Goal: Information Seeking & Learning: Learn about a topic

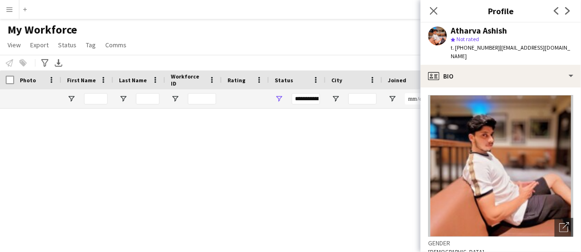
scroll to position [661, 0]
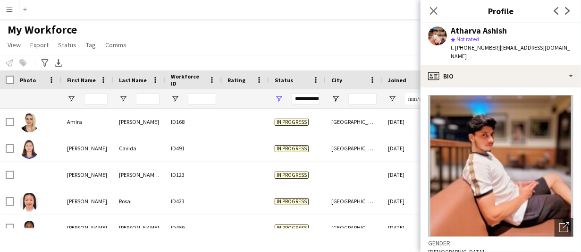
click at [229, 33] on div "My Workforce View Views Default view New view Update view Delete view Edit name…" at bounding box center [290, 39] width 581 height 32
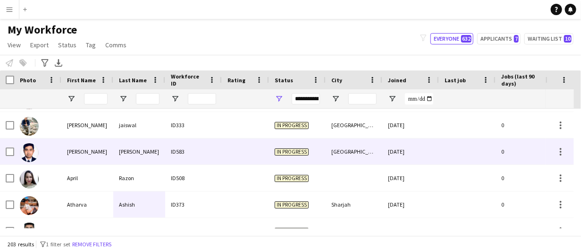
scroll to position [802, 0]
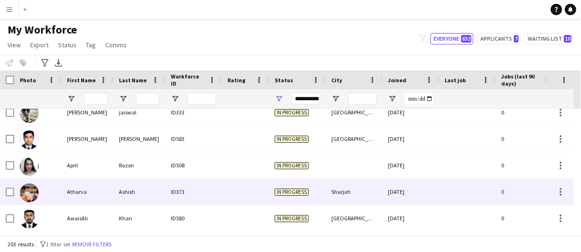
click at [74, 185] on div "Atharva" at bounding box center [87, 191] width 52 height 26
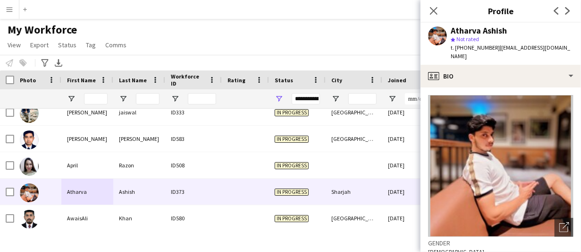
click at [473, 31] on div "Atharva Ashish" at bounding box center [479, 30] width 56 height 8
copy div "Atharva Ashish"
click at [461, 29] on div "Atharva Ashish" at bounding box center [479, 30] width 56 height 8
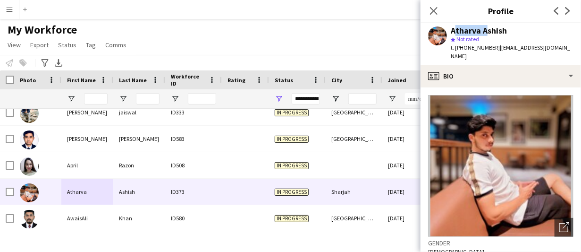
click at [461, 29] on div "Atharva Ashish" at bounding box center [479, 30] width 56 height 8
click at [487, 46] on span "t. +971562906134" at bounding box center [475, 47] width 49 height 7
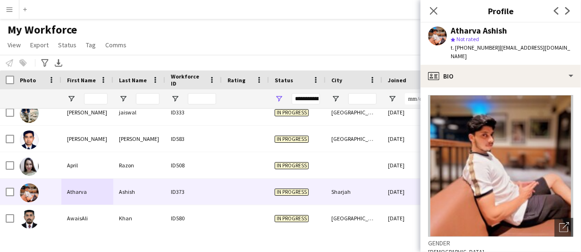
click at [487, 46] on span "t. +971562906134" at bounding box center [475, 47] width 49 height 7
copy span "971562906134"
drag, startPoint x: 495, startPoint y: 47, endPoint x: 566, endPoint y: 47, distance: 71.7
click at [566, 47] on app-profile-header "Atharva Ashish star Not rated t. +971562906134 | athaparulekar@gmail.com" at bounding box center [500, 44] width 160 height 42
copy span "athaparulekar@gmail.com"
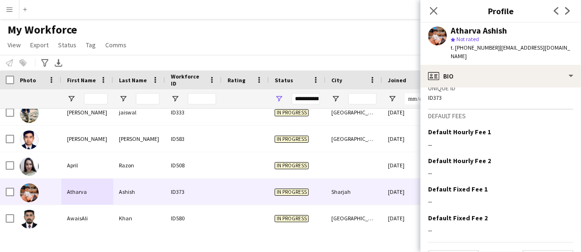
scroll to position [454, 0]
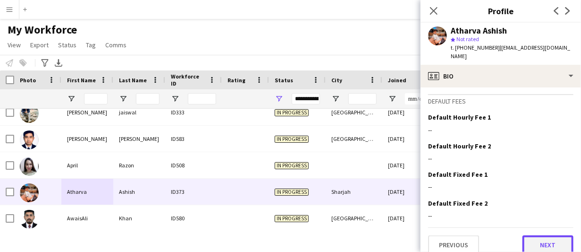
click at [537, 235] on button "Next" at bounding box center [547, 244] width 51 height 19
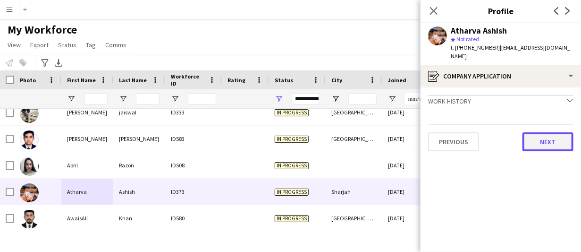
click at [544, 133] on button "Next" at bounding box center [547, 141] width 51 height 19
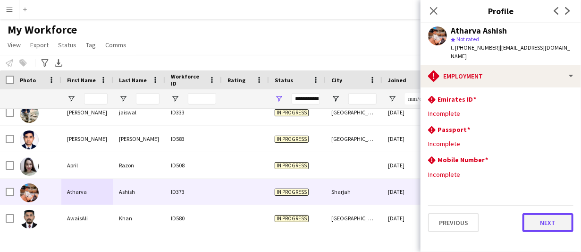
click at [557, 219] on button "Next" at bounding box center [547, 222] width 51 height 19
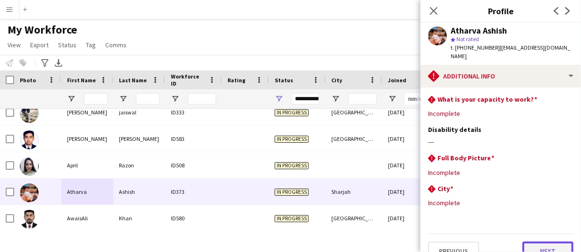
click at [557, 241] on button "Next" at bounding box center [547, 250] width 51 height 19
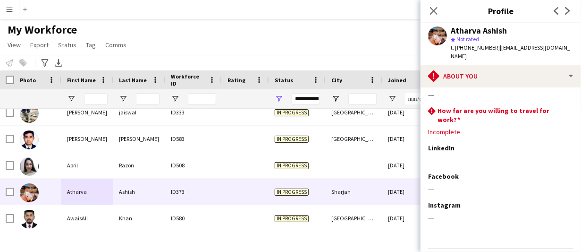
scroll to position [69, 0]
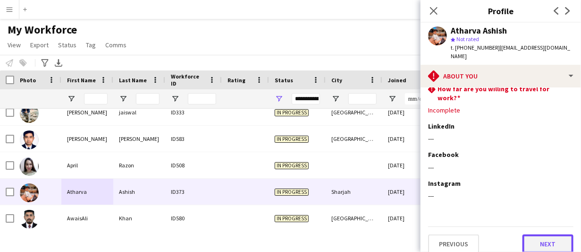
click at [554, 234] on button "Next" at bounding box center [547, 243] width 51 height 19
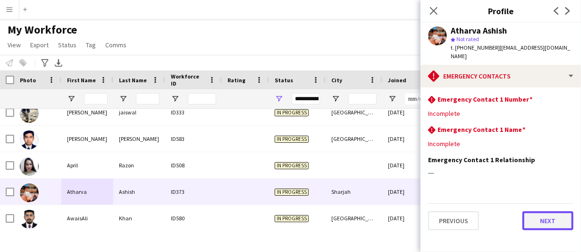
click at [546, 211] on button "Next" at bounding box center [547, 220] width 51 height 19
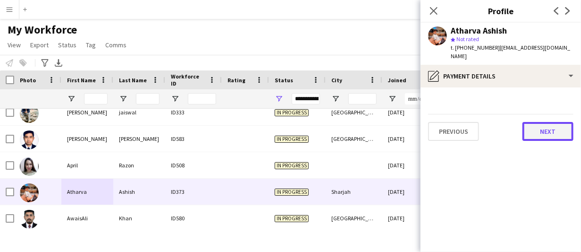
click at [554, 122] on button "Next" at bounding box center [547, 131] width 51 height 19
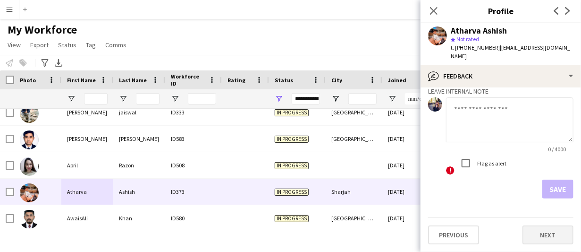
scroll to position [52, 0]
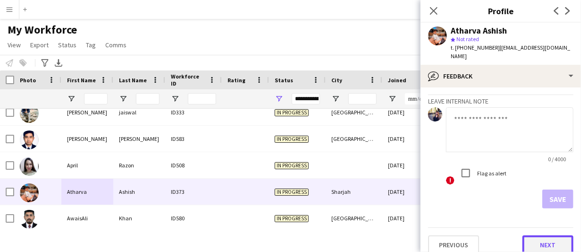
click at [551, 235] on button "Next" at bounding box center [547, 244] width 51 height 19
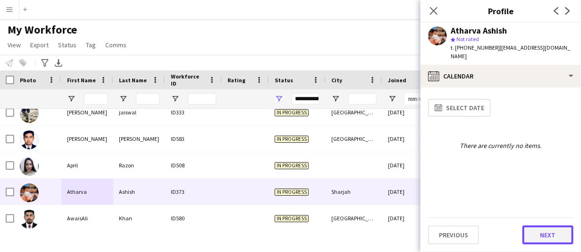
click at [537, 239] on button "Next" at bounding box center [547, 234] width 51 height 19
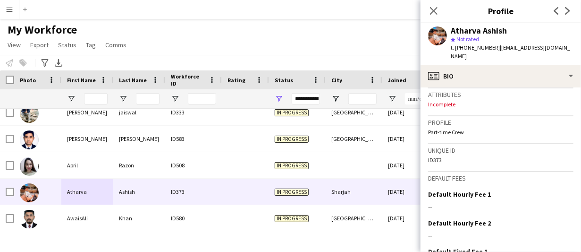
scroll to position [454, 0]
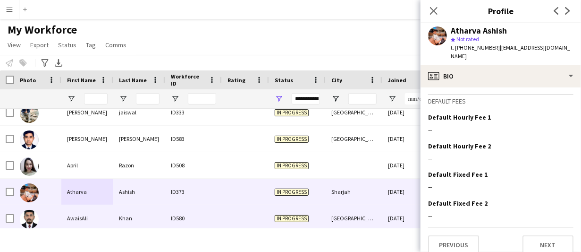
click at [90, 221] on div "AwaisAli" at bounding box center [87, 218] width 52 height 26
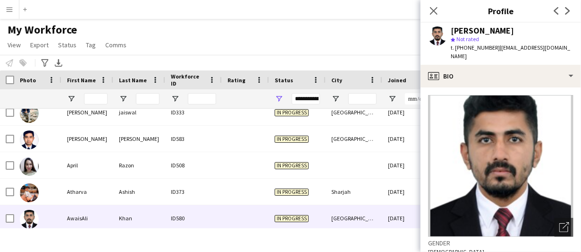
click at [486, 32] on div "AwaisAli Khan" at bounding box center [482, 30] width 63 height 8
copy div "AwaisAli Khan"
click at [478, 46] on span "t. +971588326590" at bounding box center [475, 47] width 49 height 7
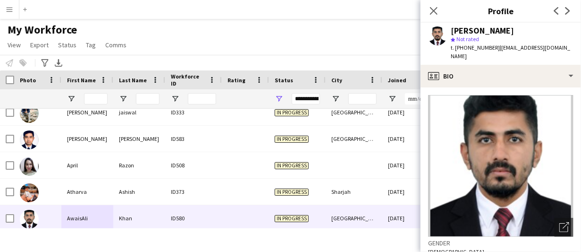
click at [478, 46] on span "t. +971588326590" at bounding box center [475, 47] width 49 height 7
copy span "971588326590"
drag, startPoint x: 495, startPoint y: 47, endPoint x: 576, endPoint y: 50, distance: 80.3
click at [576, 50] on app-profile-header "AwaisAli Khan star Not rated t. +971588326590 | awaisalikhan747@gmail.com" at bounding box center [500, 44] width 160 height 42
copy span "awaisalikhan747@gmail.com"
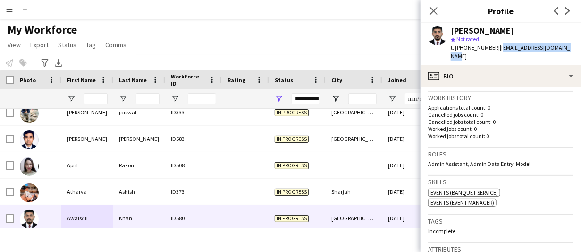
scroll to position [189, 0]
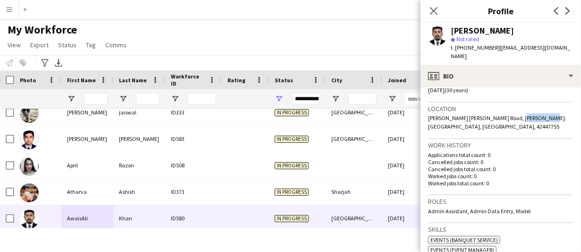
drag, startPoint x: 508, startPoint y: 105, endPoint x: 532, endPoint y: 109, distance: 24.8
click at [532, 114] on span "Khalid Bin Al Waleed Road, Harris. Bur dubai, Dubai, 42447755" at bounding box center [497, 122] width 138 height 16
copy span "Bur dubai"
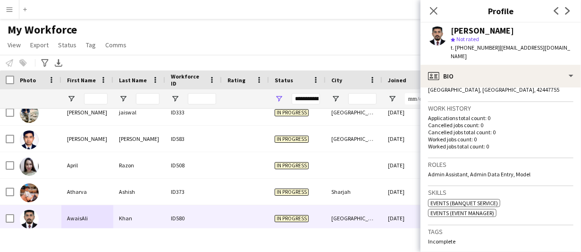
scroll to position [236, 0]
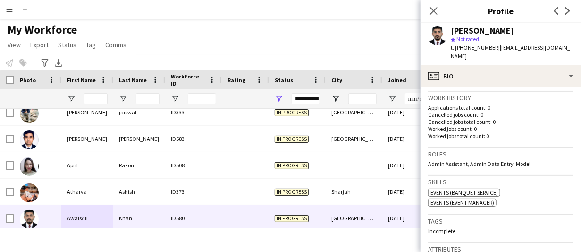
drag, startPoint x: 495, startPoint y: 151, endPoint x: 533, endPoint y: 153, distance: 37.3
click at [533, 153] on div "Roles Admin Assistant, Admin Data Entry, Model" at bounding box center [500, 162] width 145 height 28
copy div "Admin Assistant, Admin Data Entry, Model"
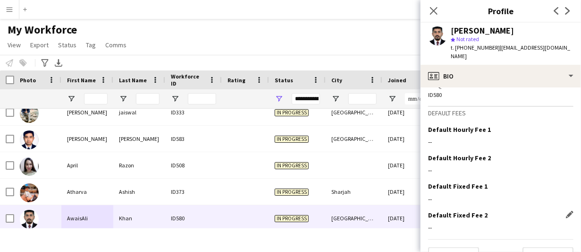
scroll to position [468, 0]
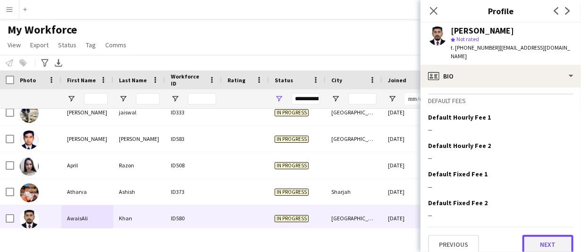
click at [556, 235] on button "Next" at bounding box center [547, 244] width 51 height 19
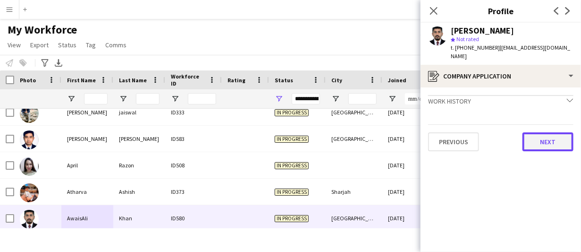
click at [540, 132] on button "Next" at bounding box center [547, 141] width 51 height 19
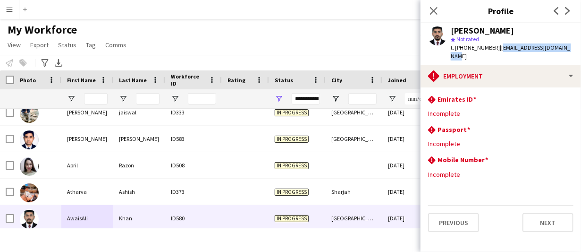
drag, startPoint x: 499, startPoint y: 49, endPoint x: 572, endPoint y: 51, distance: 73.2
click at [572, 51] on app-profile-header "AwaisAli Khan star Not rated t. +971588326590 | awaisalikhan747@gmail.com" at bounding box center [500, 44] width 160 height 42
copy span "awaisalikhan747@gmail.com"
click at [468, 29] on div "AwaisAli Khan" at bounding box center [482, 30] width 63 height 8
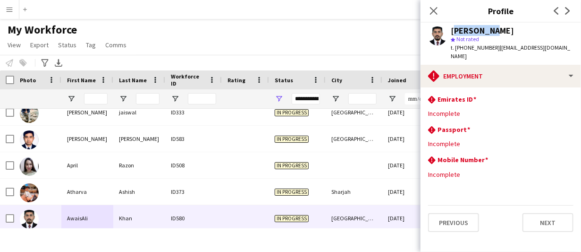
copy div "AwaisAli"
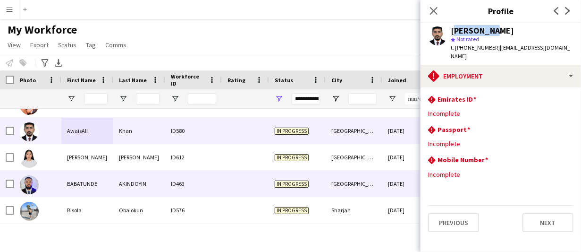
scroll to position [897, 0]
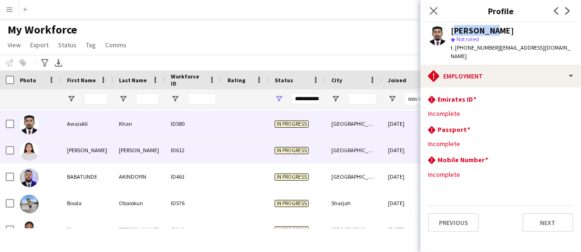
click at [79, 151] on div "Ayessa jane" at bounding box center [87, 150] width 52 height 26
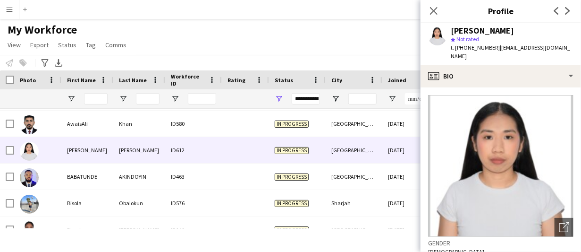
click at [524, 32] on div "Ayessa jane Rivera" at bounding box center [512, 30] width 123 height 8
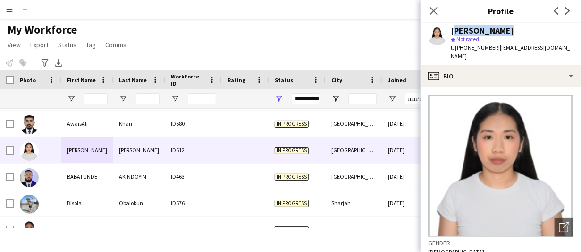
click at [524, 32] on div "Ayessa jane Rivera" at bounding box center [512, 30] width 123 height 8
click at [495, 29] on div "Ayessa jane Rivera" at bounding box center [482, 30] width 63 height 8
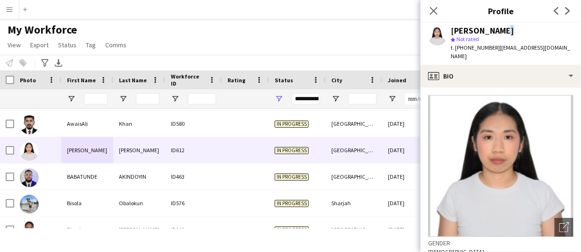
click at [495, 29] on div "Ayessa jane Rivera" at bounding box center [482, 30] width 63 height 8
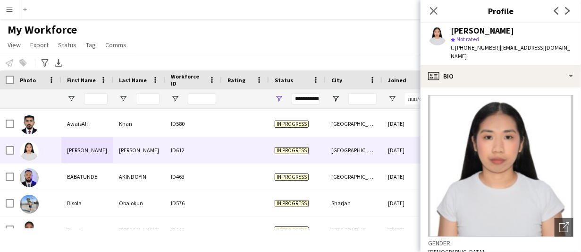
click at [460, 49] on span "t. +971504072293" at bounding box center [475, 47] width 49 height 7
click at [517, 47] on span "| riveraayessajane@gmail.com" at bounding box center [510, 52] width 119 height 16
drag, startPoint x: 568, startPoint y: 46, endPoint x: 496, endPoint y: 46, distance: 72.2
click at [496, 46] on div "Ayessa jane Rivera star Not rated t. +971504072293 | riveraayessajane@gmail.com" at bounding box center [500, 44] width 160 height 42
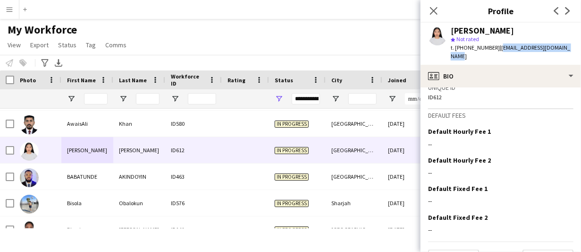
scroll to position [448, 0]
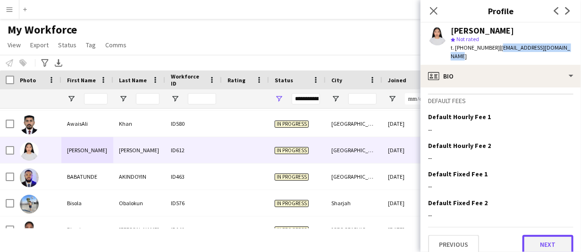
click at [551, 235] on button "Next" at bounding box center [547, 244] width 51 height 19
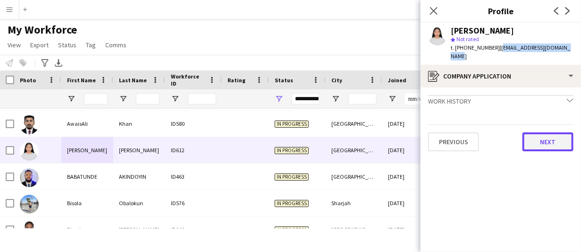
click at [540, 132] on button "Next" at bounding box center [547, 141] width 51 height 19
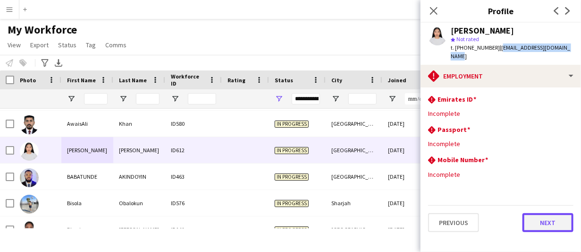
click at [562, 221] on button "Next" at bounding box center [547, 222] width 51 height 19
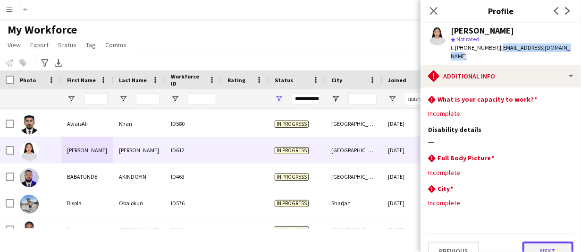
click at [554, 241] on button "Next" at bounding box center [547, 250] width 51 height 19
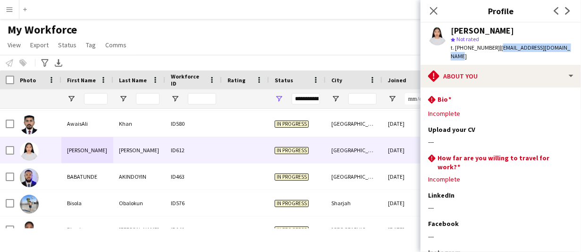
drag, startPoint x: 436, startPoint y: 13, endPoint x: 433, endPoint y: 18, distance: 5.7
click at [436, 13] on icon at bounding box center [434, 11] width 8 height 8
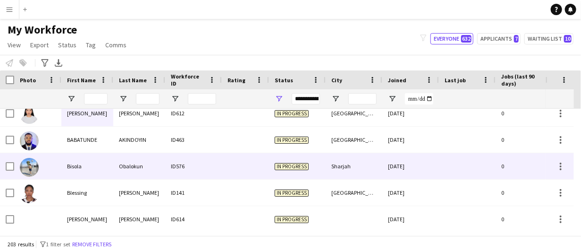
scroll to position [944, 0]
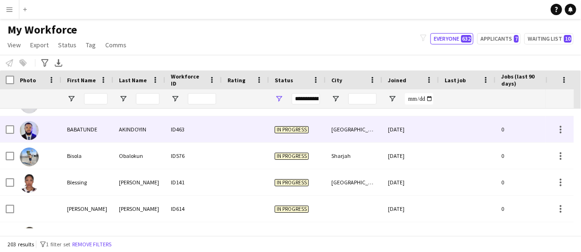
click at [114, 126] on div "AKINDOYIN" at bounding box center [139, 129] width 52 height 26
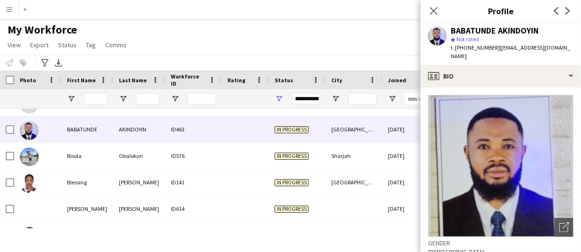
click at [478, 30] on div "BABATUNDE AKINDOYIN" at bounding box center [495, 30] width 88 height 8
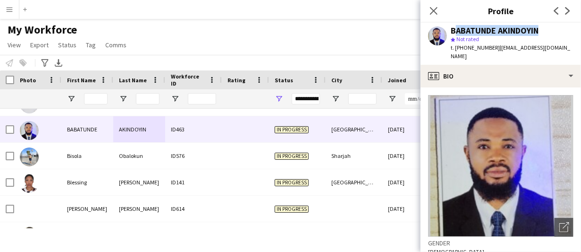
click at [478, 30] on div "BABATUNDE AKINDOYIN" at bounding box center [495, 30] width 88 height 8
click at [465, 44] on span "t. +971556950853" at bounding box center [475, 47] width 49 height 7
drag, startPoint x: 495, startPoint y: 45, endPoint x: 500, endPoint y: 62, distance: 17.1
click at [500, 62] on div "BABATUNDE AKINDOYIN star Not rated t. +971556950853 | topvicentertainment@gmail…" at bounding box center [500, 44] width 160 height 42
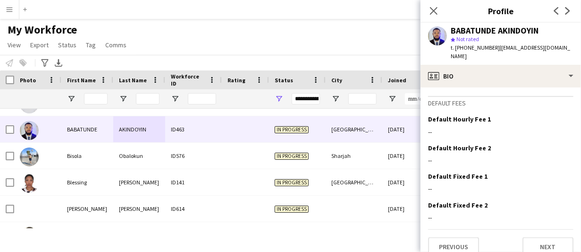
scroll to position [456, 0]
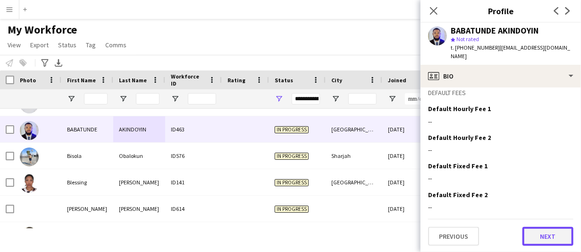
click at [544, 235] on button "Next" at bounding box center [547, 236] width 51 height 19
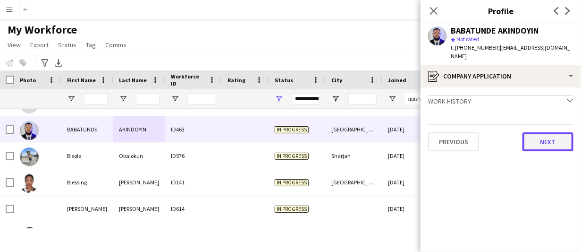
click at [549, 144] on button "Next" at bounding box center [547, 141] width 51 height 19
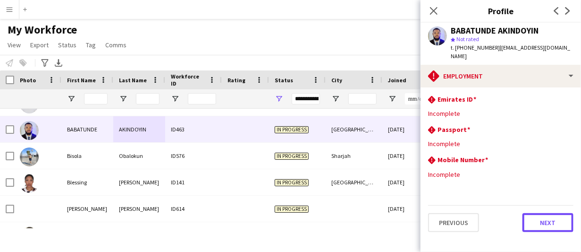
click at [544, 221] on button "Next" at bounding box center [547, 222] width 51 height 19
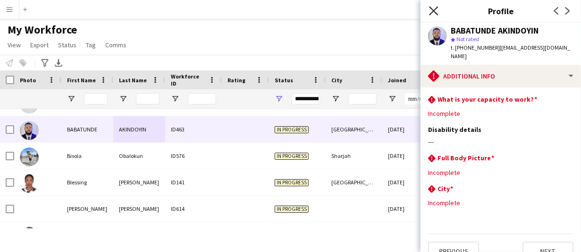
click at [435, 9] on icon at bounding box center [433, 10] width 9 height 9
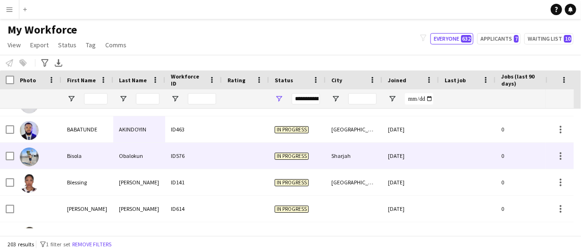
click at [177, 156] on div "ID576" at bounding box center [193, 156] width 57 height 26
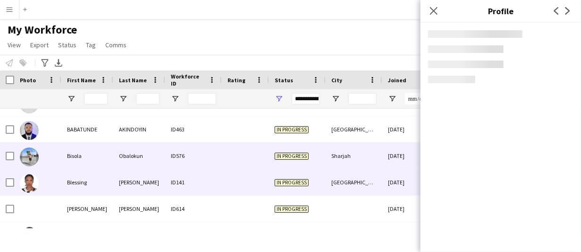
scroll to position [991, 0]
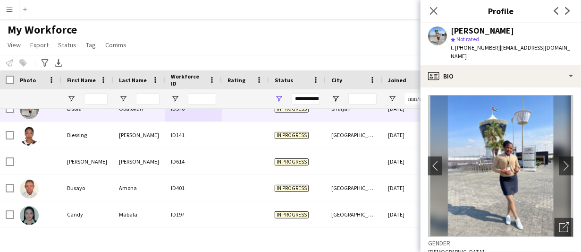
click at [487, 34] on div "Bisola Obalokun" at bounding box center [482, 30] width 63 height 8
click at [487, 33] on div "Bisola Obalokun" at bounding box center [482, 30] width 63 height 8
click at [458, 50] on span "t. +971523681776" at bounding box center [475, 47] width 49 height 7
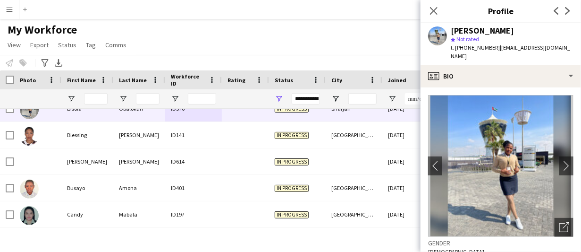
drag, startPoint x: 495, startPoint y: 48, endPoint x: 580, endPoint y: 50, distance: 85.9
click at [580, 50] on app-profile-header "Bisola Obalokun star Not rated t. +971523681776 | bisolaobalokun@gmail.com" at bounding box center [500, 44] width 160 height 42
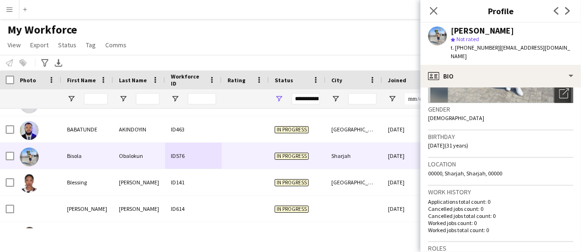
scroll to position [189, 0]
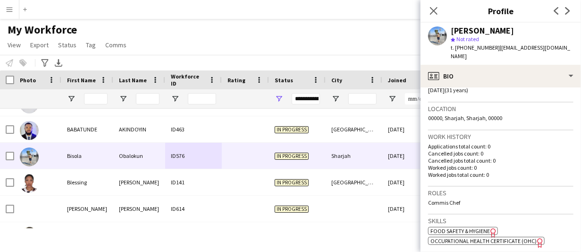
click at [458, 114] on span "00000, Sharjah, Sharjah, 00000" at bounding box center [465, 117] width 74 height 7
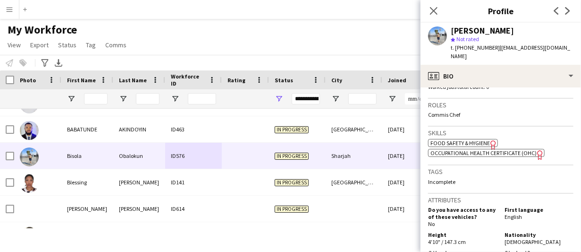
scroll to position [283, 0]
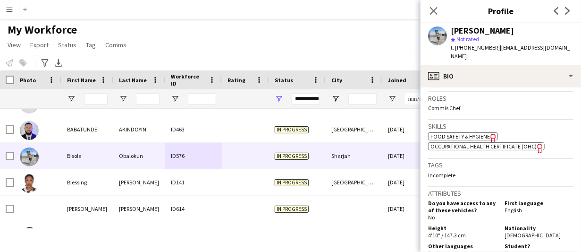
click at [447, 104] on span "Commis Chef" at bounding box center [444, 107] width 32 height 7
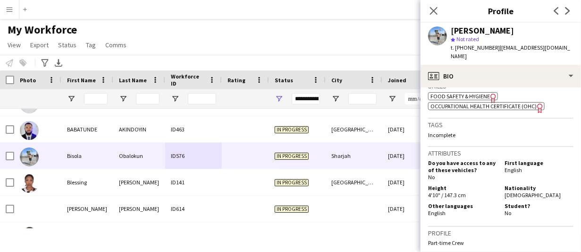
scroll to position [322, 0]
click at [512, 193] on span "Nigerian" at bounding box center [532, 196] width 56 height 7
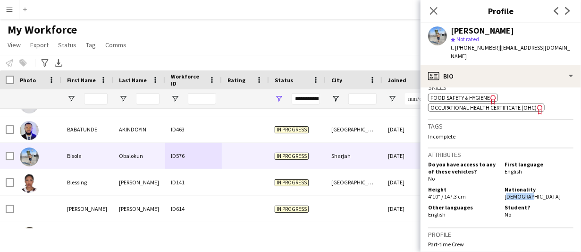
click at [512, 193] on span "Nigerian" at bounding box center [532, 196] width 56 height 7
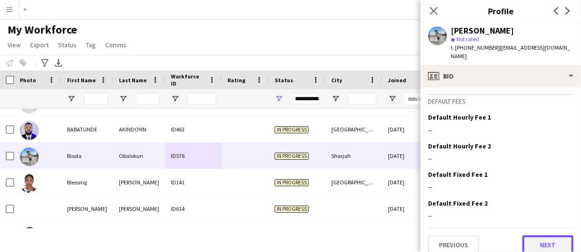
click at [547, 236] on button "Next" at bounding box center [547, 244] width 51 height 19
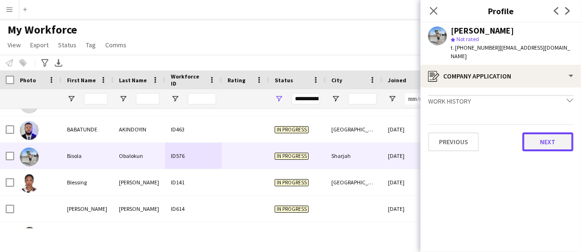
click at [531, 132] on button "Next" at bounding box center [547, 141] width 51 height 19
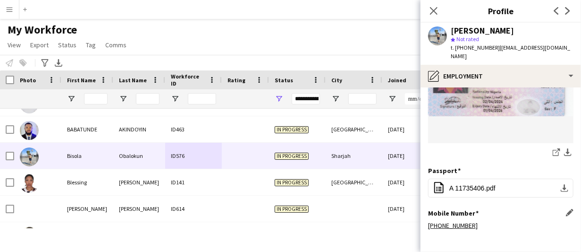
scroll to position [293, 0]
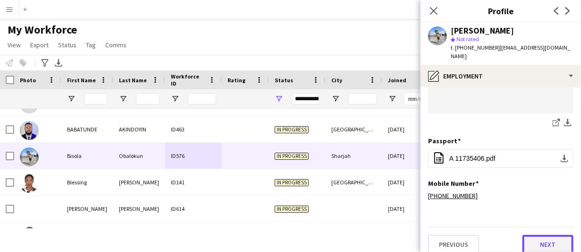
click at [543, 239] on button "Next" at bounding box center [547, 244] width 51 height 19
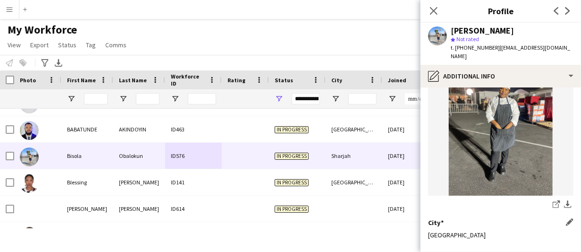
scroll to position [146, 0]
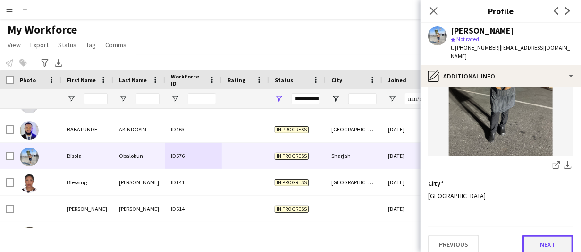
click at [543, 241] on button "Next" at bounding box center [547, 244] width 51 height 19
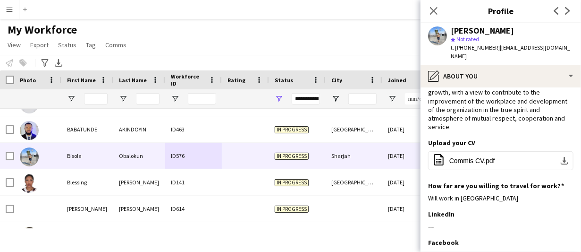
scroll to position [132, 0]
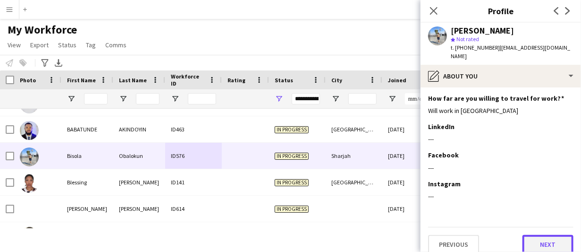
click at [543, 235] on button "Next" at bounding box center [547, 244] width 51 height 19
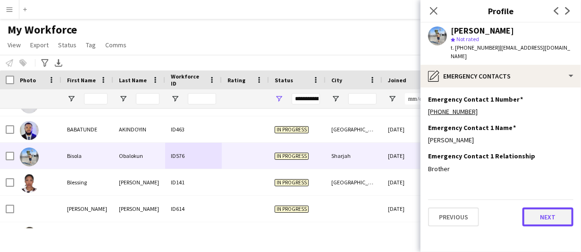
click at [543, 207] on button "Next" at bounding box center [547, 216] width 51 height 19
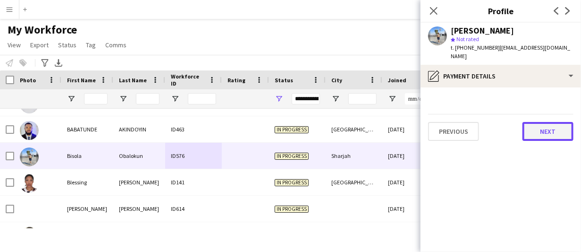
click at [544, 122] on button "Next" at bounding box center [547, 131] width 51 height 19
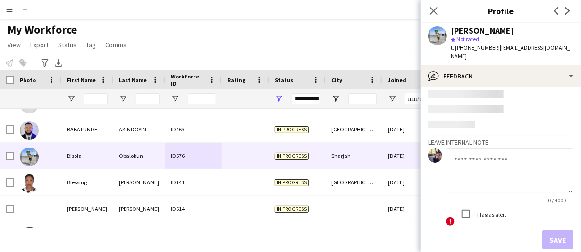
scroll to position [52, 0]
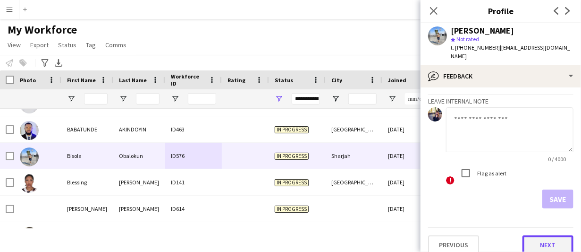
click at [548, 235] on button "Next" at bounding box center [547, 244] width 51 height 19
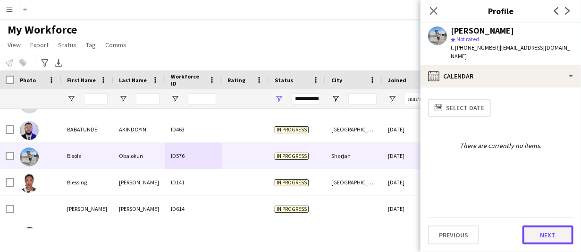
click at [548, 229] on button "Next" at bounding box center [547, 234] width 51 height 19
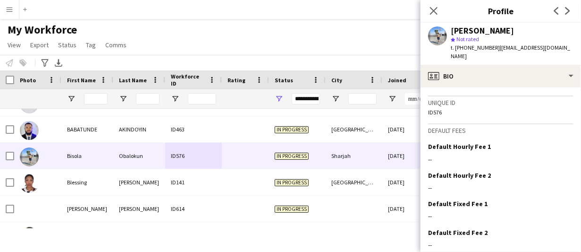
scroll to position [511, 0]
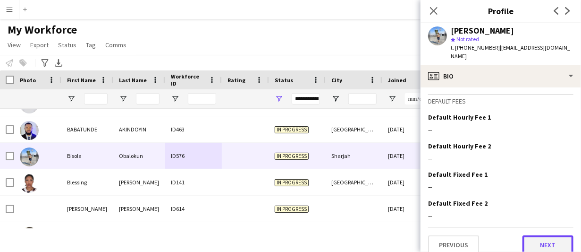
click at [542, 235] on button "Next" at bounding box center [547, 244] width 51 height 19
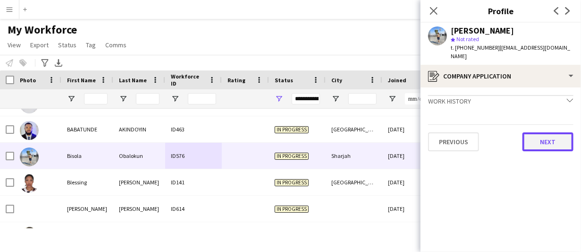
click at [537, 132] on button "Next" at bounding box center [547, 141] width 51 height 19
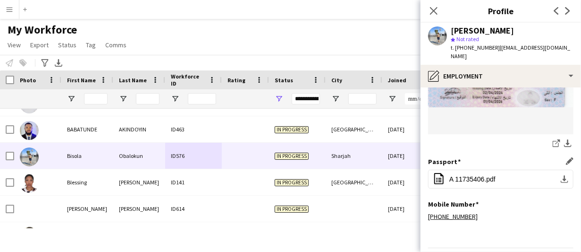
scroll to position [293, 0]
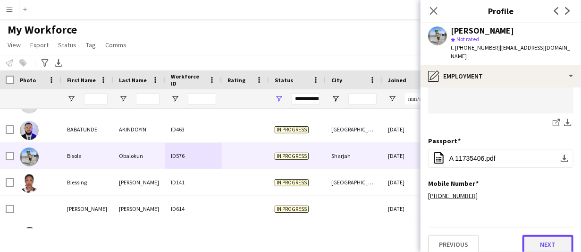
click at [531, 238] on button "Next" at bounding box center [547, 244] width 51 height 19
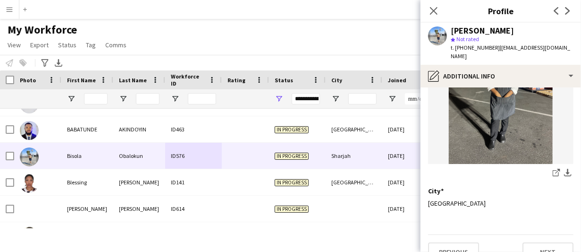
scroll to position [146, 0]
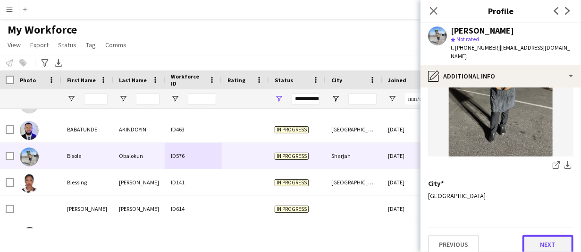
click at [526, 235] on button "Next" at bounding box center [547, 244] width 51 height 19
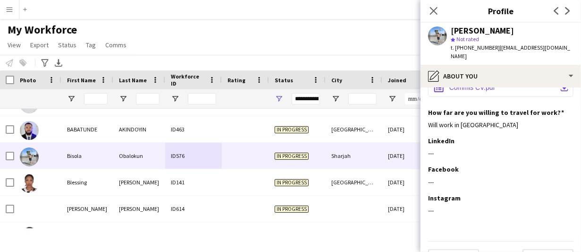
scroll to position [132, 0]
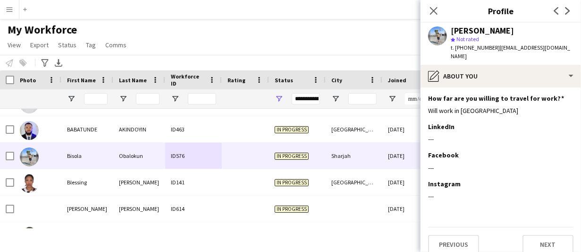
click at [539, 244] on div "Previous Next" at bounding box center [500, 240] width 145 height 27
click at [539, 240] on button "Next" at bounding box center [547, 244] width 51 height 19
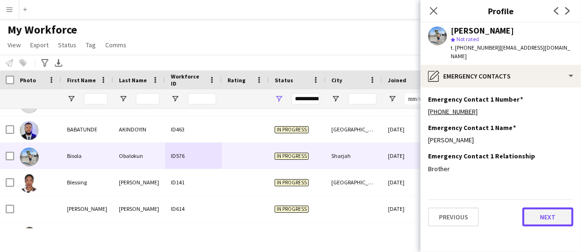
click at [553, 207] on button "Next" at bounding box center [547, 216] width 51 height 19
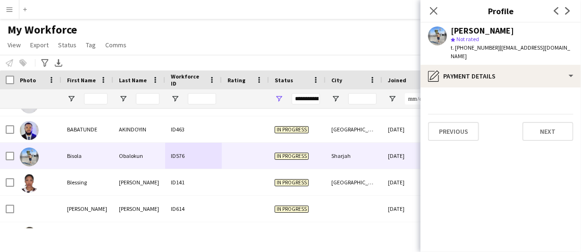
click at [460, 29] on div "Bisola Obalokun" at bounding box center [482, 30] width 63 height 8
click at [460, 28] on div "Bisola Obalokun" at bounding box center [482, 30] width 63 height 8
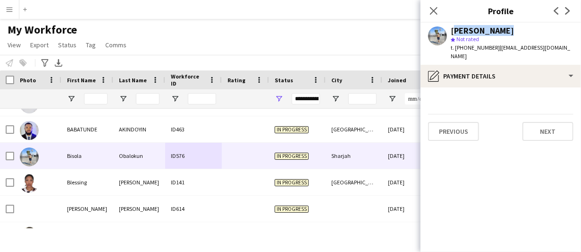
click at [460, 28] on div "Bisola Obalokun" at bounding box center [482, 30] width 63 height 8
click at [479, 153] on app-section-data-types "Previous Next" at bounding box center [500, 169] width 160 height 164
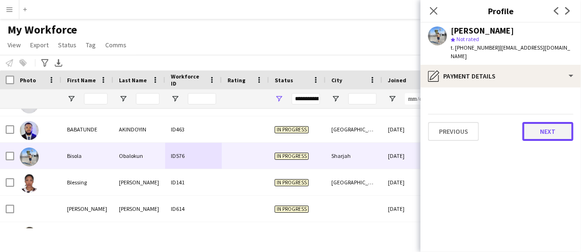
click at [526, 125] on button "Next" at bounding box center [547, 131] width 51 height 19
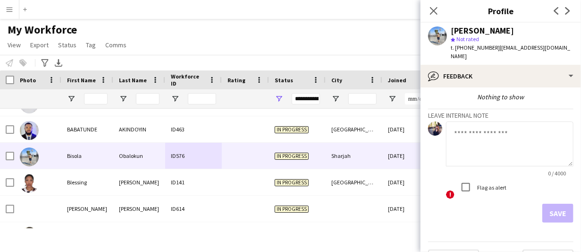
scroll to position [52, 0]
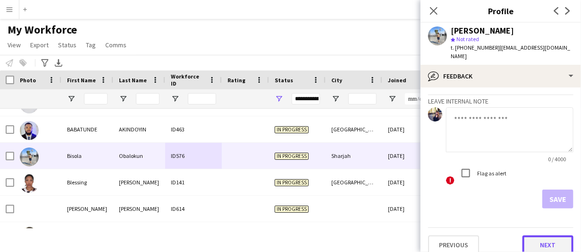
click at [543, 235] on button "Next" at bounding box center [547, 244] width 51 height 19
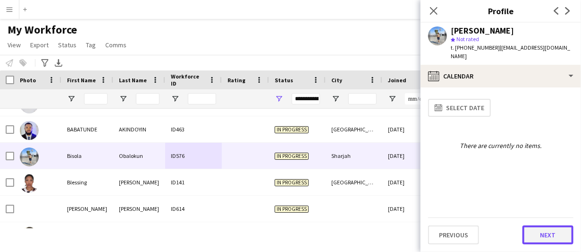
click at [547, 232] on button "Next" at bounding box center [547, 234] width 51 height 19
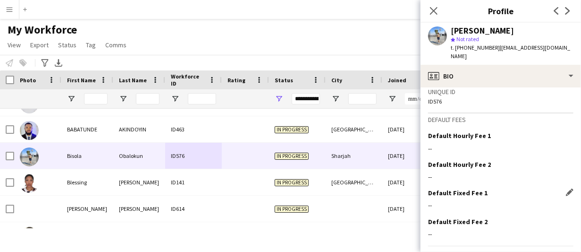
scroll to position [511, 0]
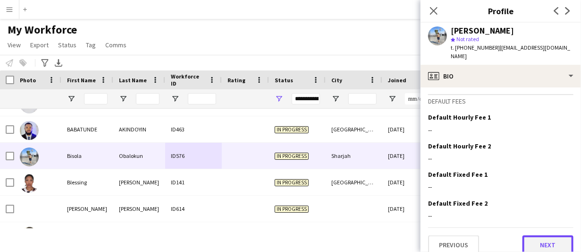
click at [528, 238] on button "Next" at bounding box center [547, 244] width 51 height 19
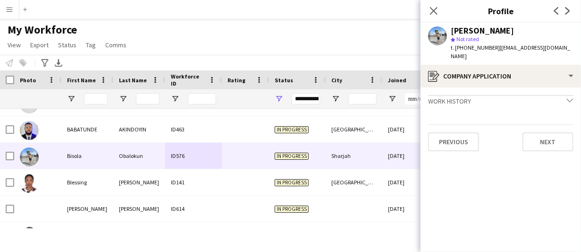
click at [560, 124] on div "Previous Next" at bounding box center [500, 137] width 145 height 27
click at [554, 132] on button "Next" at bounding box center [547, 141] width 51 height 19
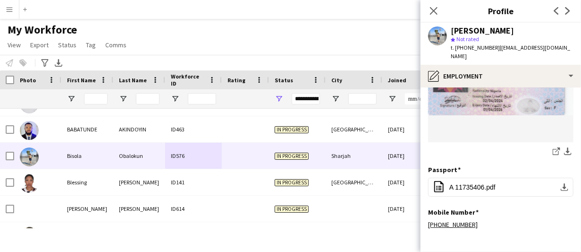
scroll to position [293, 0]
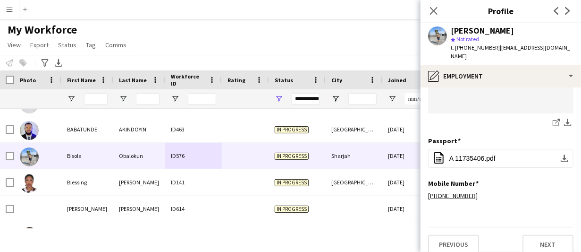
click at [213, 25] on div "My Workforce View Views Default view New view Update view Delete view Edit name…" at bounding box center [290, 39] width 581 height 32
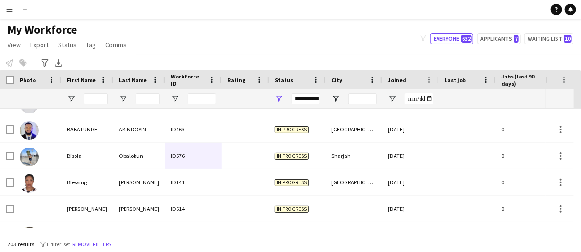
click at [386, 246] on div "203 results filter-1 1 filter set Remove filters" at bounding box center [290, 243] width 581 height 16
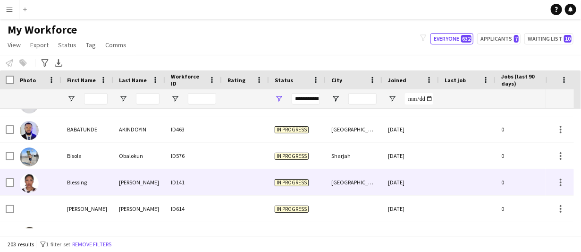
click at [156, 179] on div "Nwachukwu" at bounding box center [139, 182] width 52 height 26
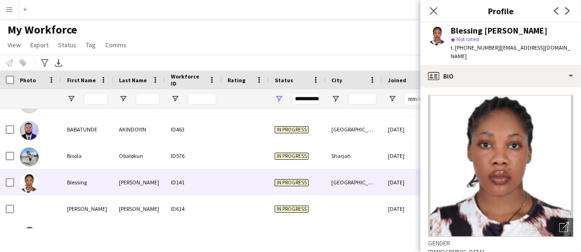
click at [495, 32] on div "Blessing Nwachukwu" at bounding box center [499, 30] width 97 height 8
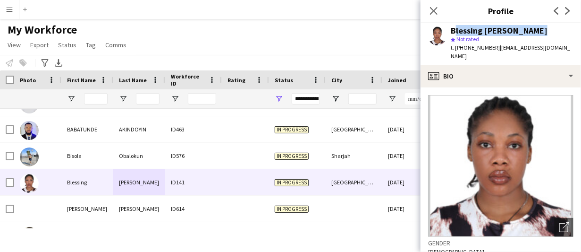
click at [495, 32] on div "Blessing Nwachukwu" at bounding box center [499, 30] width 97 height 8
click at [473, 52] on div "t. +971559543874 | nwachukwublessing678@gmail.com" at bounding box center [512, 51] width 123 height 17
click at [472, 50] on span "t. +971559543874" at bounding box center [475, 47] width 49 height 7
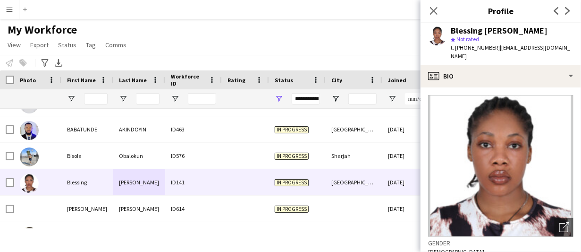
drag, startPoint x: 495, startPoint y: 48, endPoint x: 499, endPoint y: 60, distance: 12.5
click at [499, 60] on div "t. +971559543874 | nwachukwublessing678@gmail.com" at bounding box center [512, 51] width 123 height 17
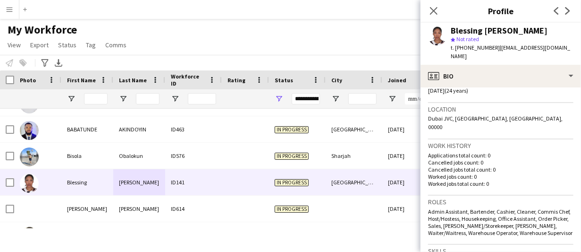
scroll to position [189, 0]
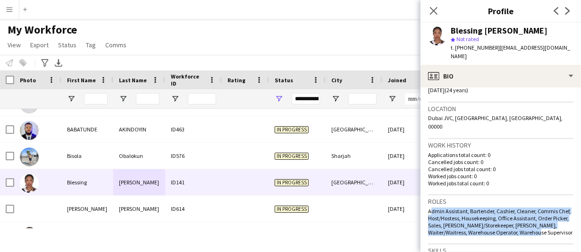
drag, startPoint x: 542, startPoint y: 222, endPoint x: 425, endPoint y: 204, distance: 117.9
click at [425, 204] on app-crew-profile-bio "Open photos pop-in Gender Female Birthday 24-12-2000 (24 years) Location Dubai …" at bounding box center [500, 169] width 160 height 164
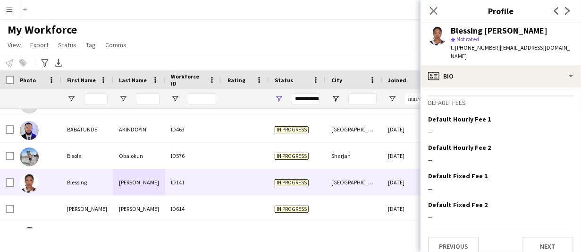
scroll to position [484, 0]
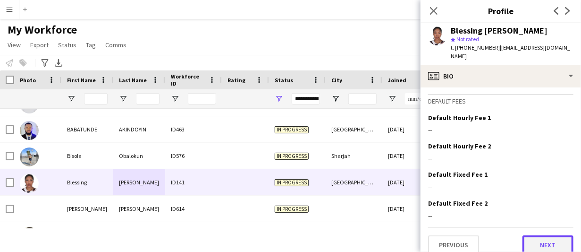
click at [542, 235] on button "Next" at bounding box center [547, 244] width 51 height 19
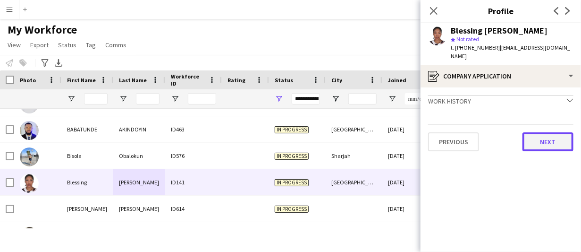
click at [529, 137] on button "Next" at bounding box center [547, 141] width 51 height 19
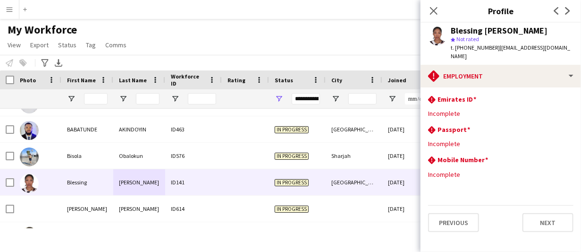
drag, startPoint x: 495, startPoint y: 45, endPoint x: 499, endPoint y: 59, distance: 14.5
click at [499, 59] on div "t. +971559543874 | nwachukwublessing678@gmail.com" at bounding box center [512, 51] width 123 height 17
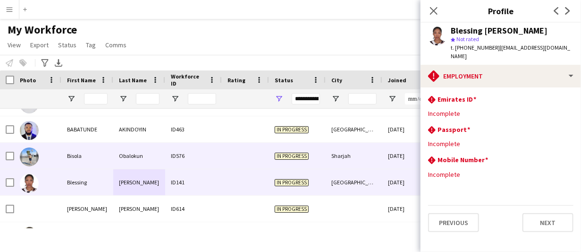
click at [193, 157] on div "ID576" at bounding box center [193, 156] width 57 height 26
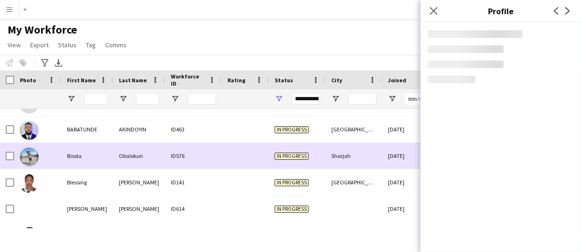
click at [193, 157] on div "ID576" at bounding box center [193, 156] width 57 height 26
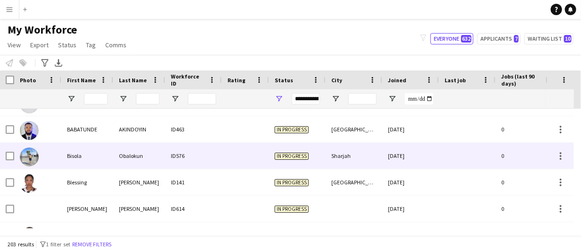
click at [297, 158] on span "In progress" at bounding box center [292, 155] width 34 height 7
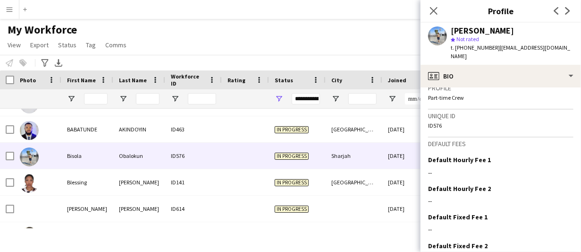
scroll to position [511, 0]
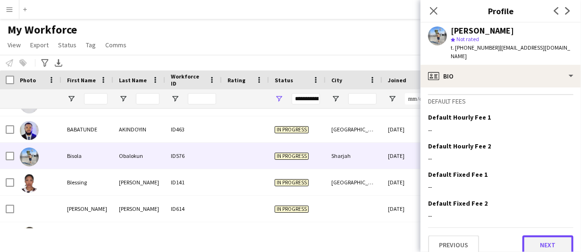
click at [554, 235] on button "Next" at bounding box center [547, 244] width 51 height 19
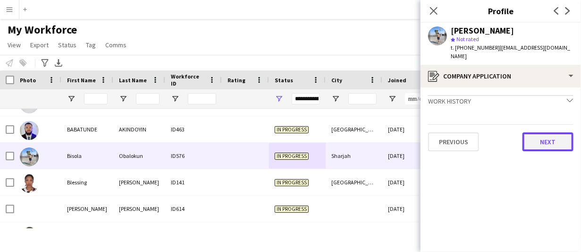
click at [545, 138] on button "Next" at bounding box center [547, 141] width 51 height 19
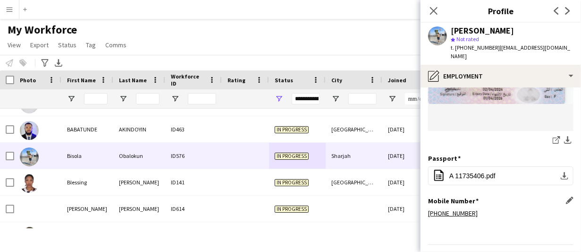
scroll to position [293, 0]
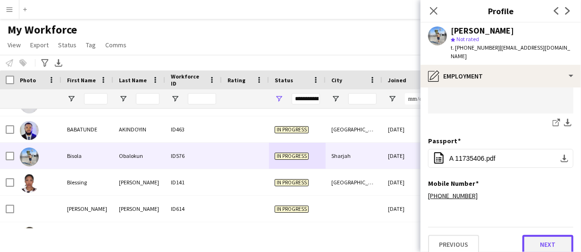
click at [553, 235] on button "Next" at bounding box center [547, 244] width 51 height 19
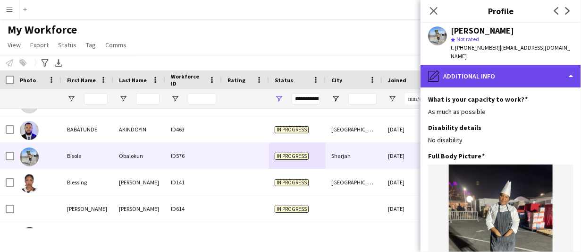
click at [517, 68] on div "pencil4 Additional info" at bounding box center [500, 76] width 160 height 23
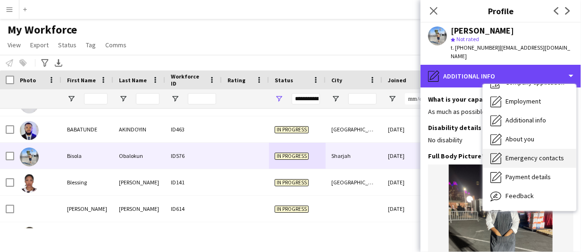
scroll to position [50, 0]
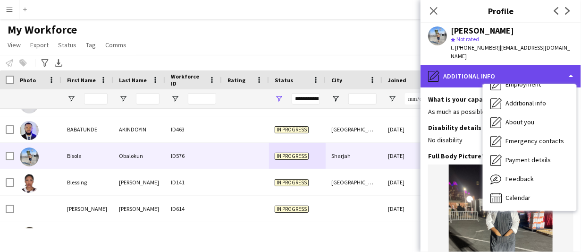
click at [536, 65] on div "pencil4 Additional info" at bounding box center [500, 76] width 160 height 23
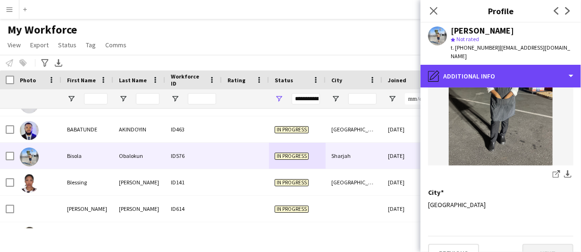
scroll to position [146, 0]
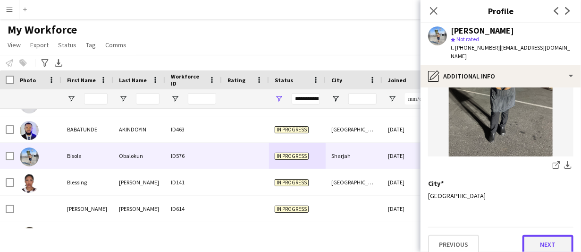
click at [546, 242] on button "Next" at bounding box center [547, 244] width 51 height 19
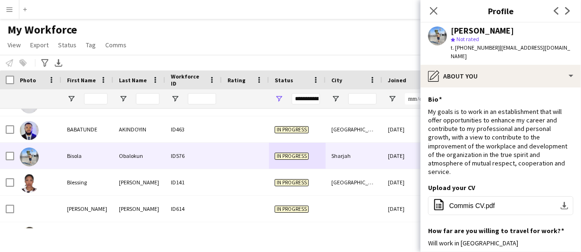
click at [373, 48] on div "My Workforce View Views Default view New view Update view Delete view Edit name…" at bounding box center [290, 39] width 581 height 32
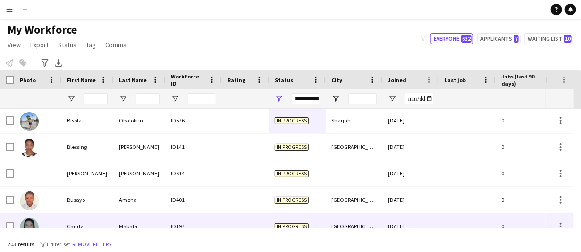
scroll to position [991, 0]
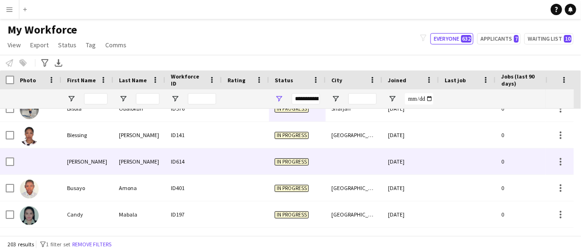
click at [111, 163] on div "Bryan" at bounding box center [87, 161] width 52 height 26
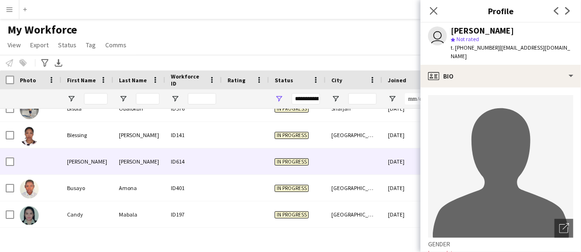
click at [463, 26] on div "Bryan Santos" at bounding box center [482, 30] width 63 height 8
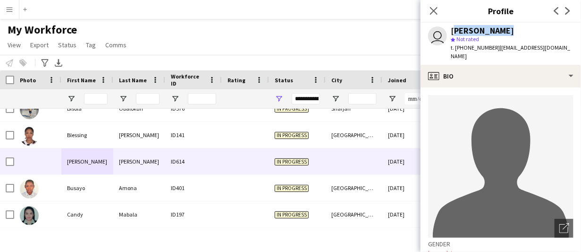
click at [463, 26] on div "Bryan Santos" at bounding box center [482, 30] width 63 height 8
click at [472, 48] on span "t. +971564538263" at bounding box center [475, 47] width 49 height 7
drag, startPoint x: 495, startPoint y: 45, endPoint x: 567, endPoint y: 45, distance: 71.3
click at [567, 45] on div "user Bryan Santos star Not rated t. +971564538263 | santosbryan0213@gmail.com" at bounding box center [500, 44] width 160 height 42
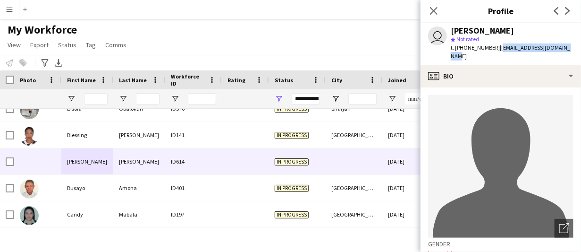
click at [8, 107] on div at bounding box center [7, 98] width 14 height 19
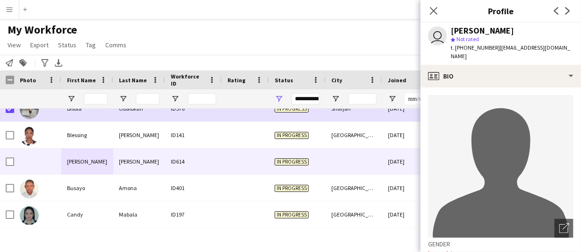
click at [278, 59] on div "Notify workforce Add to tag Search tags magnifier Add tag Advanced filters Adva…" at bounding box center [290, 63] width 581 height 16
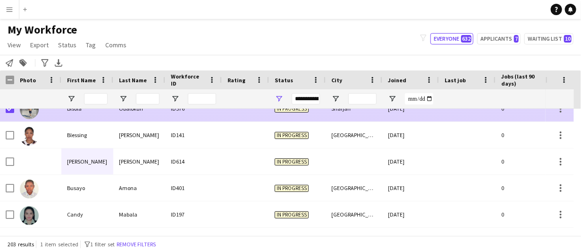
click at [294, 109] on span "In progress" at bounding box center [292, 108] width 34 height 7
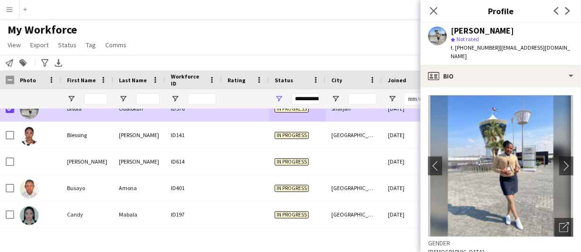
click at [328, 56] on div "Notify workforce Add to tag Search tags magnifier Add tag Advanced filters Adva…" at bounding box center [290, 63] width 581 height 16
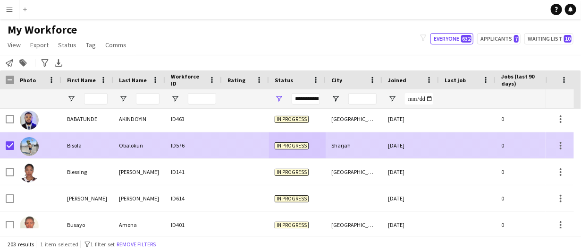
scroll to position [944, 0]
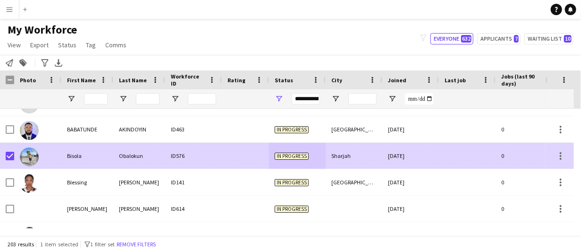
click at [291, 159] on span "In progress" at bounding box center [292, 155] width 34 height 7
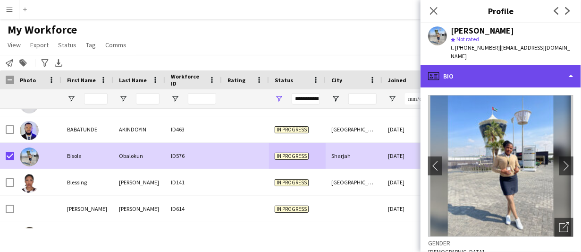
click at [557, 65] on div "profile Bio" at bounding box center [500, 76] width 160 height 23
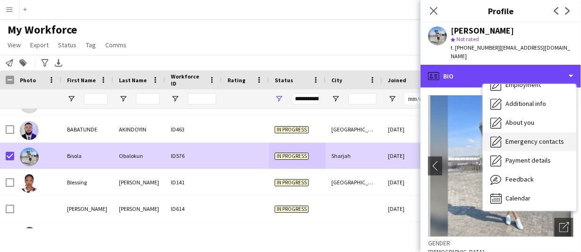
scroll to position [50, 0]
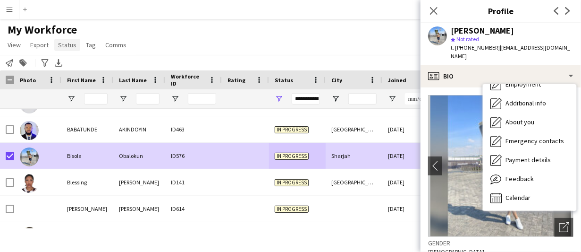
click at [72, 42] on span "Status" at bounding box center [67, 45] width 18 height 8
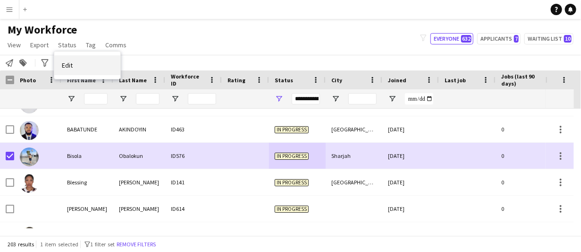
click at [81, 59] on link "Edit" at bounding box center [87, 65] width 66 height 20
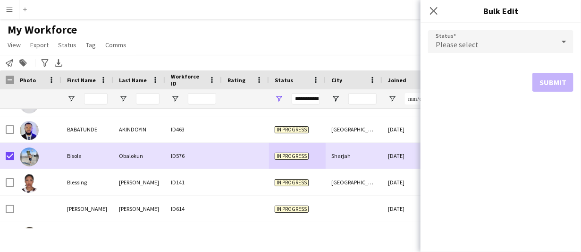
click at [487, 37] on div "Please select" at bounding box center [491, 41] width 126 height 23
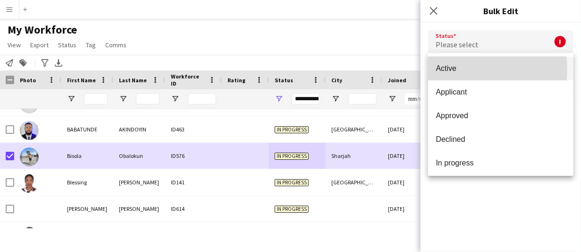
click at [462, 70] on span "Active" at bounding box center [501, 68] width 130 height 9
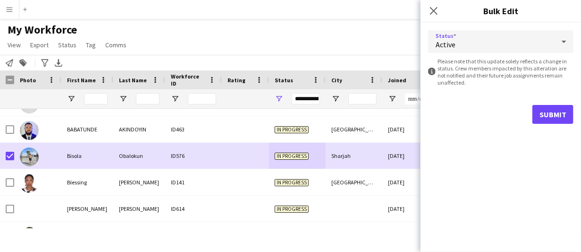
click at [470, 44] on div "Active" at bounding box center [491, 41] width 126 height 23
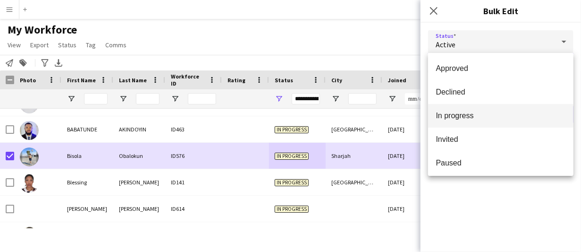
scroll to position [0, 0]
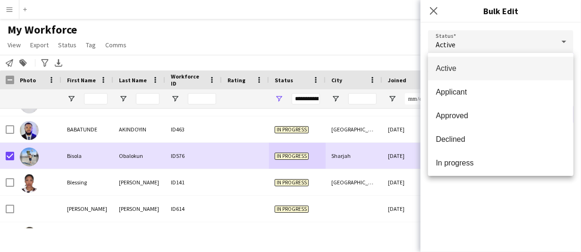
click at [469, 76] on mat-option "Active" at bounding box center [500, 69] width 145 height 24
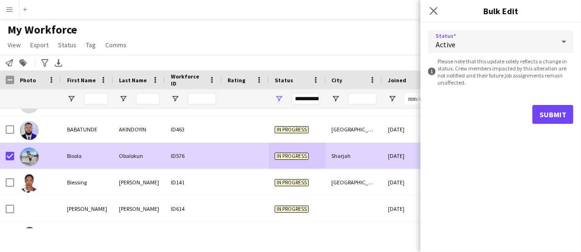
click at [33, 154] on img at bounding box center [29, 156] width 19 height 19
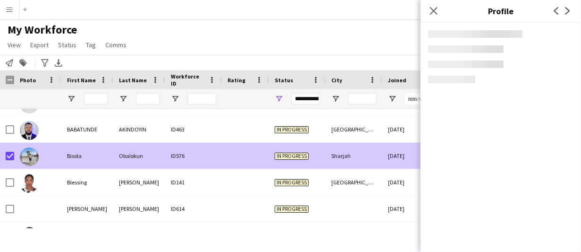
click at [33, 154] on img at bounding box center [29, 156] width 19 height 19
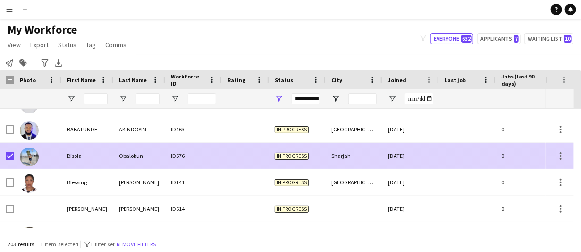
click at [33, 154] on img at bounding box center [29, 156] width 19 height 19
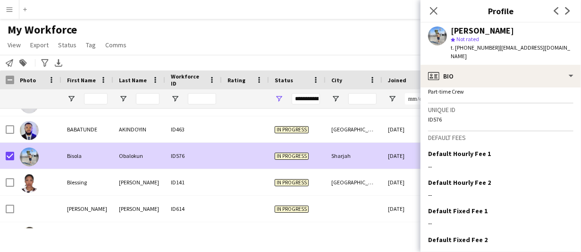
scroll to position [511, 0]
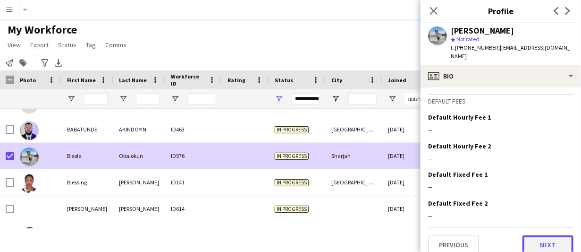
click at [544, 235] on button "Next" at bounding box center [547, 244] width 51 height 19
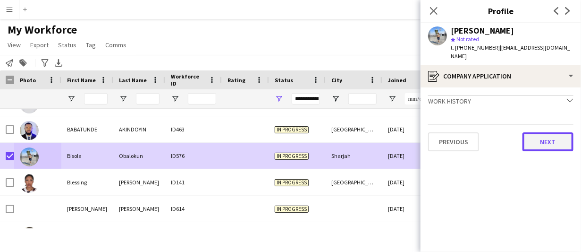
click at [558, 132] on button "Next" at bounding box center [547, 141] width 51 height 19
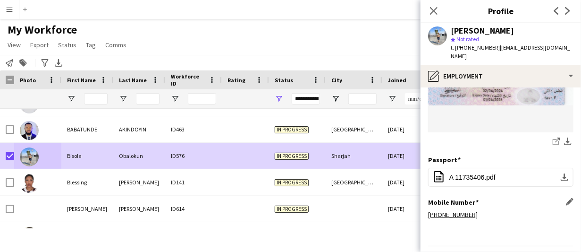
scroll to position [293, 0]
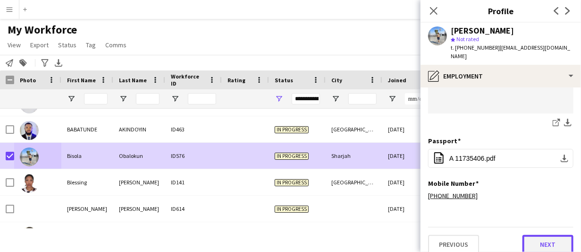
click at [540, 236] on button "Next" at bounding box center [547, 244] width 51 height 19
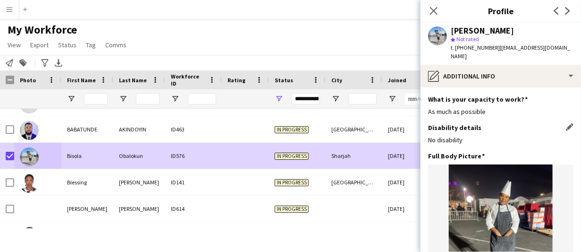
scroll to position [146, 0]
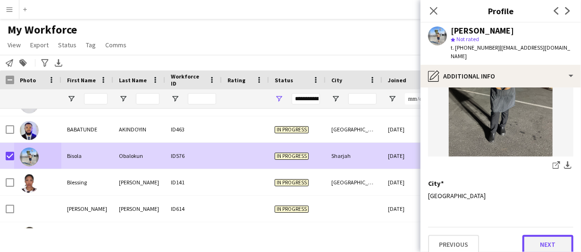
click at [544, 235] on button "Next" at bounding box center [547, 244] width 51 height 19
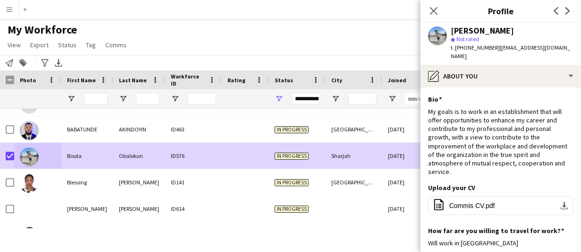
scroll to position [132, 0]
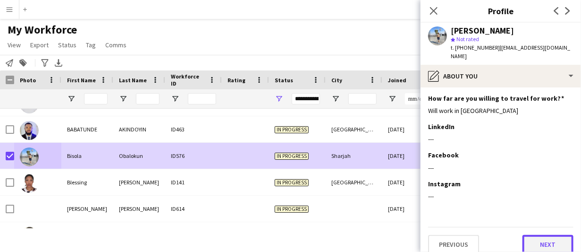
click at [542, 239] on button "Next" at bounding box center [547, 244] width 51 height 19
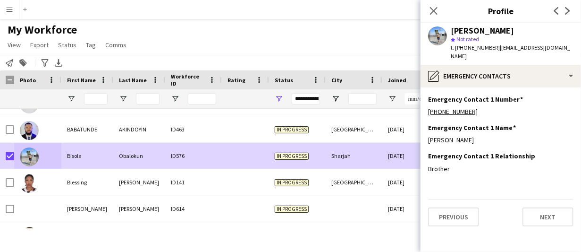
click at [542, 199] on div "Previous Next" at bounding box center [500, 212] width 145 height 27
click at [543, 207] on button "Next" at bounding box center [547, 216] width 51 height 19
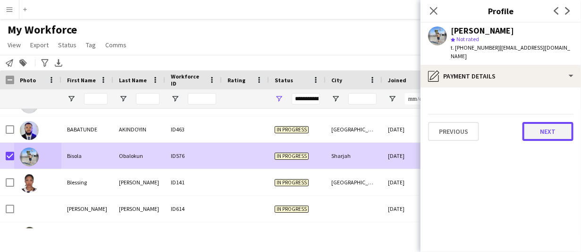
click at [544, 122] on button "Next" at bounding box center [547, 131] width 51 height 19
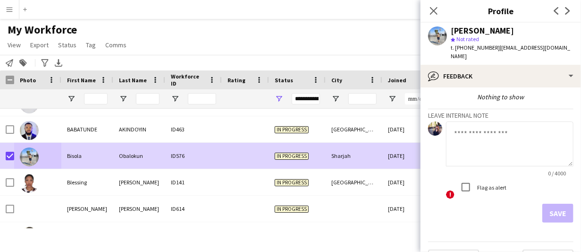
scroll to position [52, 0]
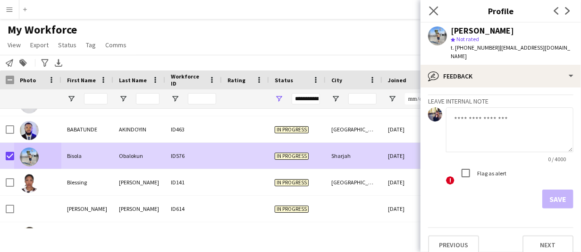
click at [431, 5] on app-icon "Close pop-in" at bounding box center [434, 11] width 14 height 14
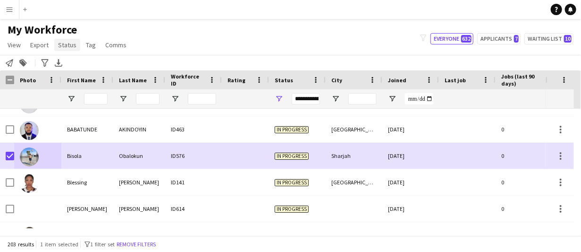
click at [62, 47] on span "Status" at bounding box center [67, 45] width 18 height 8
click at [77, 60] on link "Edit" at bounding box center [87, 65] width 66 height 20
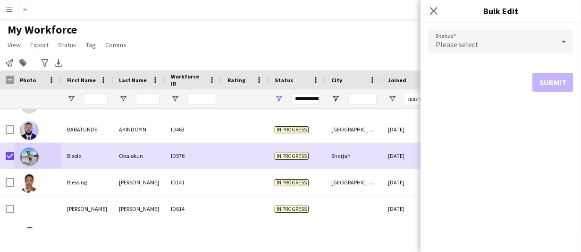
click at [512, 40] on div "Please select" at bounding box center [491, 41] width 126 height 23
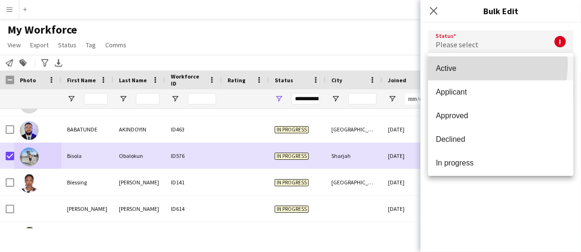
click at [463, 65] on span "Active" at bounding box center [501, 68] width 130 height 9
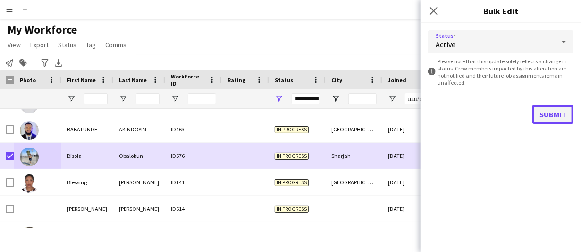
click at [552, 108] on button "Submit" at bounding box center [552, 114] width 41 height 19
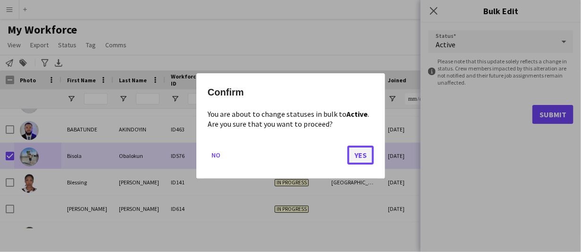
click at [352, 152] on button "Yes" at bounding box center [360, 154] width 26 height 19
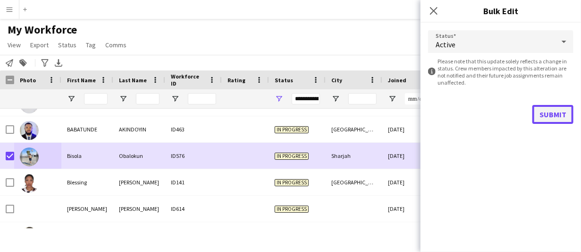
click at [545, 108] on button "Submit" at bounding box center [552, 114] width 41 height 19
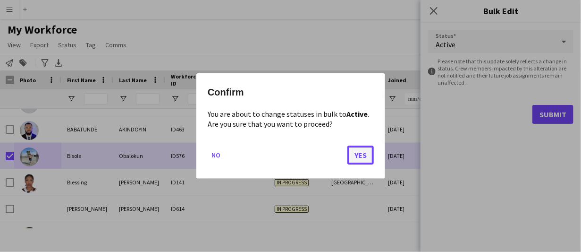
click at [356, 152] on button "Yes" at bounding box center [360, 154] width 26 height 19
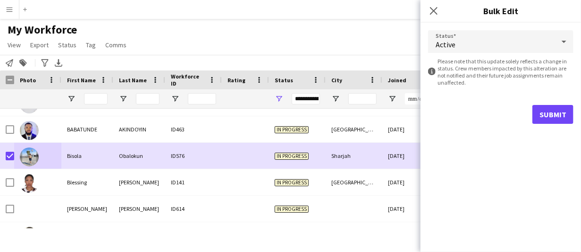
click at [498, 176] on div "Status Active information-circle Please note that this update solely reflects a…" at bounding box center [500, 137] width 160 height 229
click at [535, 115] on button "Submit" at bounding box center [552, 114] width 41 height 19
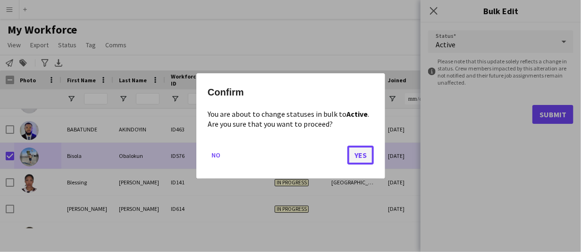
click at [362, 156] on button "Yes" at bounding box center [360, 154] width 26 height 19
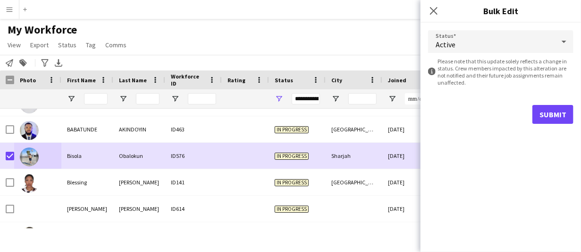
click at [571, 163] on div "Status Active information-circle Please note that this update solely reflects a…" at bounding box center [500, 137] width 160 height 229
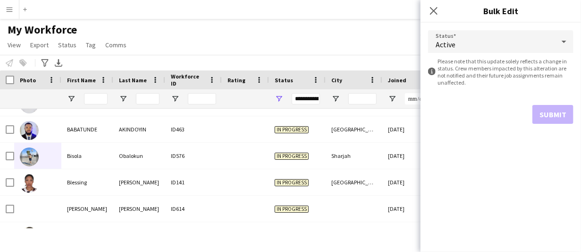
click at [517, 234] on div "Status Active information-circle Please note that this update solely reflects a…" at bounding box center [500, 137] width 160 height 229
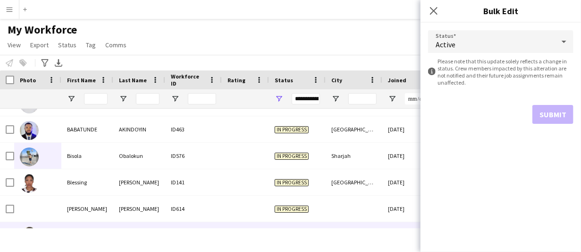
scroll to position [991, 0]
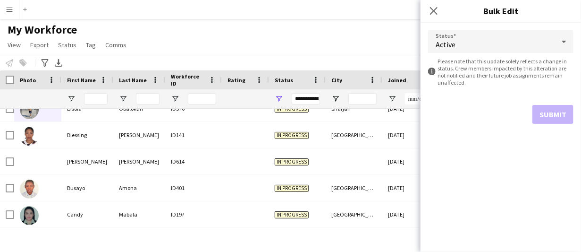
click at [326, 26] on div "My Workforce View Views Default view New view Update view Delete view Edit name…" at bounding box center [290, 39] width 581 height 32
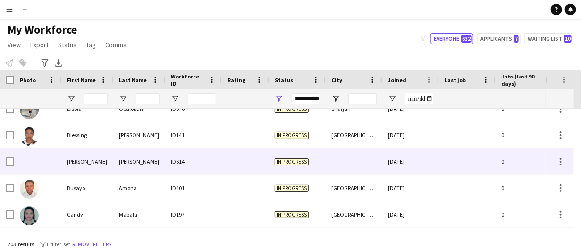
click at [87, 163] on div "Bryan" at bounding box center [87, 161] width 52 height 26
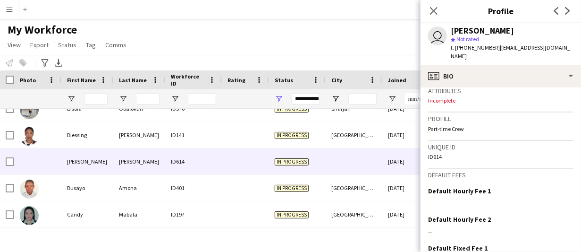
scroll to position [450, 0]
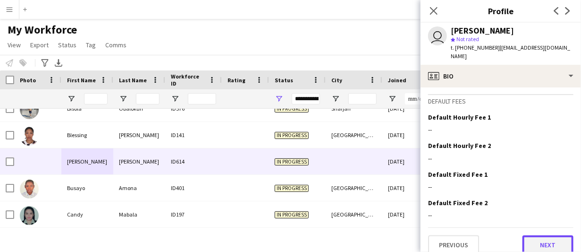
click at [556, 235] on button "Next" at bounding box center [547, 244] width 51 height 19
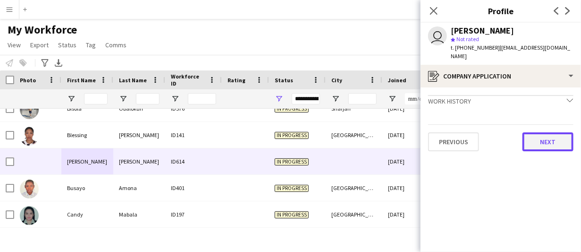
click at [546, 140] on button "Next" at bounding box center [547, 141] width 51 height 19
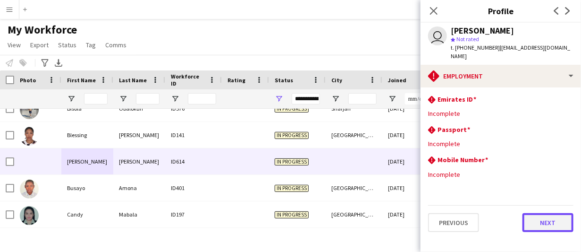
click at [557, 221] on button "Next" at bounding box center [547, 222] width 51 height 19
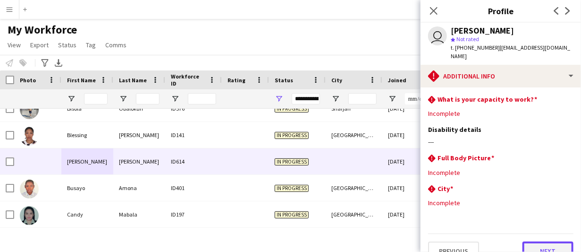
click at [548, 241] on button "Next" at bounding box center [547, 250] width 51 height 19
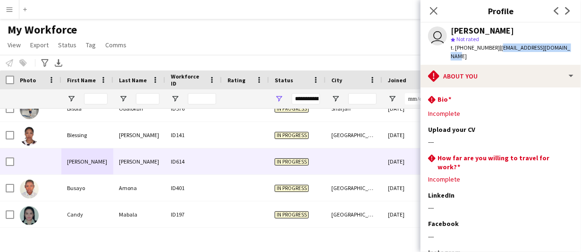
drag, startPoint x: 496, startPoint y: 47, endPoint x: 570, endPoint y: 47, distance: 74.1
click at [570, 47] on div "user Bryan Santos star Not rated t. +971564538263 | santosbryan0213@gmail.com" at bounding box center [500, 44] width 160 height 42
click at [265, 36] on div "My Workforce View Views Default view New view Update view Delete view Edit name…" at bounding box center [290, 39] width 581 height 32
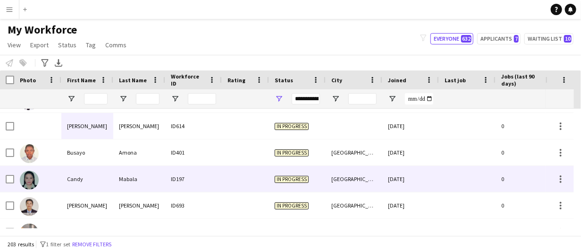
scroll to position [1038, 0]
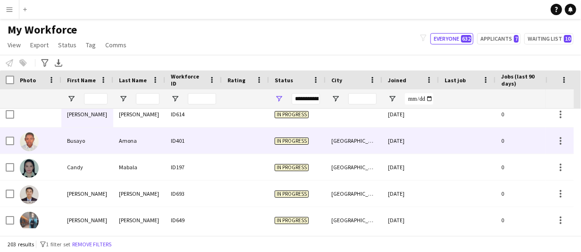
click at [109, 141] on div "Busayo" at bounding box center [87, 140] width 52 height 26
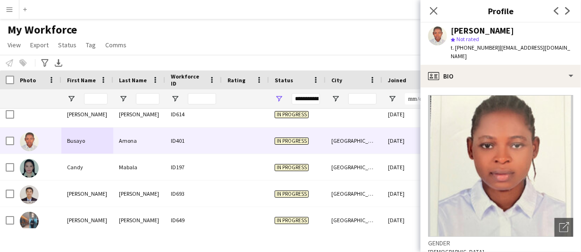
click at [478, 32] on div "Busayo Amona" at bounding box center [482, 30] width 63 height 8
click at [484, 48] on span "t. +971562947715" at bounding box center [475, 47] width 49 height 7
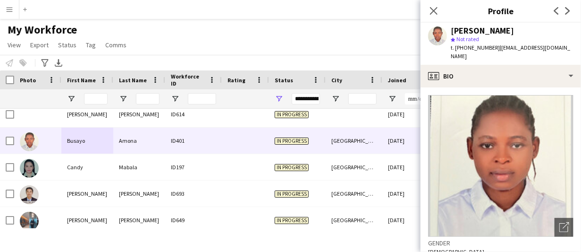
drag, startPoint x: 495, startPoint y: 49, endPoint x: 574, endPoint y: 47, distance: 79.3
click at [574, 47] on app-profile-header "Busayo Amona star Not rated t. +971562947715 | amonabusayo2@gmail.com" at bounding box center [500, 44] width 160 height 42
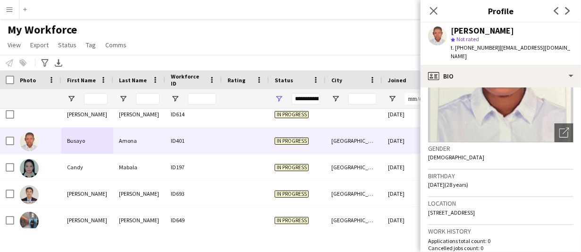
scroll to position [142, 0]
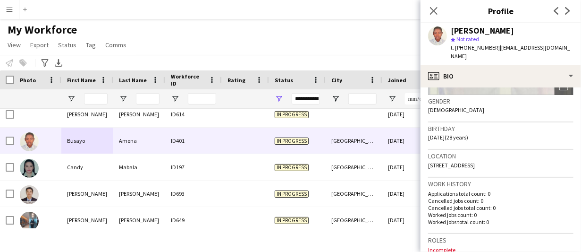
click at [480, 151] on div "Location 7 38A Street, Horlanz, Dubai, 25314" at bounding box center [500, 163] width 145 height 27
click at [475, 161] on span "7 38A Street, Horlanz, Dubai, 25314" at bounding box center [451, 164] width 47 height 7
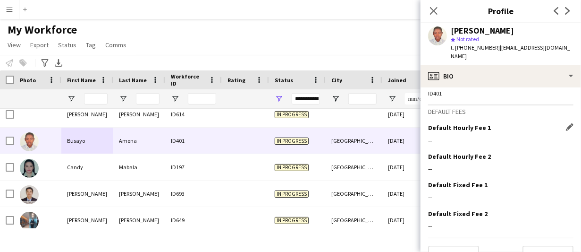
scroll to position [454, 0]
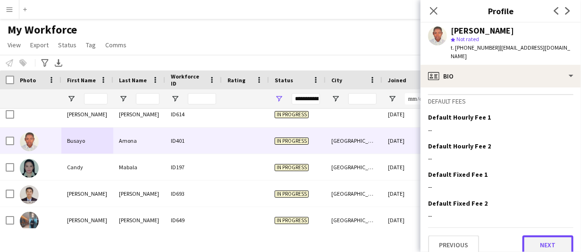
click at [535, 235] on button "Next" at bounding box center [547, 244] width 51 height 19
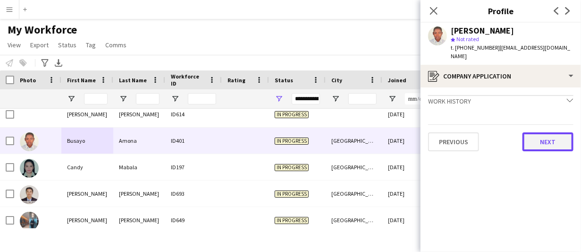
click at [543, 136] on button "Next" at bounding box center [547, 141] width 51 height 19
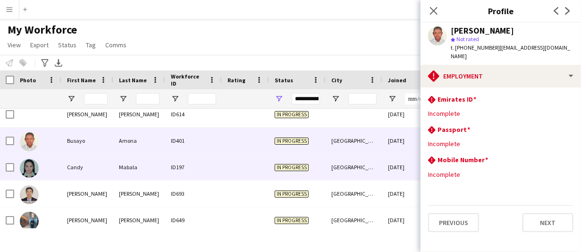
click at [75, 172] on div "Candy" at bounding box center [87, 167] width 52 height 26
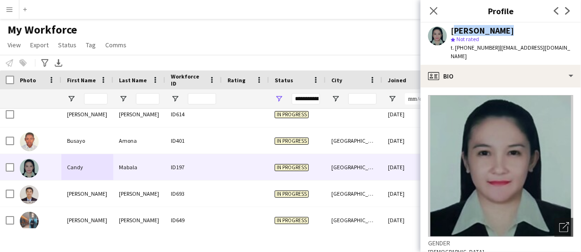
drag, startPoint x: 505, startPoint y: 29, endPoint x: 450, endPoint y: 26, distance: 55.3
click at [450, 26] on div "Candy Mabala star Not rated t. +971558448090 | candymabala11@gmail.com" at bounding box center [500, 44] width 160 height 42
click at [483, 46] on span "t. +971558448090" at bounding box center [475, 47] width 49 height 7
drag, startPoint x: 495, startPoint y: 50, endPoint x: 561, endPoint y: 47, distance: 65.6
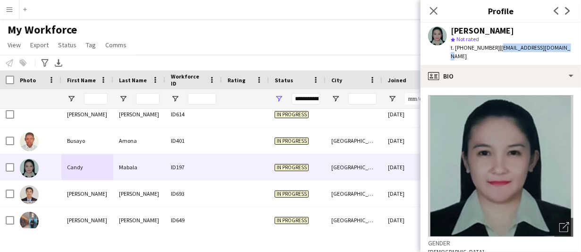
click at [561, 47] on span "| candymabala11@gmail.com" at bounding box center [510, 52] width 119 height 16
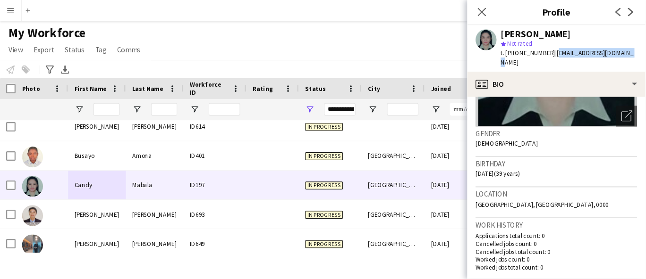
scroll to position [142, 0]
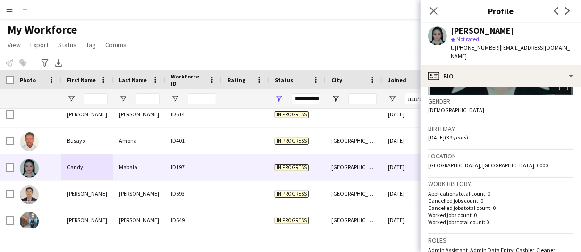
click at [488, 161] on span "Ndoud Jham Street, Abu Dhabi, 0000" at bounding box center [488, 164] width 120 height 7
drag, startPoint x: 475, startPoint y: 156, endPoint x: 501, endPoint y: 156, distance: 26.0
click at [501, 161] on span "Ndoud Jham Street, Abu Dhabi, 0000" at bounding box center [488, 164] width 120 height 7
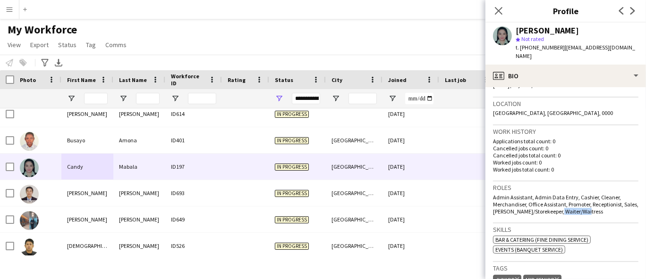
scroll to position [246, 0]
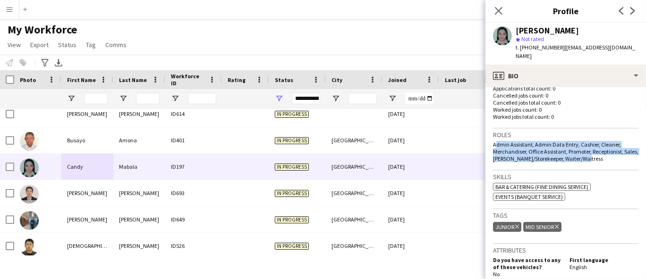
drag, startPoint x: 605, startPoint y: 201, endPoint x: 489, endPoint y: 136, distance: 132.7
click at [489, 136] on app-crew-profile-bio "Open photos pop-in Gender Female Birthday 07-11-1985 (39 years) Location Ndoud …" at bounding box center [565, 183] width 160 height 192
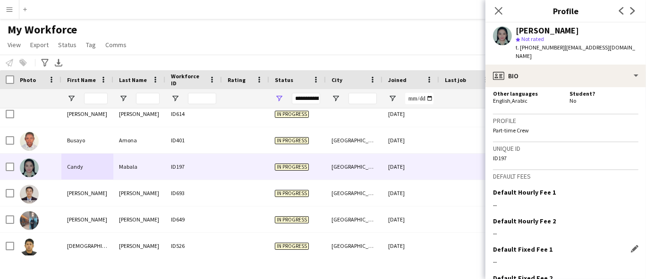
scroll to position [501, 0]
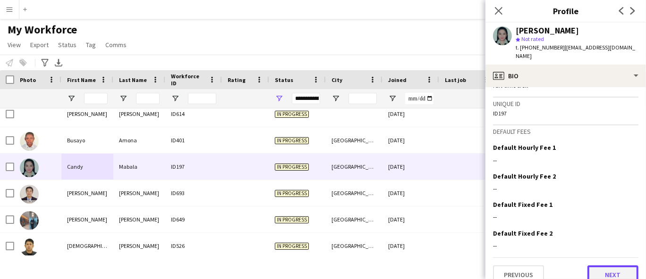
click at [580, 251] on button "Next" at bounding box center [612, 275] width 51 height 19
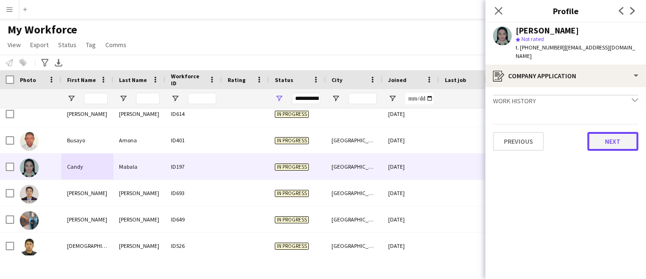
click at [580, 135] on button "Next" at bounding box center [612, 141] width 51 height 19
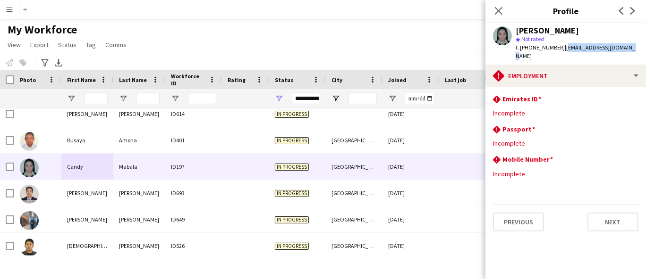
drag, startPoint x: 561, startPoint y: 47, endPoint x: 639, endPoint y: 47, distance: 78.3
click at [580, 47] on app-profile-header "Candy Mabala star Not rated t. +971558448090 | candymabala11@gmail.com" at bounding box center [565, 44] width 160 height 42
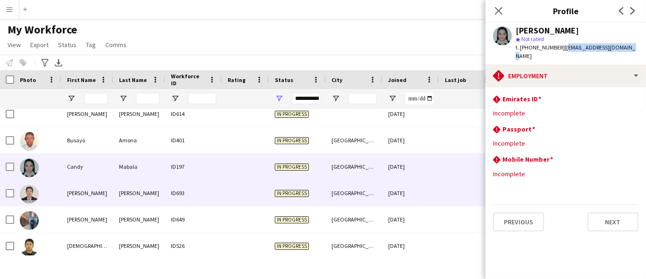
click at [78, 202] on div "Carl jhester" at bounding box center [87, 193] width 52 height 26
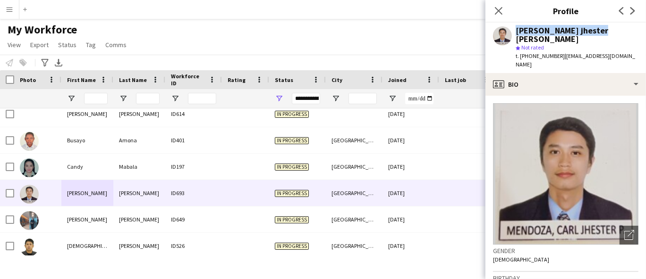
drag, startPoint x: 612, startPoint y: 31, endPoint x: 510, endPoint y: 32, distance: 102.4
click at [511, 32] on div "Carl jhester Mendoza star Not rated t. +971561500209 | carlmendoza060399@gmail.…" at bounding box center [565, 48] width 160 height 50
click at [527, 52] on span "t. +971561500209" at bounding box center [539, 55] width 49 height 7
drag, startPoint x: 559, startPoint y: 50, endPoint x: 641, endPoint y: 47, distance: 81.7
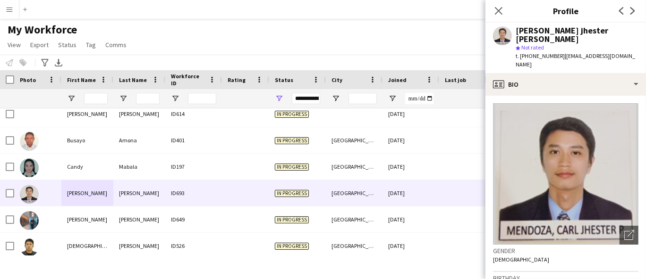
click at [580, 47] on div "Carl jhester Mendoza star Not rated t. +971561500209 | carlmendoza060399@gmail.…" at bounding box center [565, 48] width 160 height 50
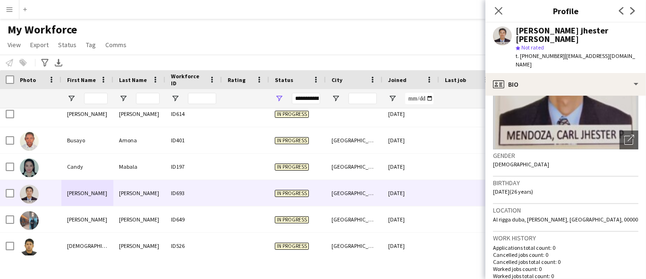
scroll to position [105, 0]
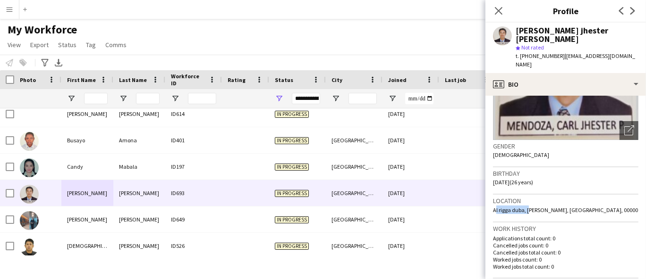
drag, startPoint x: 525, startPoint y: 193, endPoint x: 488, endPoint y: 196, distance: 37.5
click at [488, 196] on app-crew-profile-bio "Open photos pop-in Gender Male Birthday 03-06-1999 (26 years) Location Al rigga…" at bounding box center [565, 188] width 160 height 184
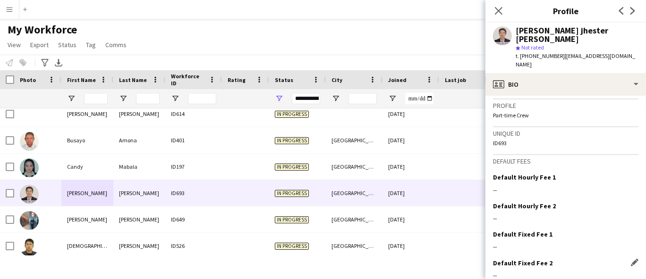
scroll to position [417, 0]
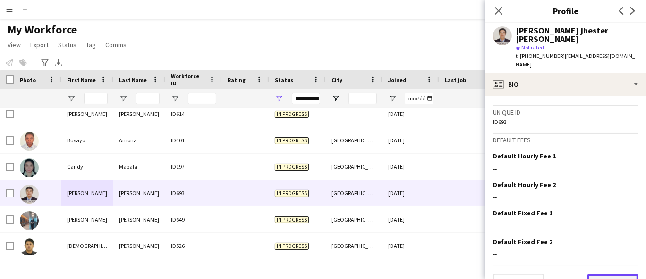
click at [580, 251] on button "Next" at bounding box center [612, 283] width 51 height 19
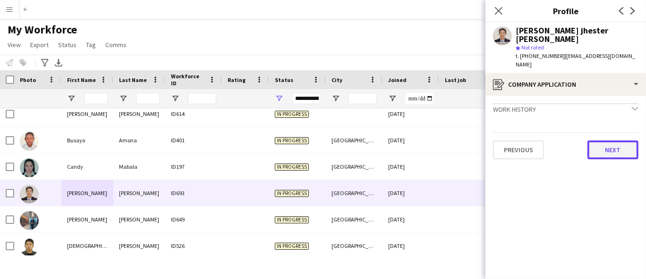
click at [580, 141] on button "Next" at bounding box center [612, 150] width 51 height 19
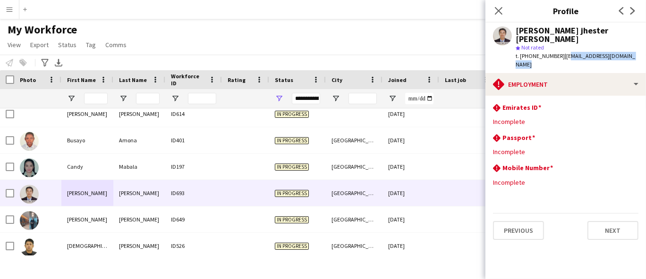
drag, startPoint x: 562, startPoint y: 46, endPoint x: 636, endPoint y: 44, distance: 74.1
click at [580, 52] on span "| carlmendoza060399@gmail.com" at bounding box center [574, 60] width 119 height 16
click at [577, 52] on span "| carlmendoza060399@gmail.com" at bounding box center [574, 60] width 119 height 16
drag, startPoint x: 561, startPoint y: 47, endPoint x: 638, endPoint y: 50, distance: 78.0
click at [580, 50] on div "Carl jhester Mendoza star Not rated t. +971561500209 | carlmendoza060399@gmail.…" at bounding box center [565, 48] width 160 height 50
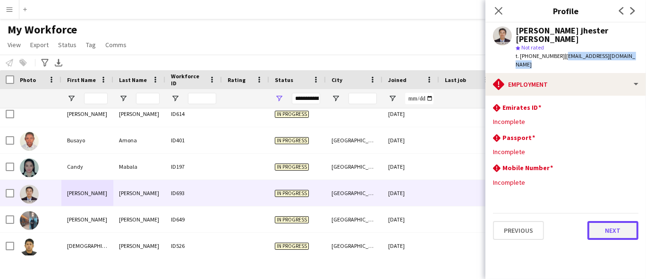
click at [580, 221] on button "Next" at bounding box center [612, 230] width 51 height 19
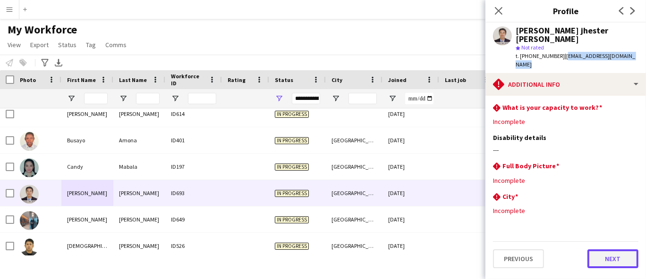
click at [580, 250] on button "Next" at bounding box center [612, 259] width 51 height 19
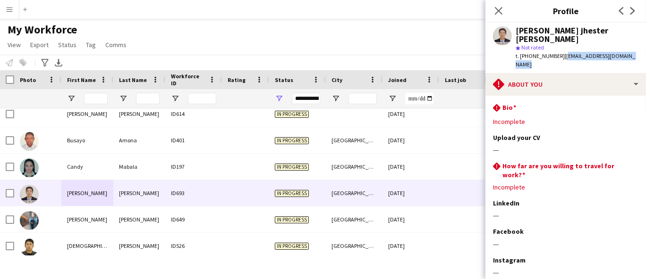
scroll to position [41, 0]
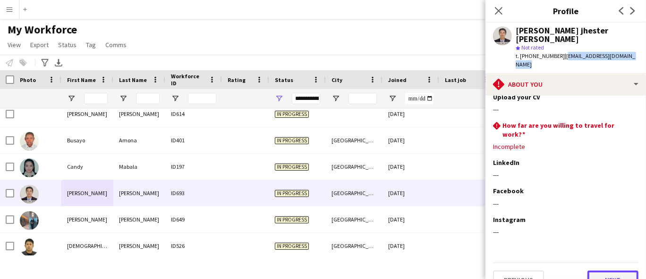
click at [580, 251] on button "Next" at bounding box center [612, 280] width 51 height 19
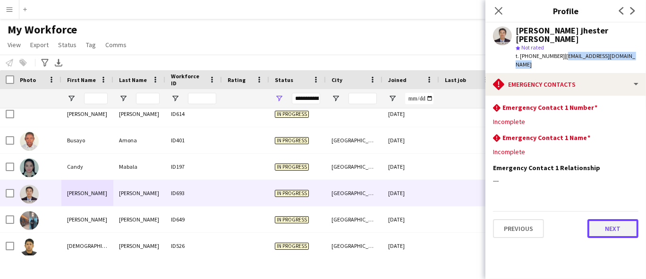
click at [580, 219] on button "Next" at bounding box center [612, 228] width 51 height 19
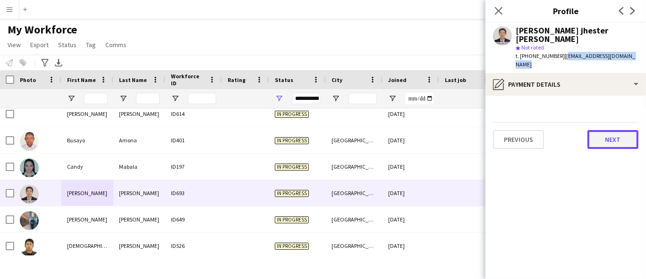
click at [580, 130] on button "Next" at bounding box center [612, 139] width 51 height 19
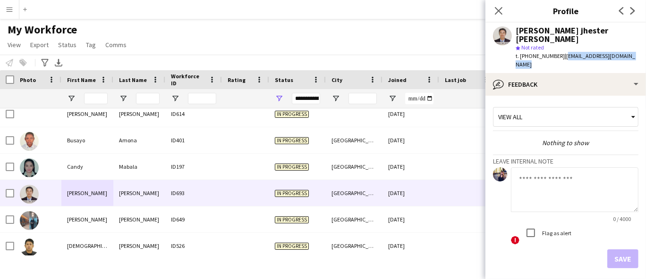
scroll to position [23, 0]
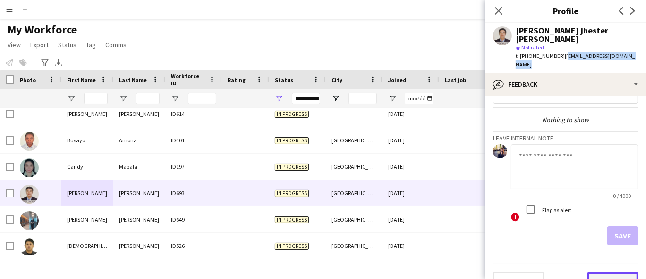
click at [580, 251] on button "Next" at bounding box center [612, 281] width 51 height 19
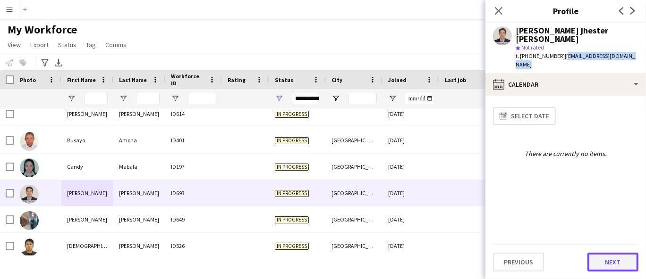
click at [580, 251] on button "Next" at bounding box center [612, 262] width 51 height 19
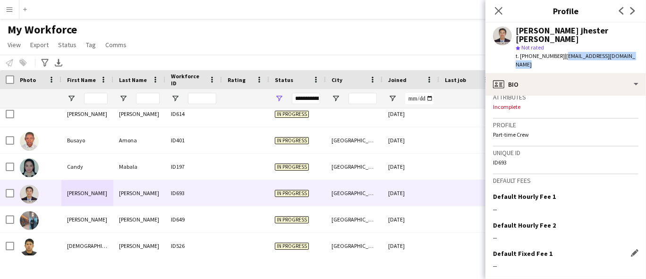
scroll to position [417, 0]
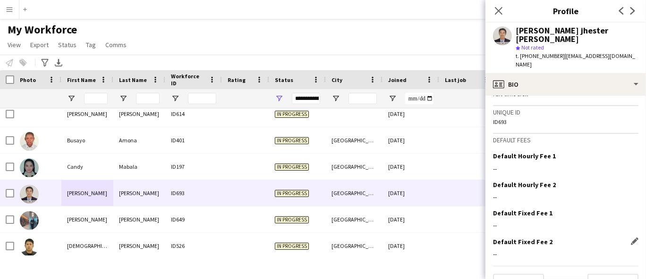
click at [580, 243] on div "Default Fixed Fee 2 Edit this field --" at bounding box center [565, 252] width 145 height 28
click at [580, 251] on button "Next" at bounding box center [612, 283] width 51 height 19
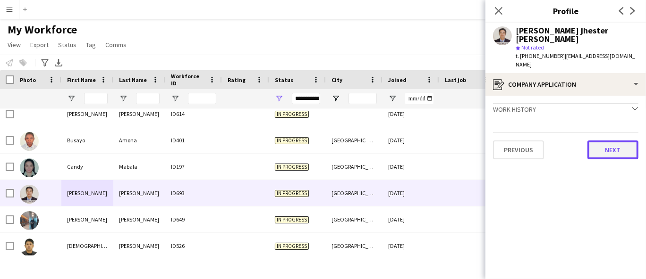
click at [580, 141] on button "Next" at bounding box center [612, 150] width 51 height 19
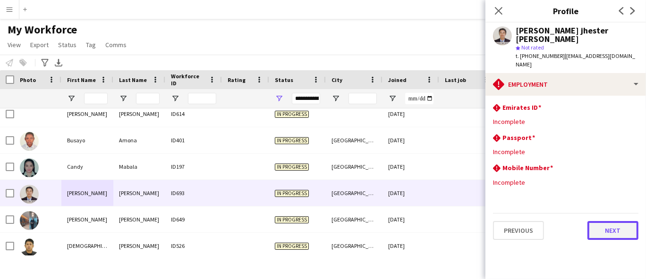
click at [580, 221] on button "Next" at bounding box center [612, 230] width 51 height 19
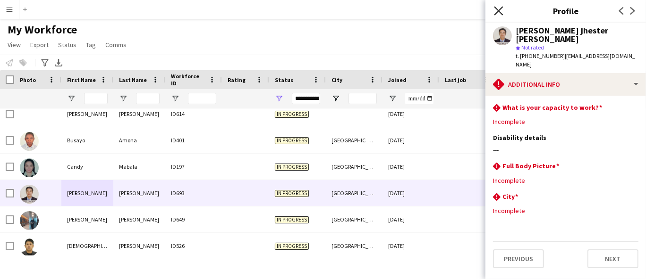
click at [496, 11] on icon "Close pop-in" at bounding box center [498, 10] width 9 height 9
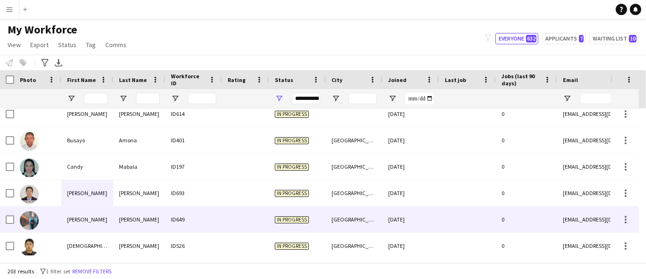
click at [60, 226] on div at bounding box center [37, 220] width 47 height 26
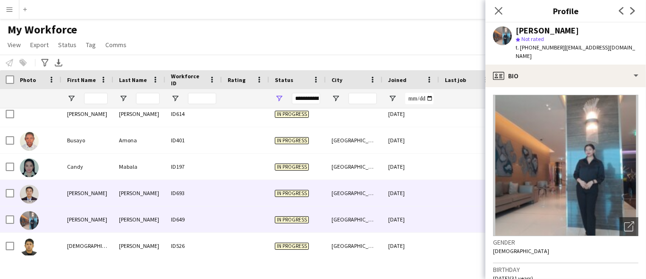
click at [81, 196] on div "Carl jhester" at bounding box center [87, 193] width 52 height 26
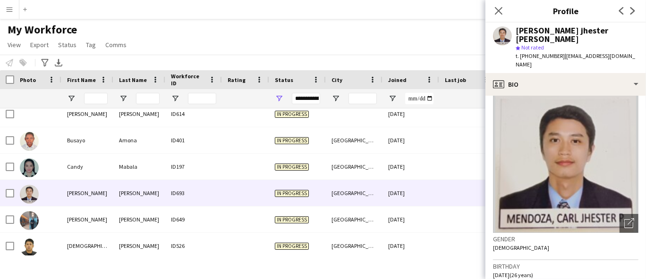
scroll to position [0, 0]
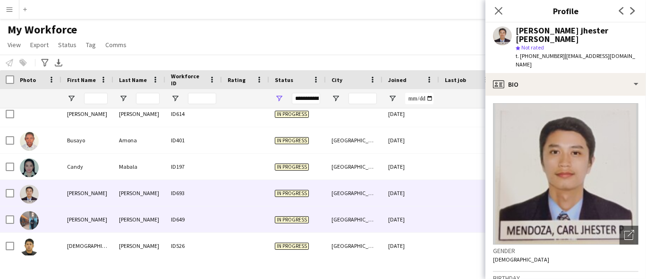
click at [100, 222] on div "Charmaine" at bounding box center [87, 220] width 52 height 26
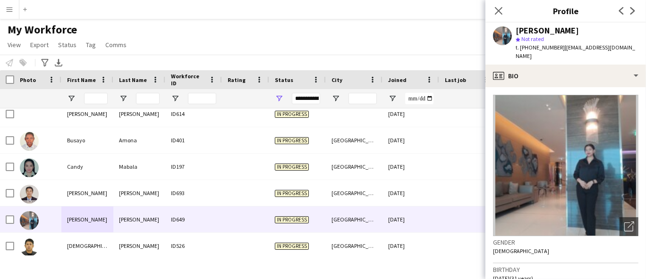
click at [555, 32] on div "Charmaine Laurente" at bounding box center [546, 30] width 63 height 8
click at [557, 32] on div "Charmaine Laurente" at bounding box center [546, 30] width 63 height 8
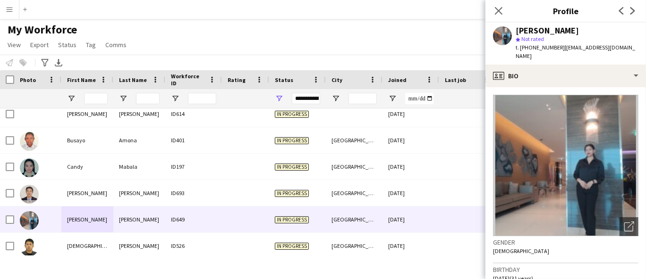
click at [533, 47] on span "t. +971544003808" at bounding box center [539, 47] width 49 height 7
drag, startPoint x: 562, startPoint y: 48, endPoint x: 630, endPoint y: 52, distance: 68.6
click at [580, 52] on app-profile-header "Charmaine Laurente star Not rated t. +971544003808 | mainepat18@gmail.com" at bounding box center [565, 44] width 160 height 42
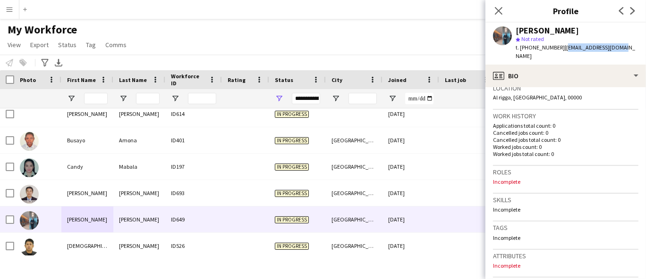
scroll to position [210, 0]
drag, startPoint x: 502, startPoint y: 88, endPoint x: 503, endPoint y: 94, distance: 6.7
click at [502, 93] on span "Al rigga, Dubai, 00000" at bounding box center [537, 96] width 89 height 7
click at [503, 94] on div "Location Al rigga, Dubai, 00000" at bounding box center [565, 95] width 145 height 27
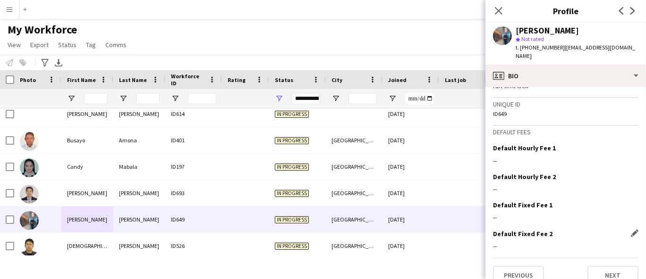
scroll to position [417, 0]
click at [580, 251] on button "Next" at bounding box center [612, 275] width 51 height 19
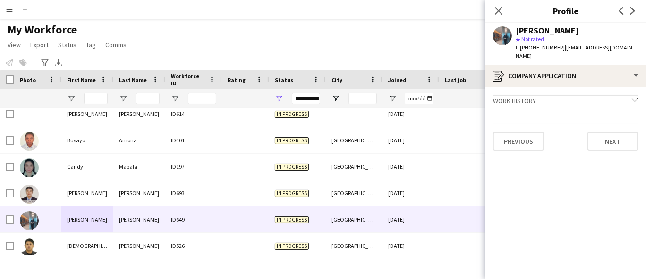
click at [580, 124] on div "Previous Next" at bounding box center [565, 137] width 145 height 27
click at [580, 132] on button "Next" at bounding box center [612, 141] width 51 height 19
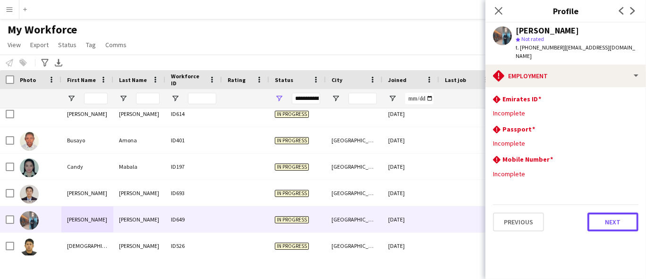
click at [580, 213] on button "Next" at bounding box center [612, 222] width 51 height 19
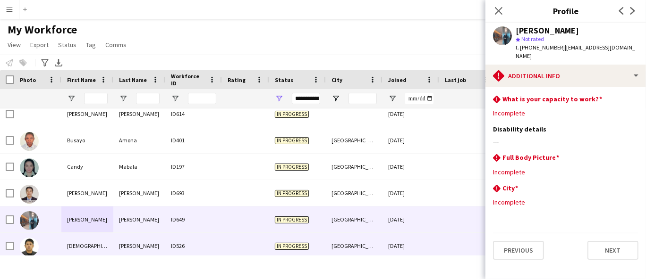
scroll to position [1091, 0]
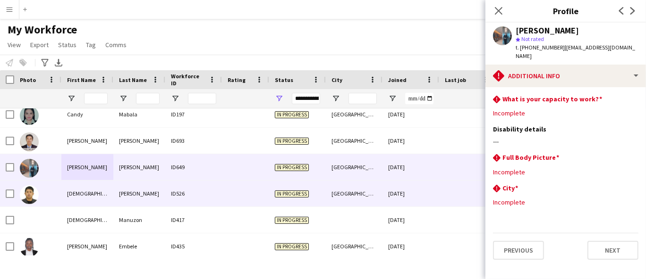
click at [103, 193] on div "CHRISTIAN" at bounding box center [87, 194] width 52 height 26
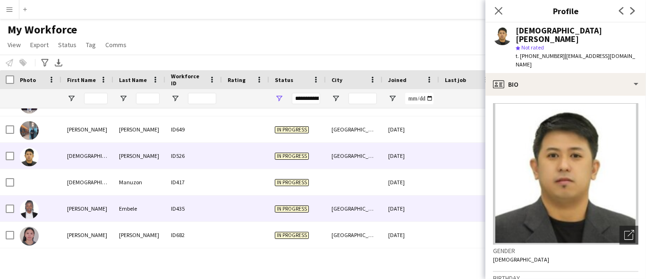
scroll to position [1143, 0]
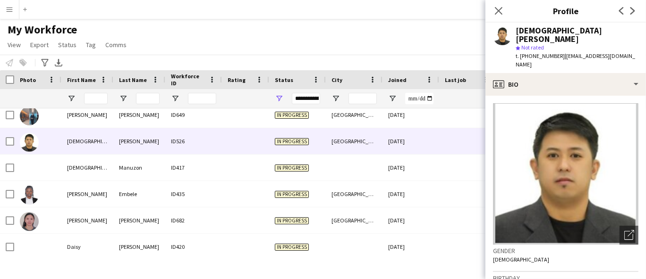
click at [543, 32] on div "CHRISTIAN DE GUZMAN" at bounding box center [576, 34] width 123 height 17
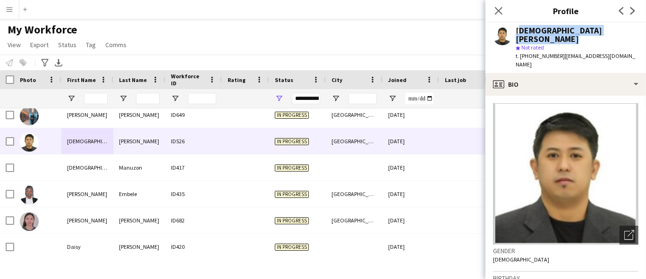
click at [543, 32] on div "CHRISTIAN DE GUZMAN" at bounding box center [576, 34] width 123 height 17
click at [538, 52] on span "t. +971502790522" at bounding box center [539, 55] width 49 height 7
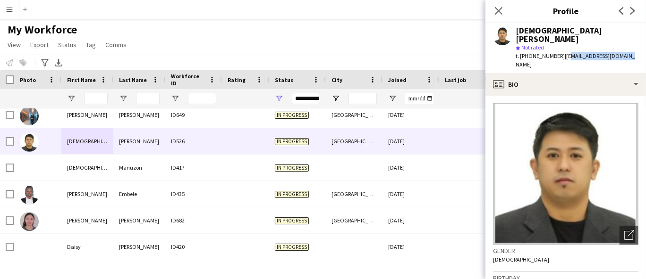
drag, startPoint x: 621, startPoint y: 49, endPoint x: 550, endPoint y: 48, distance: 70.8
click at [562, 50] on div "CHRISTIAN DE GUZMAN star Not rated t. +971502790522 | luckytian926@gmail.com" at bounding box center [565, 48] width 160 height 50
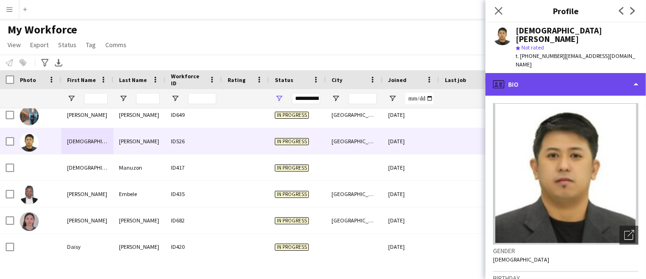
drag, startPoint x: 599, startPoint y: 74, endPoint x: 602, endPoint y: 63, distance: 11.3
click at [580, 73] on div "profile Bio" at bounding box center [565, 84] width 160 height 23
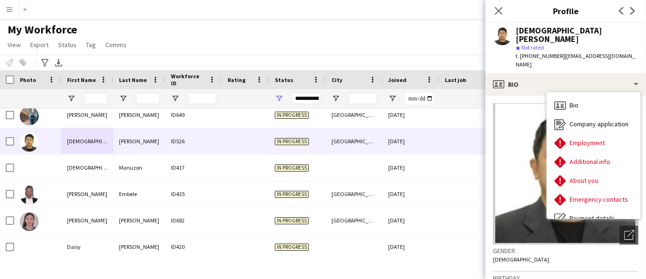
click at [580, 52] on span "| luckytian926@gmail.com" at bounding box center [574, 60] width 119 height 16
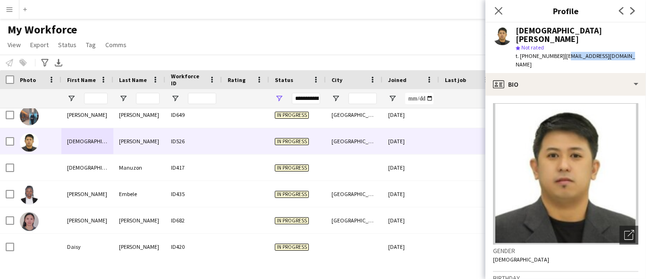
drag, startPoint x: 615, startPoint y: 50, endPoint x: 561, endPoint y: 50, distance: 53.8
click at [561, 50] on app-profile-header "CHRISTIAN DE GUZMAN star Not rated t. +971502790522 | luckytian926@gmail.com" at bounding box center [565, 48] width 160 height 50
click at [580, 52] on span "| luckytian926@gmail.com" at bounding box center [574, 60] width 119 height 16
drag, startPoint x: 559, startPoint y: 47, endPoint x: 618, endPoint y: 48, distance: 58.5
click at [580, 52] on span "| luckytian926@gmail.com" at bounding box center [574, 60] width 119 height 16
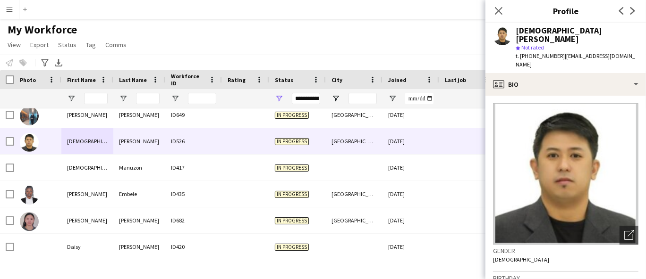
click at [580, 52] on span "| luckytian926@gmail.com" at bounding box center [574, 60] width 119 height 16
drag, startPoint x: 623, startPoint y: 48, endPoint x: 560, endPoint y: 48, distance: 63.7
click at [560, 48] on div "CHRISTIAN DE GUZMAN star Not rated t. +971502790522 | luckytian926@gmail.com" at bounding box center [565, 48] width 160 height 50
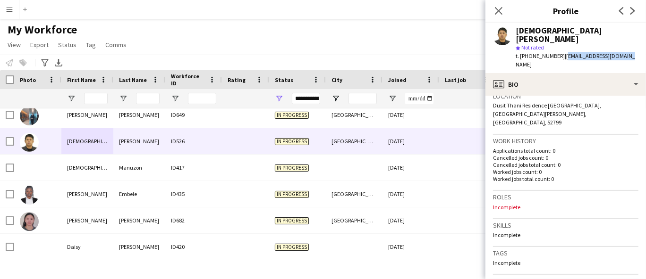
scroll to position [419, 0]
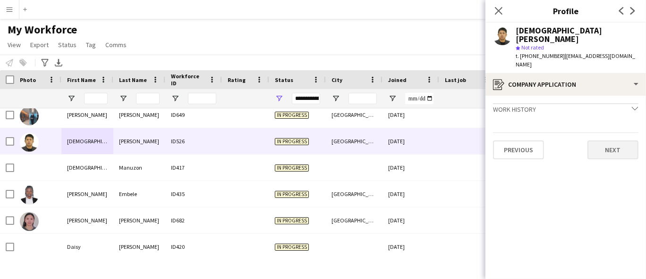
click at [580, 133] on div "Previous Next" at bounding box center [565, 146] width 145 height 27
click at [580, 141] on button "Next" at bounding box center [612, 150] width 51 height 19
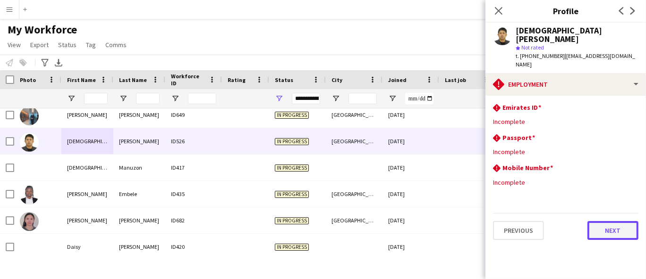
click at [580, 221] on button "Next" at bounding box center [612, 230] width 51 height 19
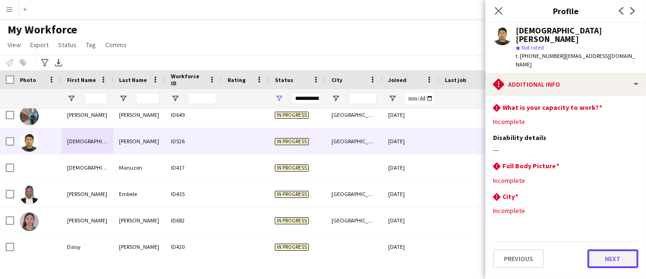
click at [580, 250] on button "Next" at bounding box center [612, 259] width 51 height 19
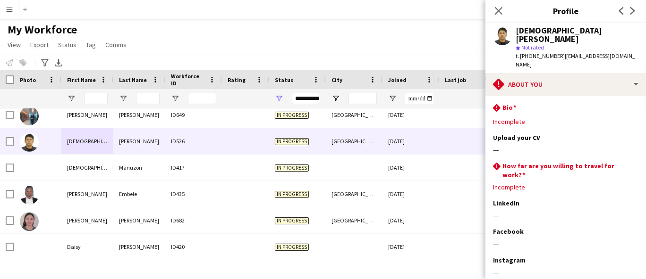
scroll to position [41, 0]
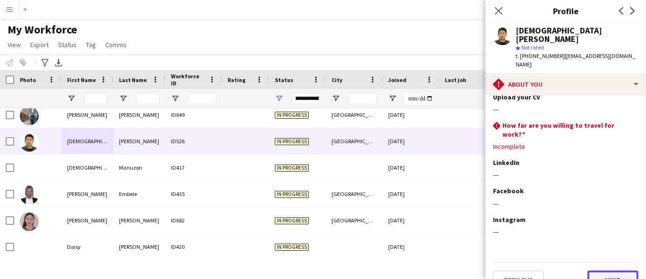
click at [580, 251] on button "Next" at bounding box center [612, 280] width 51 height 19
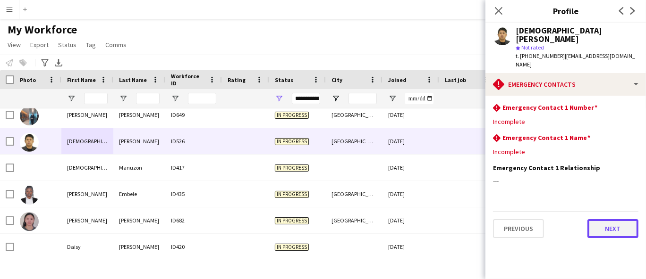
click at [580, 219] on button "Next" at bounding box center [612, 228] width 51 height 19
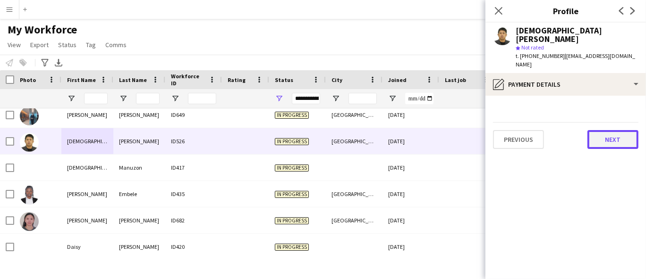
click at [580, 130] on button "Next" at bounding box center [612, 139] width 51 height 19
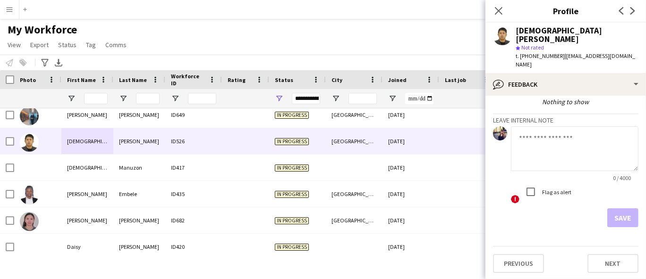
scroll to position [8, 0]
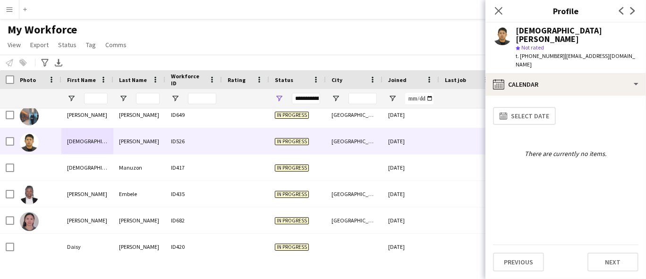
click at [580, 251] on div "Previous Next" at bounding box center [565, 258] width 145 height 27
click at [580, 251] on button "Next" at bounding box center [612, 262] width 51 height 19
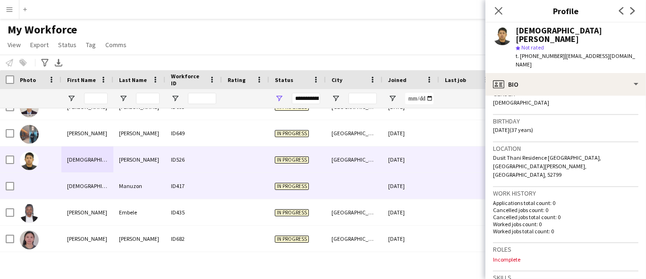
scroll to position [1091, 0]
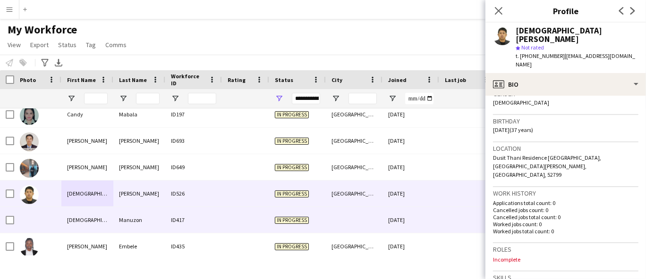
click at [93, 215] on div "Christian Jay" at bounding box center [87, 220] width 52 height 26
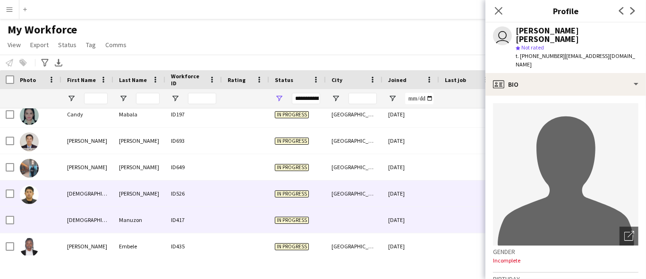
scroll to position [1143, 0]
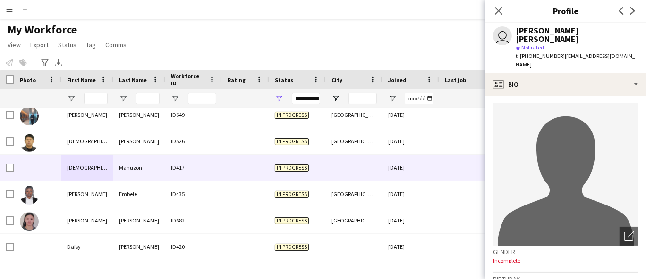
click at [580, 43] on div "star Not rated" at bounding box center [576, 47] width 123 height 8
click at [580, 29] on div "Christian Jay Manuzon" at bounding box center [576, 34] width 123 height 17
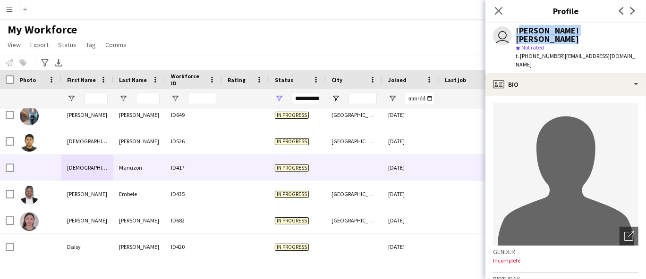
click at [580, 29] on div "Christian Jay Manuzon" at bounding box center [576, 34] width 123 height 17
click at [528, 52] on span "t. +971569771861" at bounding box center [539, 55] width 49 height 7
drag, startPoint x: 559, startPoint y: 48, endPoint x: 567, endPoint y: 64, distance: 17.5
click at [567, 64] on div "user Christian Jay Manuzon star Not rated t. +971569771861 | manuzonchristianja…" at bounding box center [565, 48] width 160 height 50
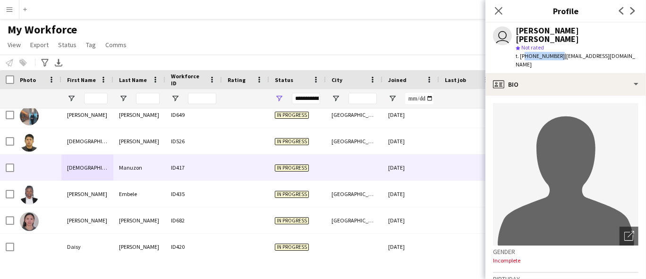
click at [567, 61] on div "user Christian Jay Manuzon star Not rated t. +971569771861 | manuzonchristianja…" at bounding box center [565, 48] width 160 height 50
drag, startPoint x: 566, startPoint y: 59, endPoint x: 562, endPoint y: 50, distance: 9.9
click at [562, 52] on div "t. +971569771861 | manuzonchristianjay@gmail.com" at bounding box center [576, 60] width 123 height 17
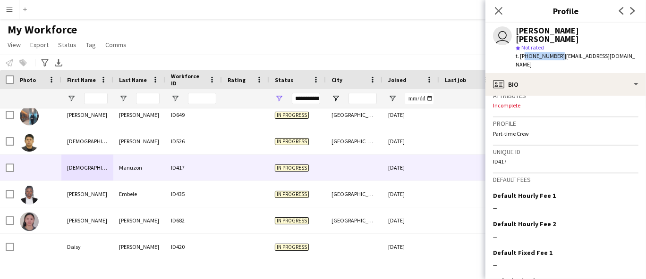
scroll to position [427, 0]
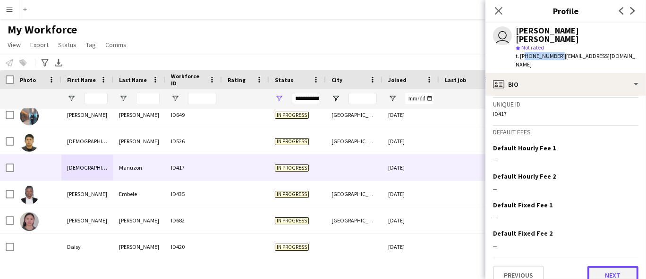
click at [580, 251] on button "Next" at bounding box center [612, 275] width 51 height 19
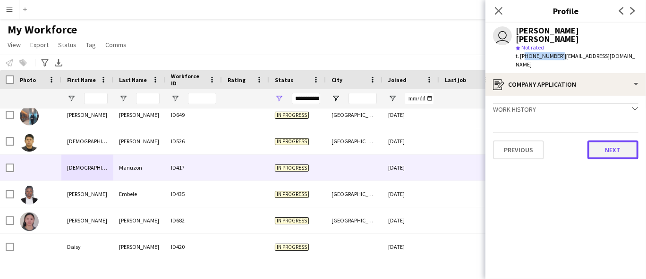
click at [580, 141] on button "Next" at bounding box center [612, 150] width 51 height 19
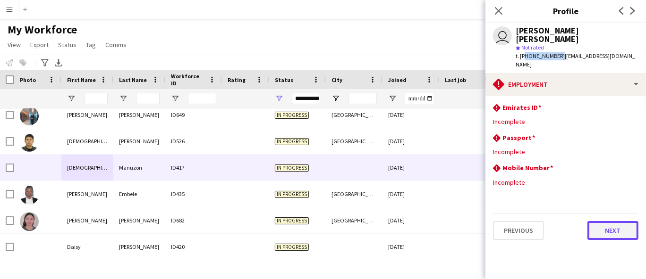
click at [580, 228] on button "Next" at bounding box center [612, 230] width 51 height 19
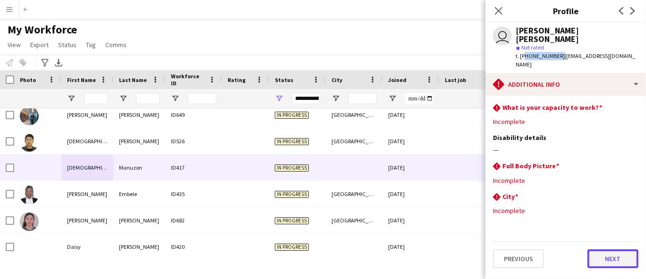
click at [580, 251] on button "Next" at bounding box center [612, 259] width 51 height 19
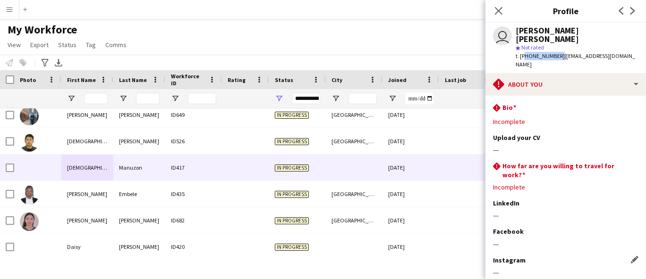
scroll to position [49, 0]
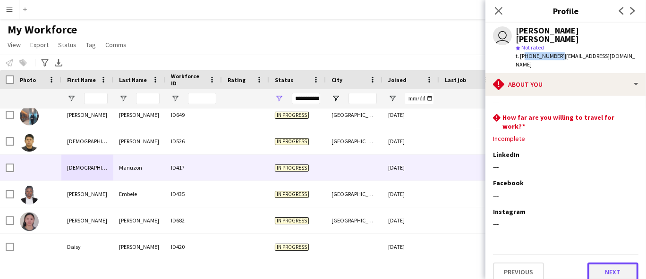
click at [580, 251] on button "Next" at bounding box center [612, 272] width 51 height 19
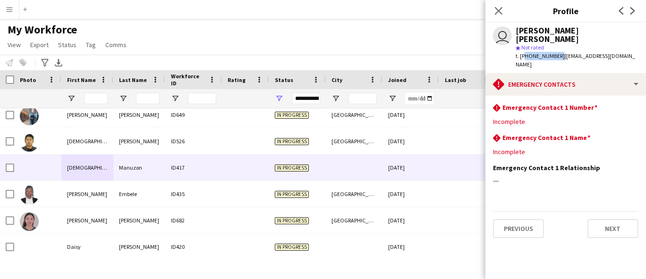
scroll to position [0, 0]
click at [580, 219] on button "Next" at bounding box center [612, 228] width 51 height 19
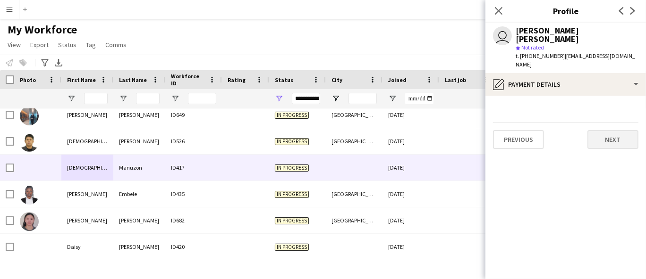
drag, startPoint x: 605, startPoint y: 115, endPoint x: 606, endPoint y: 134, distance: 19.8
click at [580, 122] on div "Previous Next" at bounding box center [565, 135] width 145 height 27
click at [580, 134] on button "Next" at bounding box center [612, 139] width 51 height 19
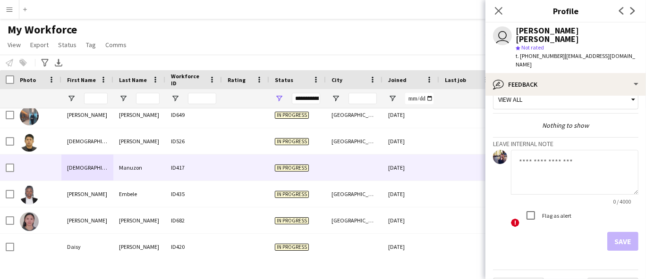
scroll to position [32, 0]
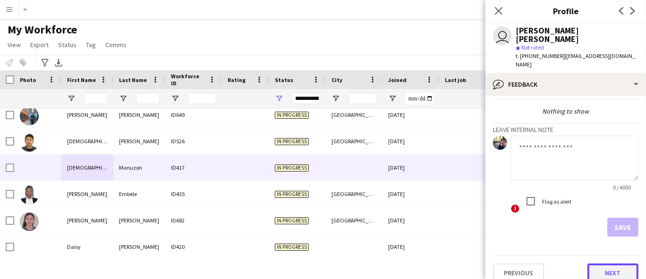
click at [580, 251] on button "Next" at bounding box center [612, 273] width 51 height 19
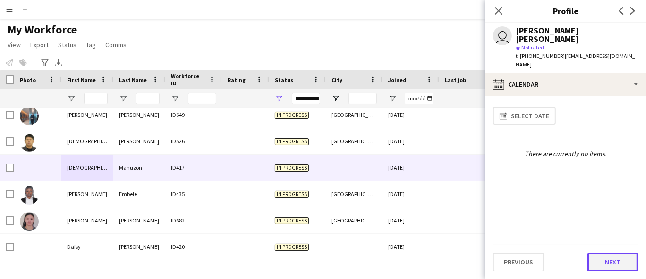
click at [580, 251] on button "Next" at bounding box center [612, 262] width 51 height 19
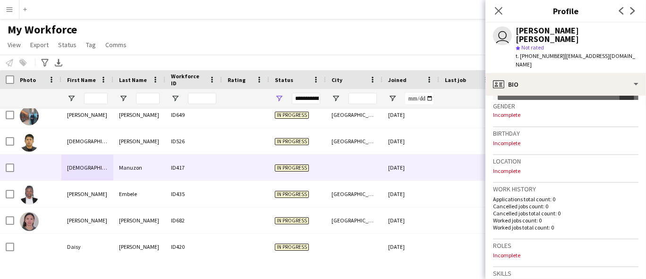
scroll to position [210, 0]
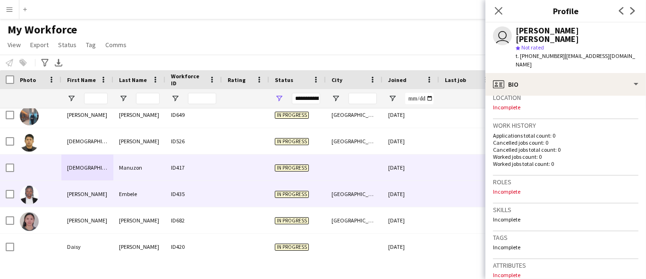
click at [130, 194] on div "Embele" at bounding box center [139, 194] width 52 height 26
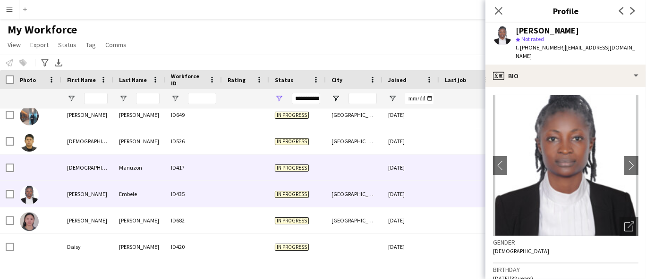
scroll to position [1195, 0]
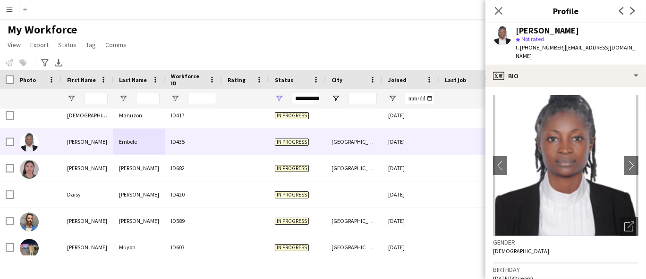
click at [563, 32] on div "Christina Embele" at bounding box center [546, 30] width 63 height 8
drag, startPoint x: 539, startPoint y: 36, endPoint x: 536, endPoint y: 28, distance: 8.2
click at [536, 28] on div "Christina Embele" at bounding box center [546, 30] width 63 height 8
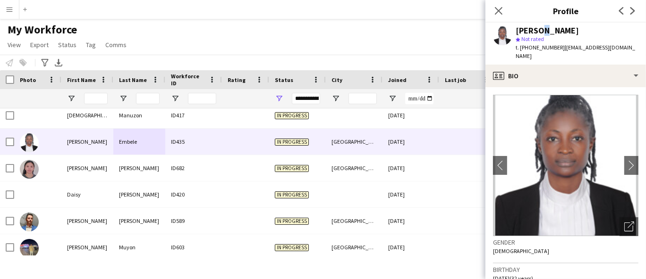
click at [536, 28] on div "Christina Embele" at bounding box center [546, 30] width 63 height 8
click at [534, 50] on span "t. +971588347841" at bounding box center [539, 47] width 49 height 7
drag, startPoint x: 560, startPoint y: 48, endPoint x: 626, endPoint y: 52, distance: 65.7
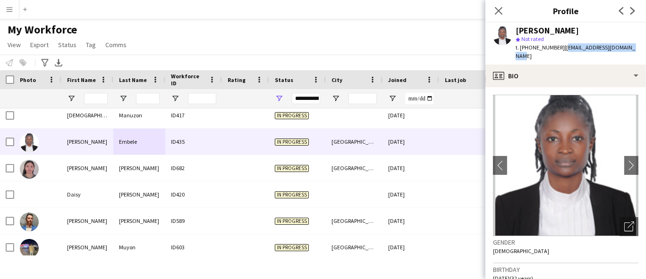
click at [580, 52] on div "Christina Embele star Not rated t. +971588347841 | embelechristina@gmail.com" at bounding box center [565, 44] width 160 height 42
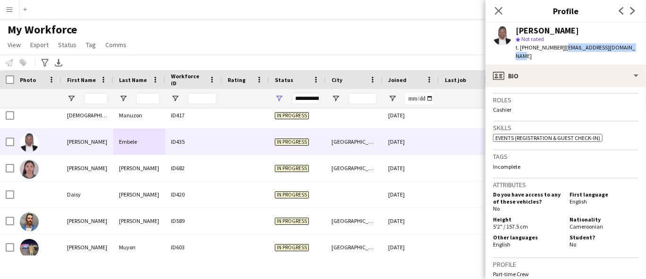
scroll to position [260, 0]
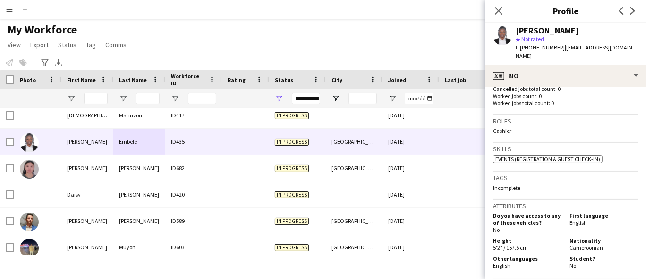
click at [580, 244] on span "Cameroonian" at bounding box center [586, 247] width 34 height 7
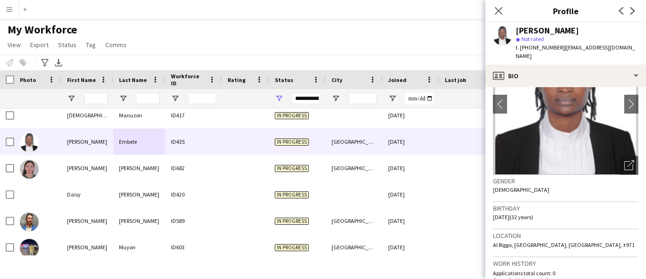
scroll to position [50, 0]
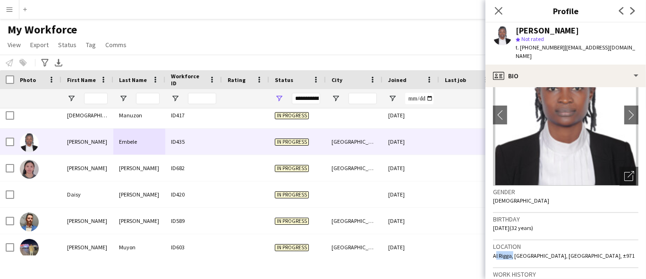
drag, startPoint x: 511, startPoint y: 247, endPoint x: 486, endPoint y: 246, distance: 25.0
click at [486, 246] on app-crew-profile-bio "chevron-left chevron-right Open photos pop-in Gender Female Birthday 01-04-1993…" at bounding box center [565, 183] width 160 height 192
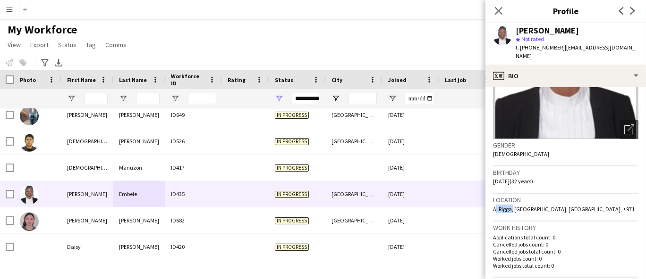
scroll to position [155, 0]
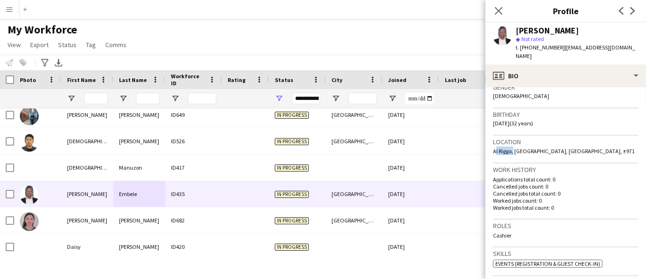
drag, startPoint x: 519, startPoint y: 226, endPoint x: 480, endPoint y: 204, distance: 43.7
click at [490, 223] on app-crew-profile-bio "chevron-left chevron-right Open photos pop-in Gender Female Birthday 01-04-1993…" at bounding box center [565, 183] width 160 height 192
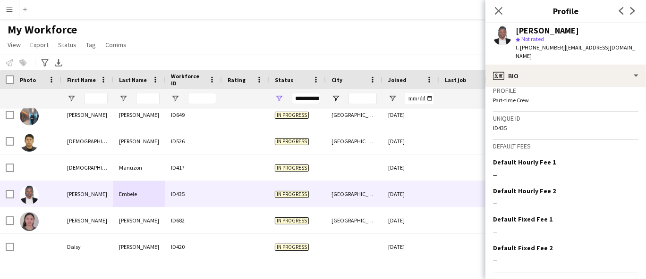
scroll to position [470, 0]
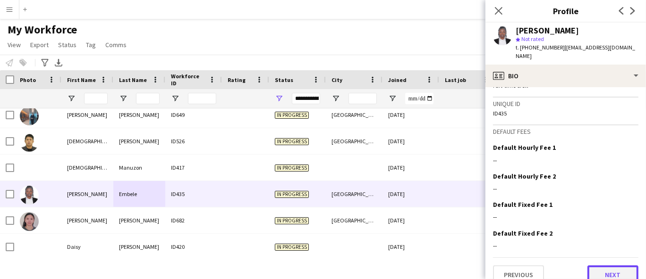
click at [580, 251] on button "Next" at bounding box center [612, 275] width 51 height 19
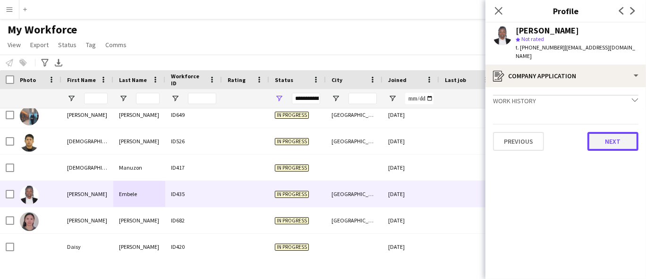
click at [580, 132] on button "Next" at bounding box center [612, 141] width 51 height 19
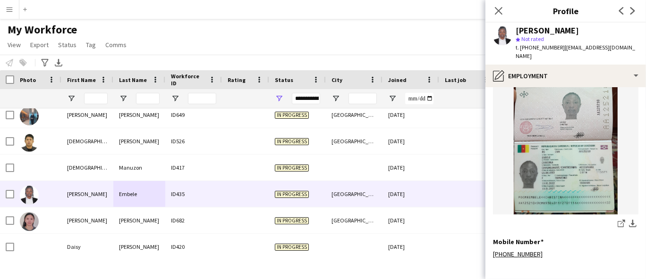
scroll to position [396, 0]
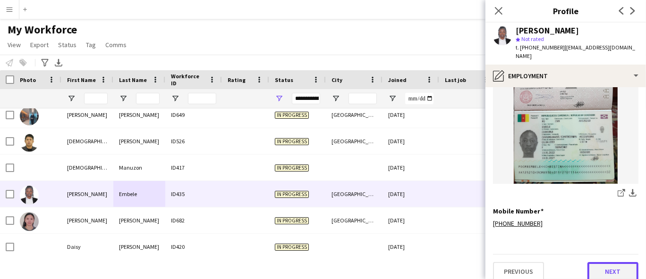
click at [580, 251] on button "Next" at bounding box center [612, 271] width 51 height 19
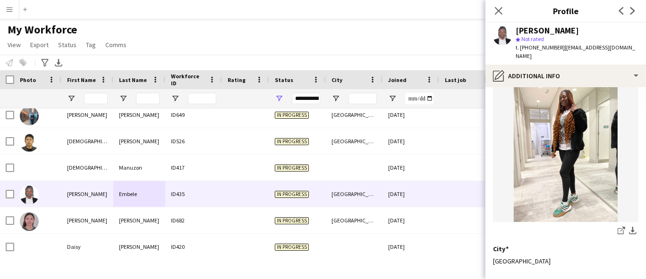
scroll to position [118, 0]
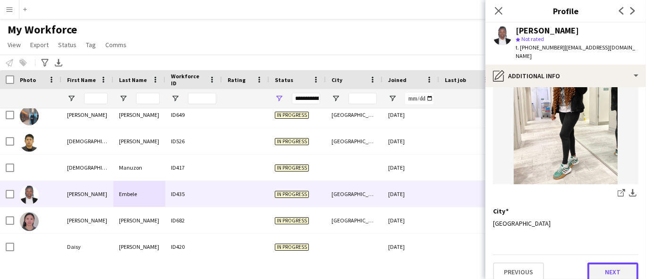
click at [580, 251] on button "Next" at bounding box center [612, 272] width 51 height 19
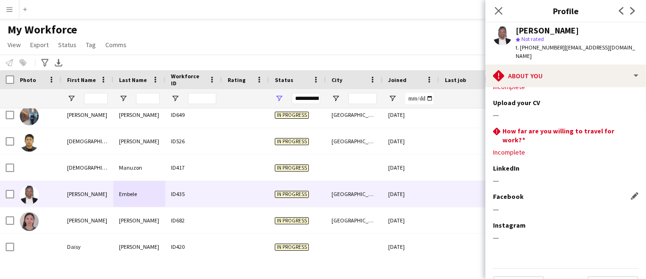
scroll to position [41, 0]
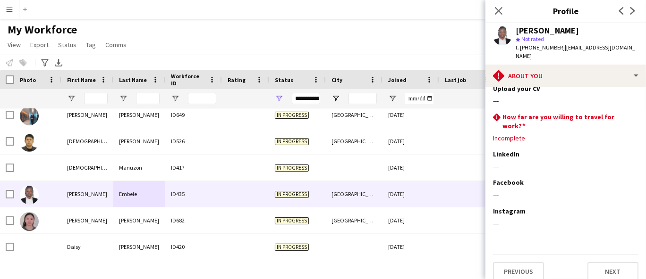
click at [335, 24] on div "My Workforce View Views Default view New view Update view Delete view Edit name…" at bounding box center [323, 39] width 646 height 32
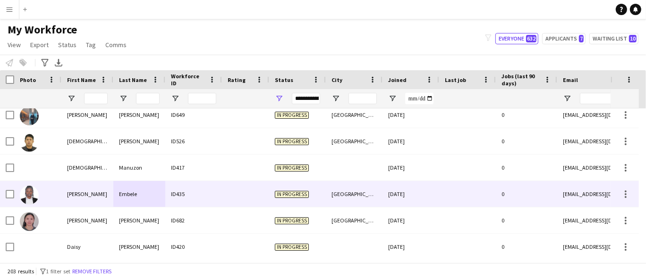
click at [102, 195] on div "Christina" at bounding box center [87, 194] width 52 height 26
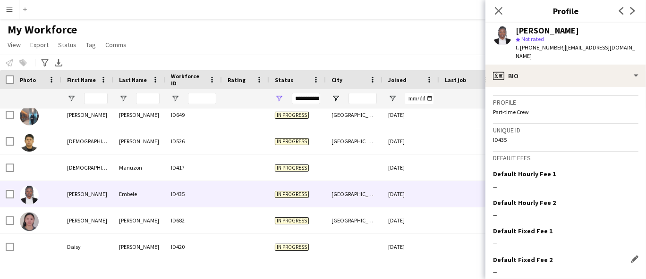
scroll to position [470, 0]
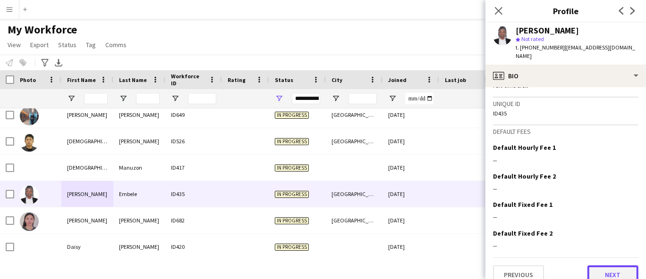
click at [580, 251] on button "Next" at bounding box center [612, 275] width 51 height 19
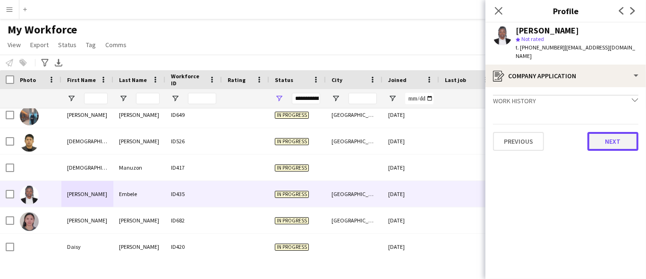
click at [580, 132] on button "Next" at bounding box center [612, 141] width 51 height 19
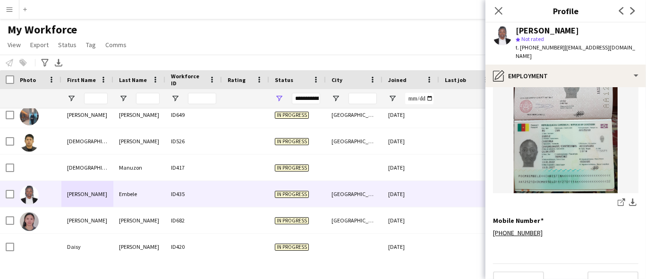
scroll to position [396, 0]
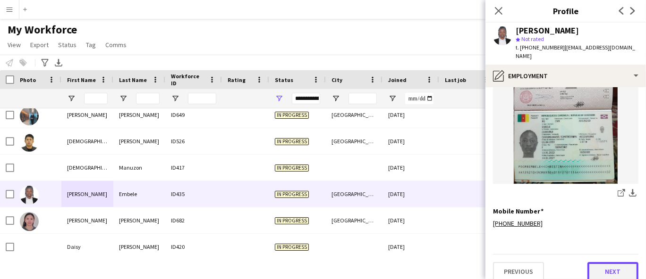
click at [580, 251] on button "Next" at bounding box center [612, 271] width 51 height 19
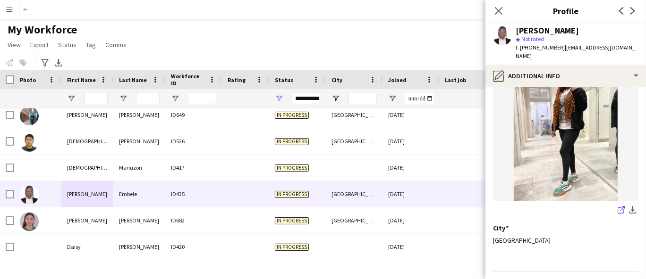
scroll to position [118, 0]
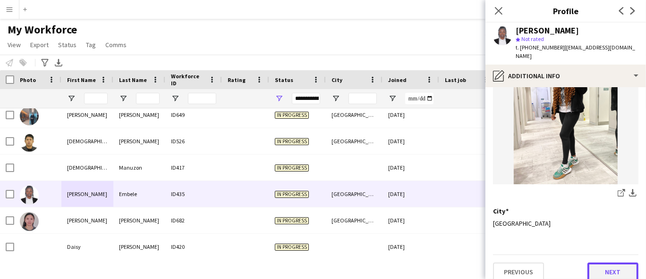
click at [580, 251] on button "Next" at bounding box center [612, 272] width 51 height 19
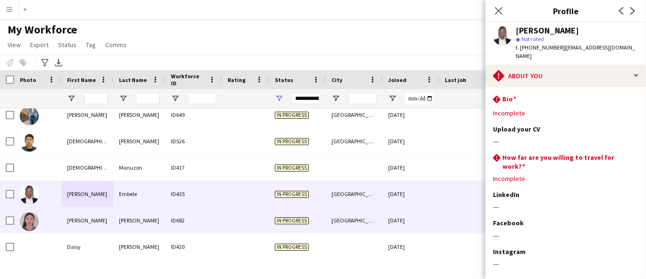
click at [96, 223] on div "Comia" at bounding box center [87, 221] width 52 height 26
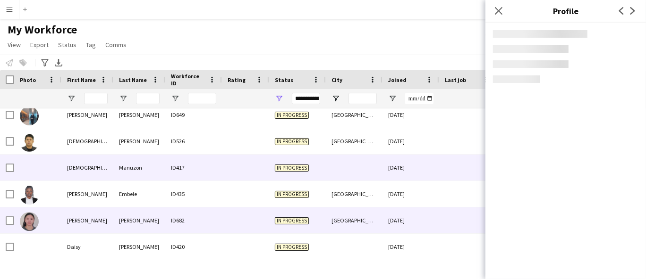
scroll to position [1195, 0]
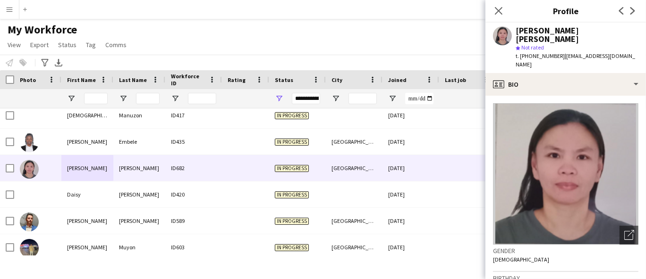
click at [551, 30] on div "Comia Jeannilyn" at bounding box center [576, 34] width 123 height 17
click at [552, 52] on span "t. +971529726488" at bounding box center [539, 55] width 49 height 7
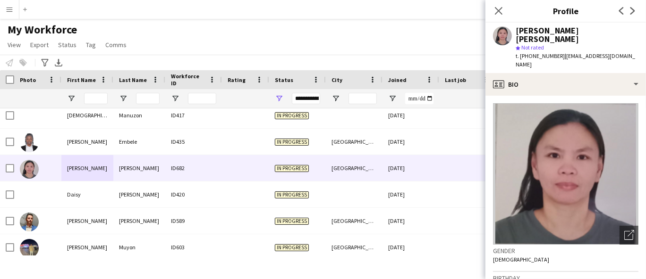
drag, startPoint x: 559, startPoint y: 49, endPoint x: 569, endPoint y: 57, distance: 12.4
click at [569, 57] on div "t. +971529726488 | jeannilynpuertollanocomia@gmail.com" at bounding box center [576, 60] width 123 height 17
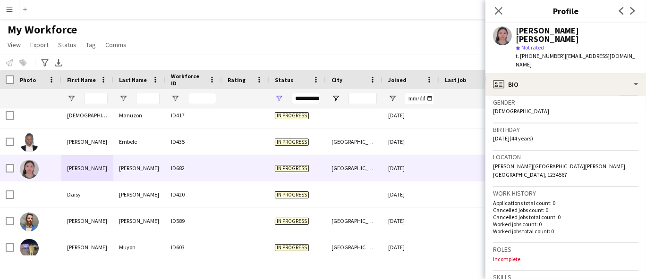
scroll to position [210, 0]
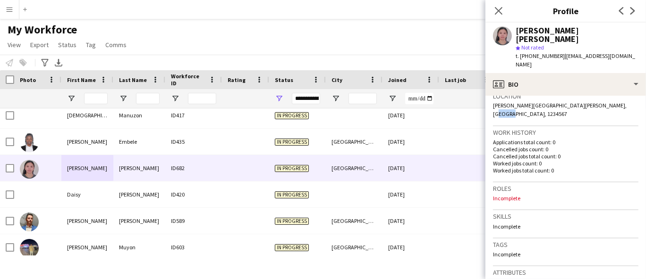
drag, startPoint x: 627, startPoint y: 96, endPoint x: 613, endPoint y: 96, distance: 14.2
click at [580, 102] on span "Hamdan Bin Mohammed St, City max building, Abu Dhabi, 1234567" at bounding box center [560, 110] width 134 height 16
drag, startPoint x: 603, startPoint y: 96, endPoint x: 629, endPoint y: 97, distance: 26.0
click at [580, 102] on span "Hamdan Bin Mohammed St, City max building, Abu Dhabi, 1234567" at bounding box center [560, 110] width 134 height 16
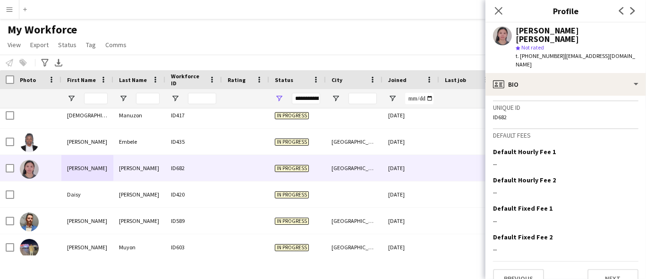
scroll to position [434, 0]
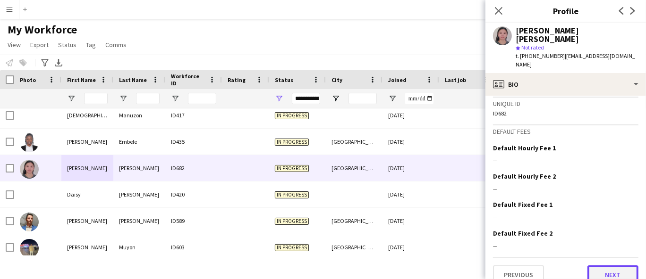
click at [580, 251] on button "Next" at bounding box center [612, 275] width 51 height 19
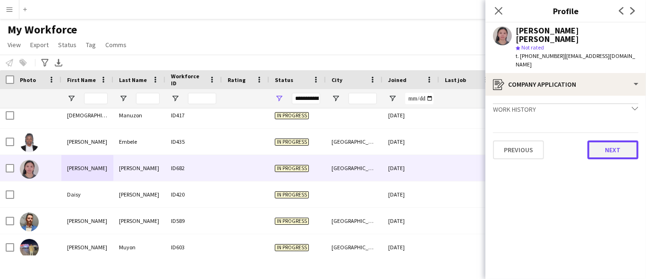
click at [580, 142] on button "Next" at bounding box center [612, 150] width 51 height 19
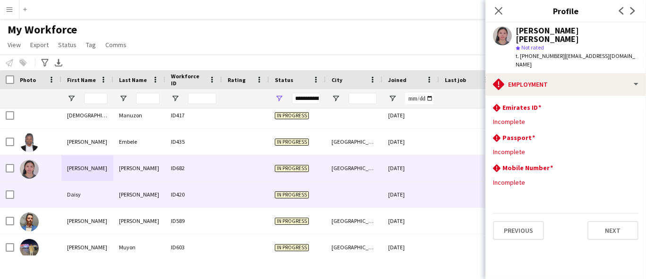
click at [175, 201] on div "ID420" at bounding box center [193, 195] width 57 height 26
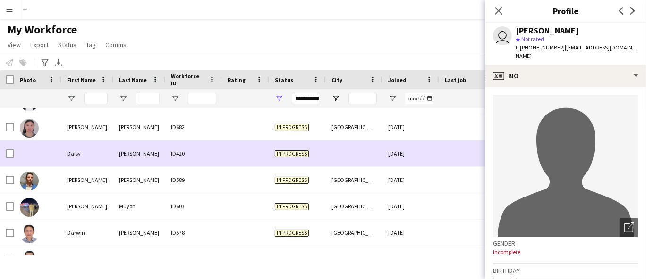
scroll to position [1248, 0]
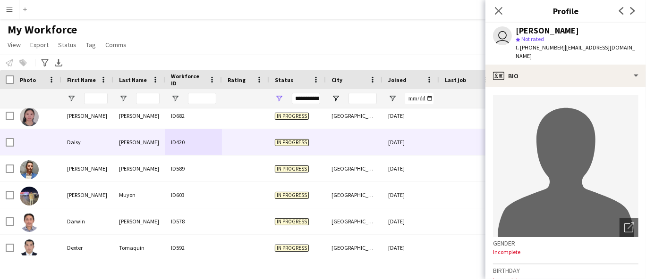
click at [528, 29] on div "Daisy Fernandez" at bounding box center [546, 30] width 63 height 8
click at [530, 46] on span "t. +971522380839" at bounding box center [539, 47] width 49 height 7
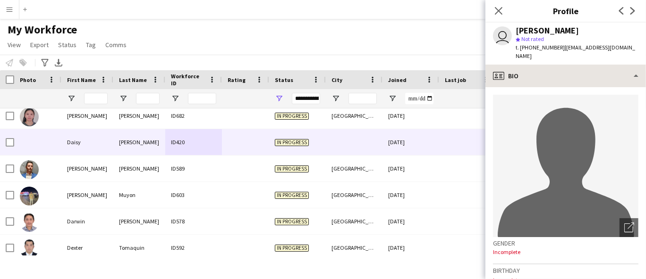
drag, startPoint x: 561, startPoint y: 49, endPoint x: 570, endPoint y: 64, distance: 17.6
click at [572, 60] on div "t. +971522380839 | daisyfernandez2020@yahoo.com" at bounding box center [576, 51] width 123 height 17
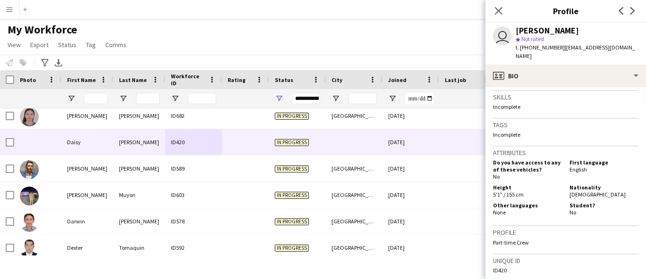
scroll to position [314, 0]
click at [580, 192] on span "[DEMOGRAPHIC_DATA]" at bounding box center [597, 194] width 56 height 7
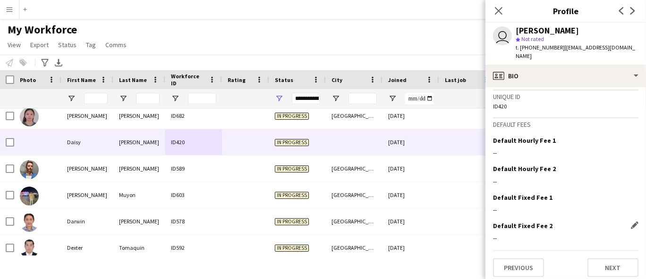
scroll to position [479, 0]
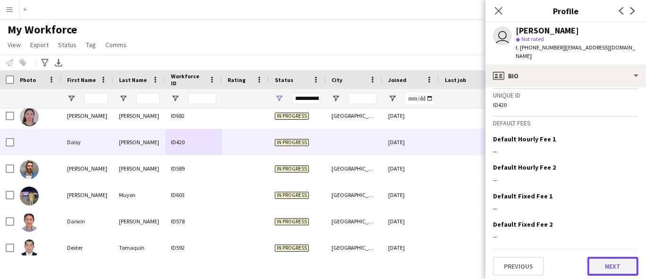
click at [580, 251] on button "Next" at bounding box center [612, 266] width 51 height 19
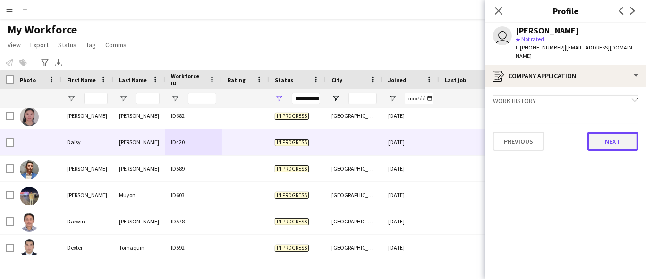
click at [580, 139] on button "Next" at bounding box center [612, 141] width 51 height 19
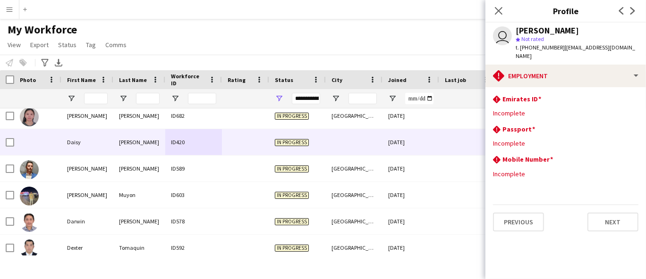
drag, startPoint x: 561, startPoint y: 44, endPoint x: 587, endPoint y: 55, distance: 28.0
click at [580, 55] on div "t. +971522380839 | daisyfernandez2020@yahoo.com" at bounding box center [576, 51] width 123 height 17
click at [580, 219] on button "Next" at bounding box center [612, 222] width 51 height 19
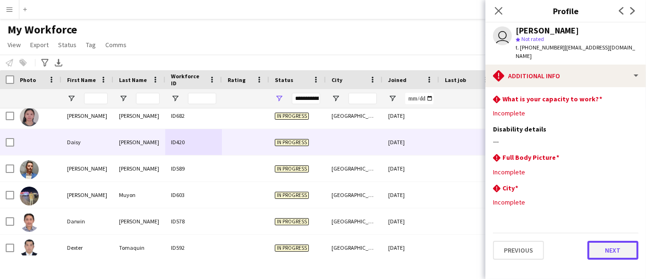
click at [580, 249] on button "Next" at bounding box center [612, 250] width 51 height 19
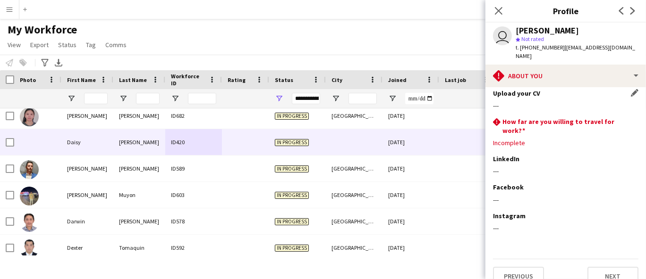
scroll to position [49, 0]
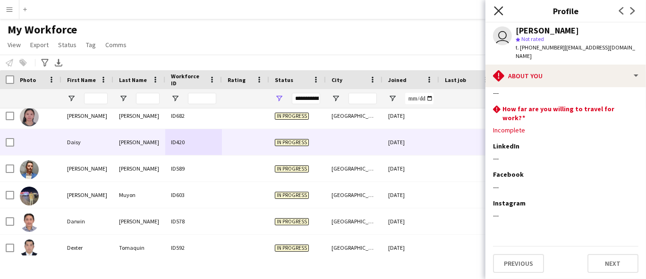
click at [500, 7] on icon "Close pop-in" at bounding box center [498, 10] width 9 height 9
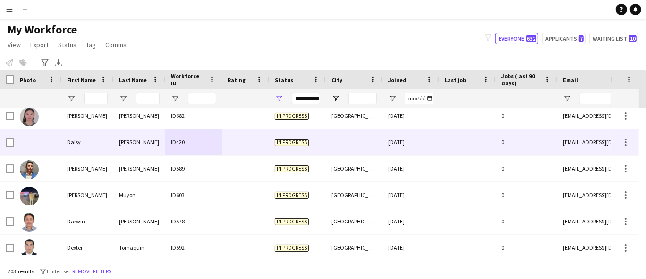
click at [315, 136] on div "In progress" at bounding box center [297, 142] width 57 height 26
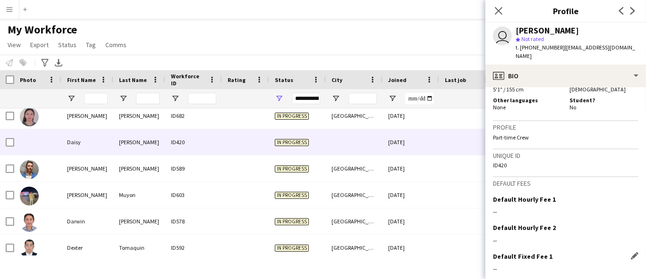
scroll to position [479, 0]
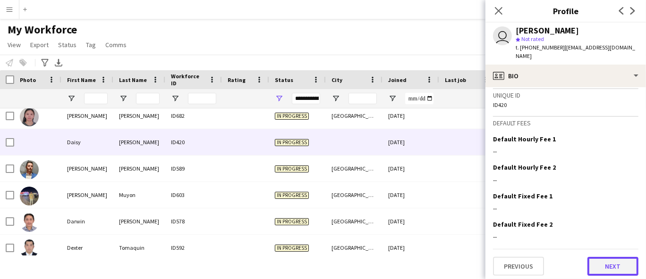
click at [580, 251] on button "Next" at bounding box center [612, 266] width 51 height 19
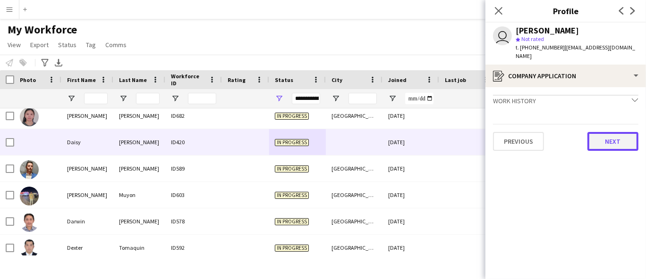
click at [580, 134] on button "Next" at bounding box center [612, 141] width 51 height 19
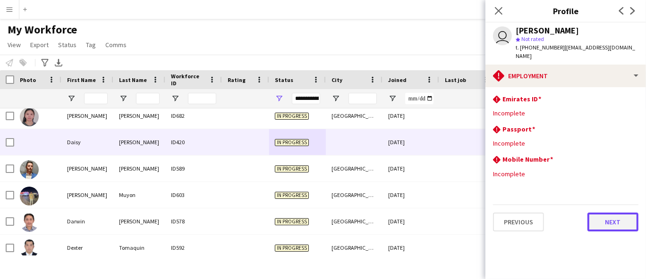
click at [580, 222] on button "Next" at bounding box center [612, 222] width 51 height 19
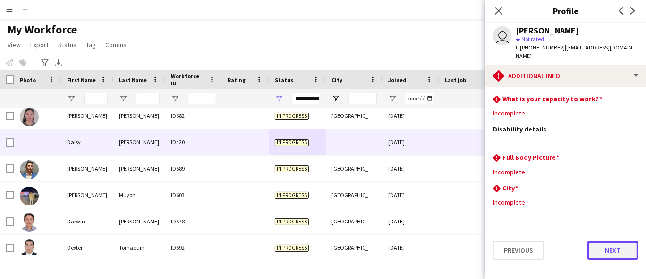
click at [580, 251] on button "Next" at bounding box center [612, 250] width 51 height 19
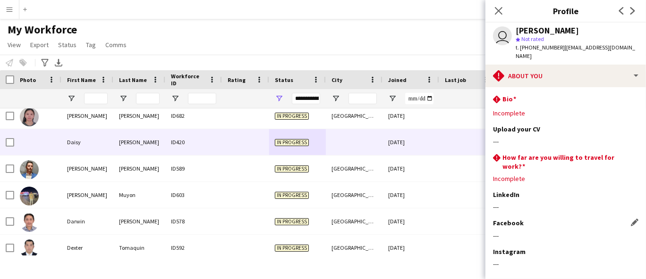
scroll to position [49, 0]
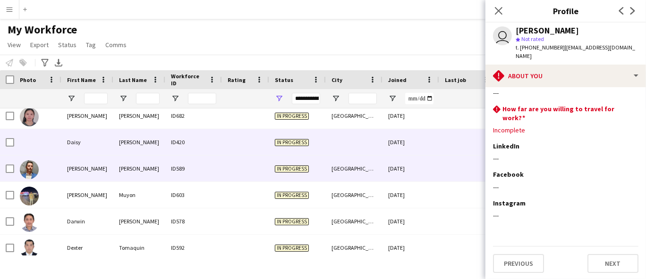
click at [416, 163] on div "[DATE]" at bounding box center [410, 169] width 57 height 26
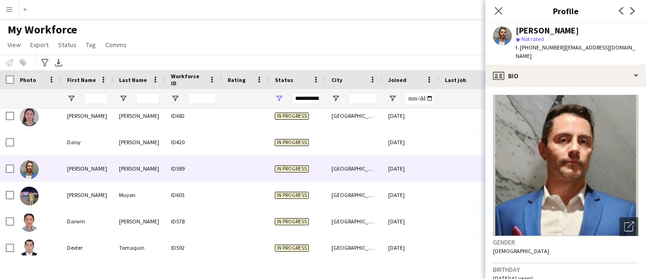
click at [552, 30] on div "Daniel García" at bounding box center [546, 30] width 63 height 8
click at [539, 47] on span "t. +9710585780024" at bounding box center [539, 47] width 49 height 7
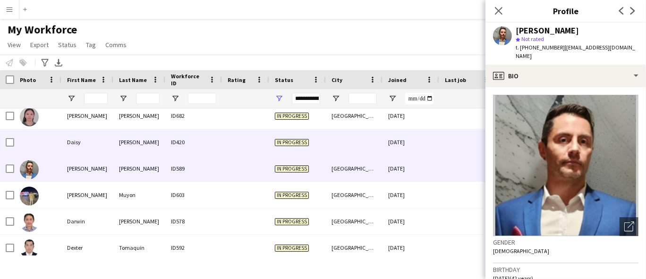
click at [170, 140] on div "ID420" at bounding box center [193, 142] width 57 height 26
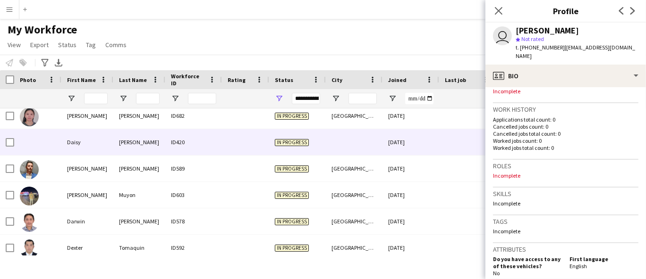
scroll to position [375, 0]
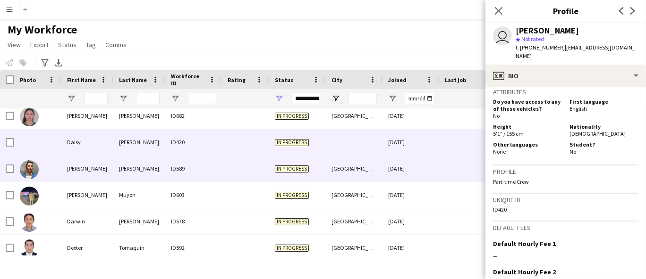
click at [121, 164] on div "García" at bounding box center [139, 169] width 52 height 26
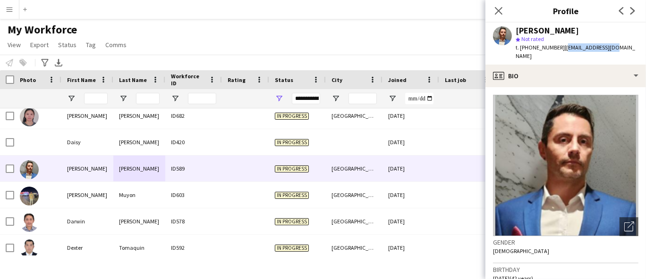
drag, startPoint x: 572, startPoint y: 43, endPoint x: 609, endPoint y: 47, distance: 37.5
click at [580, 47] on span "| artcrok@gmail.com" at bounding box center [574, 52] width 119 height 16
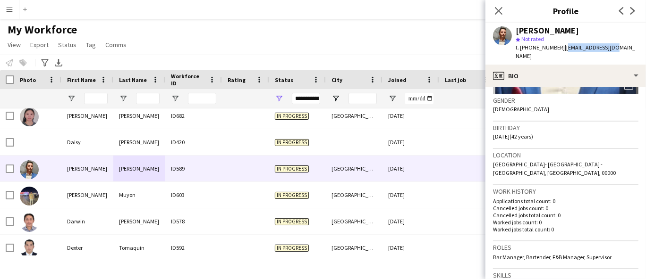
scroll to position [157, 0]
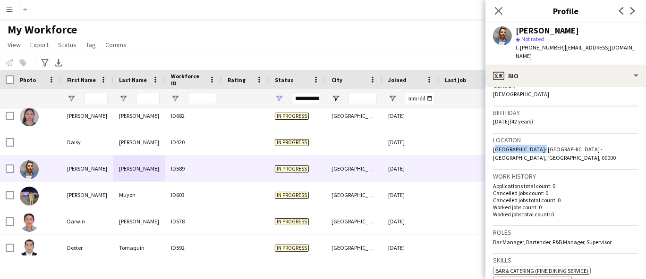
drag, startPoint x: 531, startPoint y: 139, endPoint x: 490, endPoint y: 140, distance: 41.5
click at [490, 140] on app-crew-profile-bio "Open photos pop-in Gender Male Birthday 16-12-1982 (42 years) Location Dubailan…" at bounding box center [565, 183] width 160 height 192
drag, startPoint x: 614, startPoint y: 223, endPoint x: 479, endPoint y: 216, distance: 135.1
click at [485, 224] on app-crew-profile-bio "Open photos pop-in Gender Male Birthday 16-12-1982 (42 years) Location Dubailan…" at bounding box center [565, 183] width 160 height 192
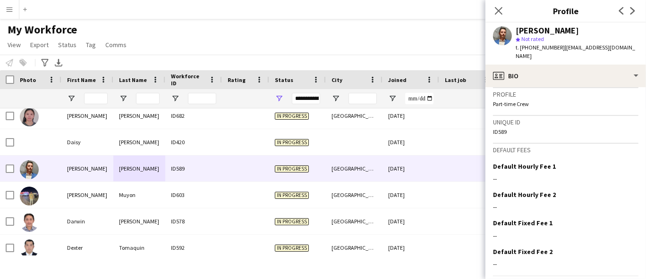
scroll to position [448, 0]
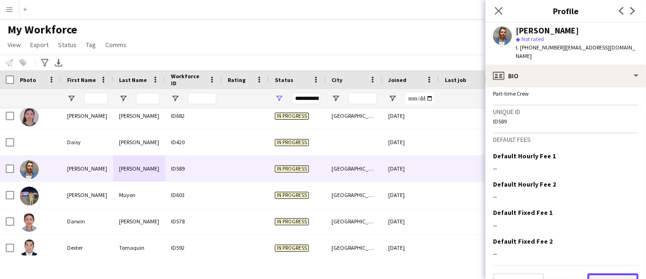
click at [580, 251] on button "Next" at bounding box center [612, 283] width 51 height 19
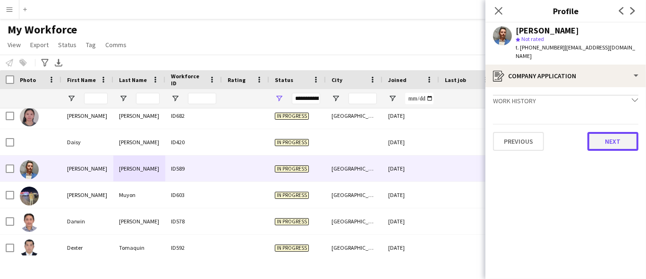
click at [580, 137] on button "Next" at bounding box center [612, 141] width 51 height 19
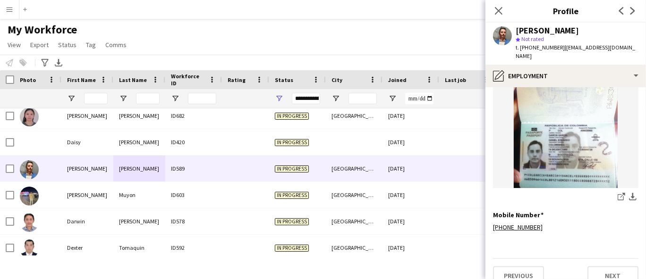
scroll to position [235, 0]
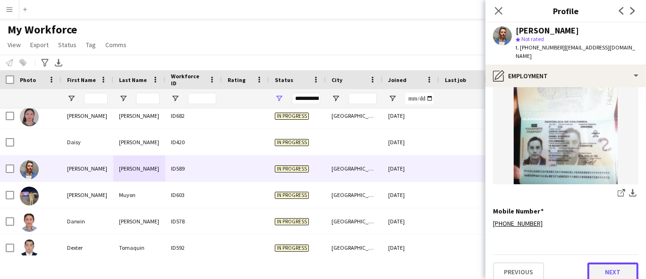
click at [580, 251] on button "Next" at bounding box center [612, 272] width 51 height 19
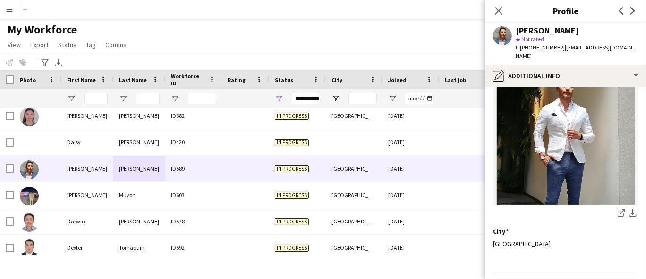
scroll to position [118, 0]
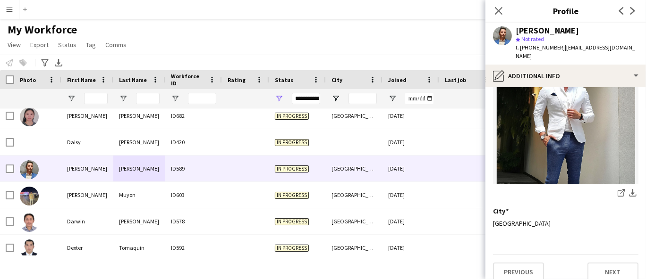
click at [580, 251] on app-section-data-types "What is your capacity to work? Edit this field As much as possible Disability d…" at bounding box center [565, 183] width 160 height 192
click at [580, 251] on button "Next" at bounding box center [612, 272] width 51 height 19
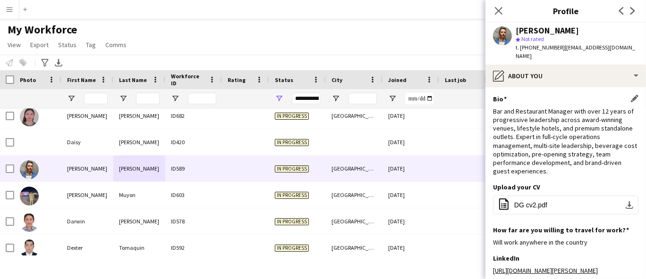
scroll to position [112, 0]
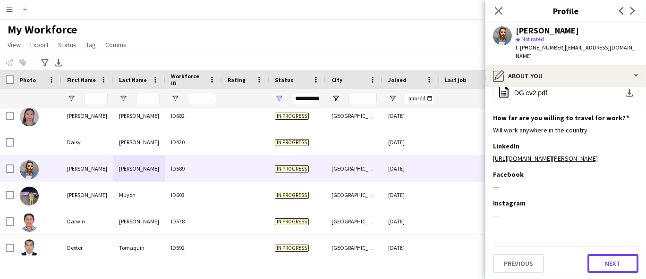
drag, startPoint x: 600, startPoint y: 260, endPoint x: 594, endPoint y: 249, distance: 12.9
click at [580, 251] on button "Next" at bounding box center [612, 263] width 51 height 19
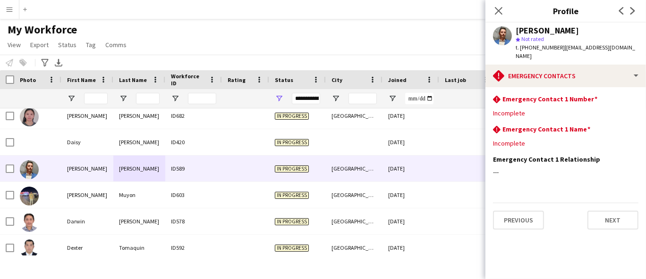
scroll to position [0, 0]
click at [529, 211] on button "Previous" at bounding box center [518, 220] width 51 height 19
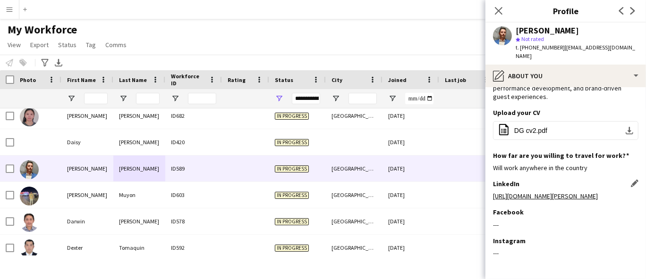
scroll to position [112, 0]
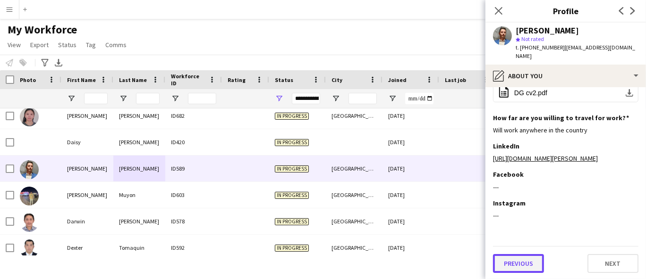
click at [520, 251] on button "Previous" at bounding box center [518, 263] width 51 height 19
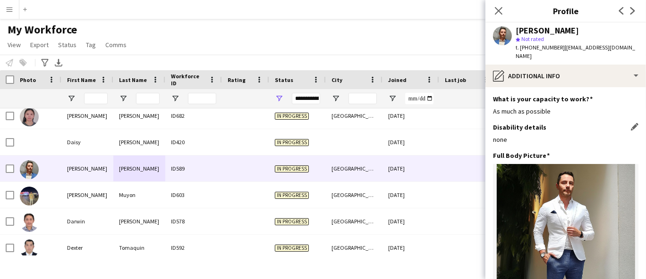
scroll to position [118, 0]
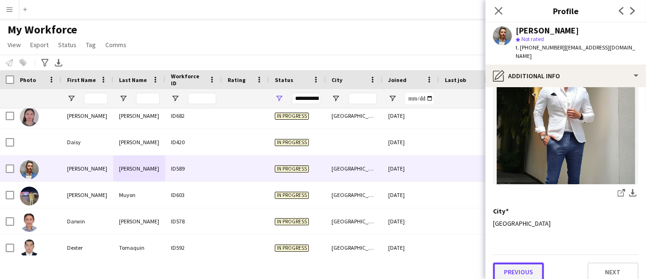
click at [517, 251] on button "Previous" at bounding box center [518, 272] width 51 height 19
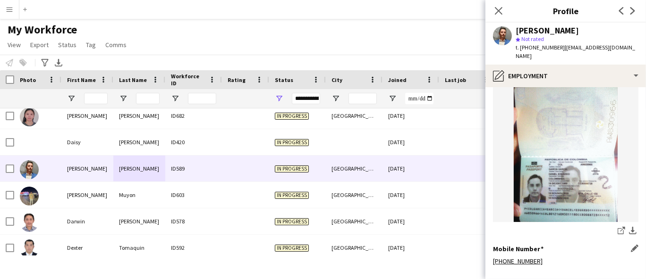
scroll to position [235, 0]
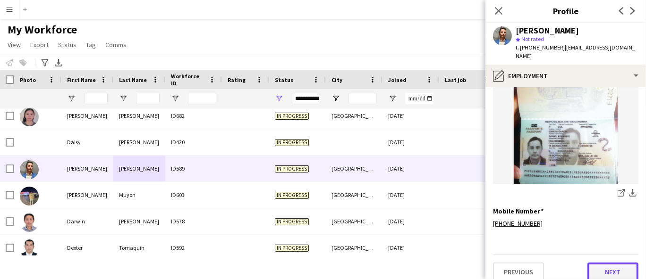
click at [580, 251] on button "Next" at bounding box center [612, 272] width 51 height 19
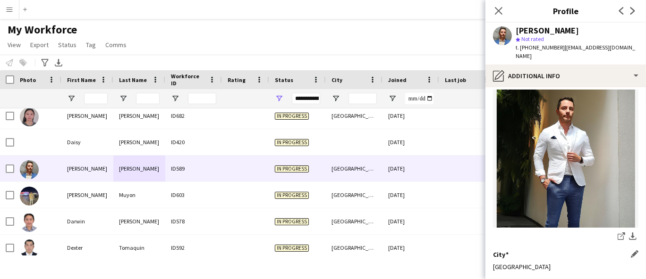
scroll to position [118, 0]
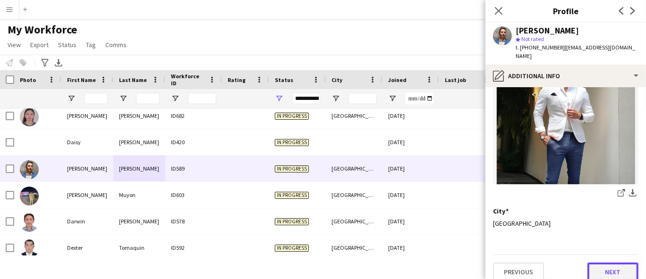
click at [580, 251] on button "Next" at bounding box center [612, 272] width 51 height 19
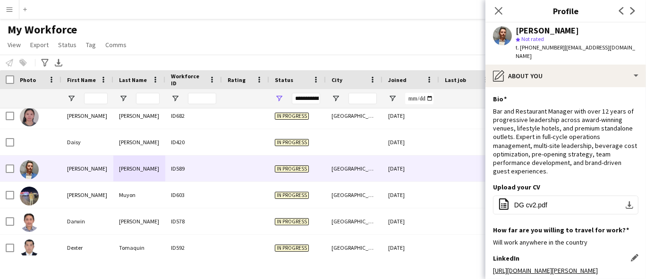
scroll to position [112, 0]
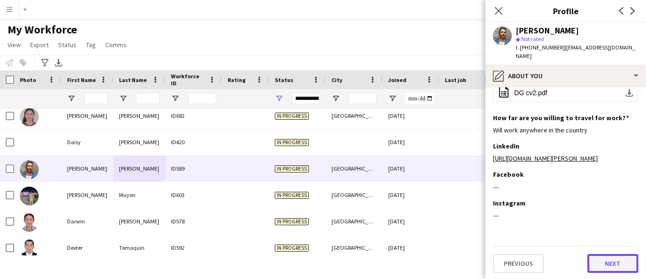
click at [580, 251] on button "Next" at bounding box center [612, 263] width 51 height 19
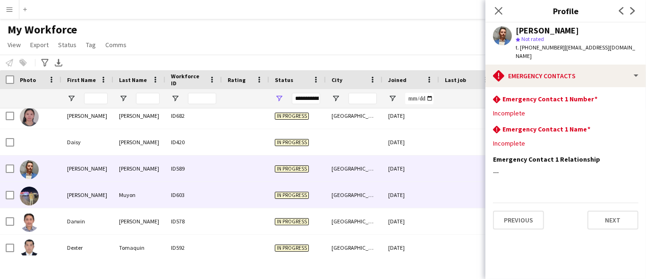
click at [153, 200] on div "Muyon" at bounding box center [139, 195] width 52 height 26
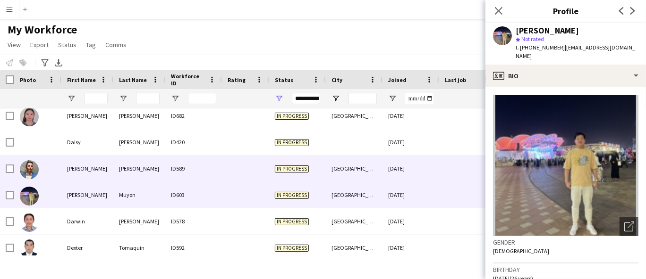
click at [135, 170] on div "García" at bounding box center [139, 169] width 52 height 26
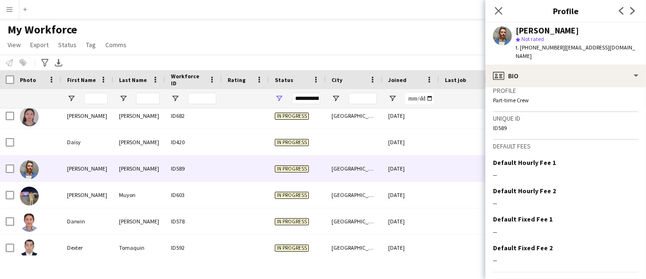
scroll to position [448, 0]
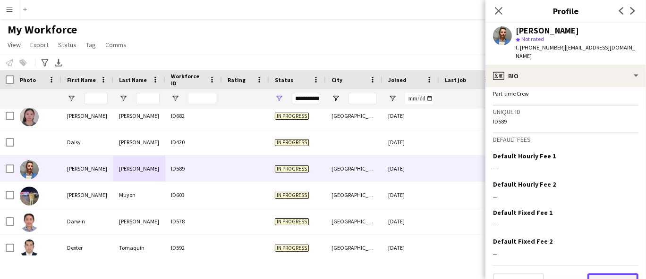
click at [580, 251] on button "Next" at bounding box center [612, 283] width 51 height 19
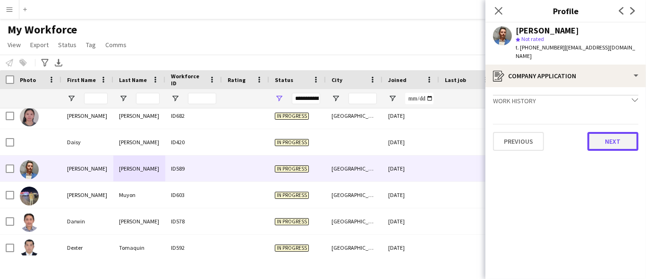
click at [580, 132] on button "Next" at bounding box center [612, 141] width 51 height 19
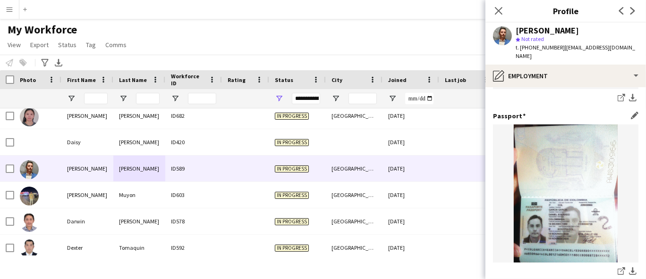
scroll to position [210, 0]
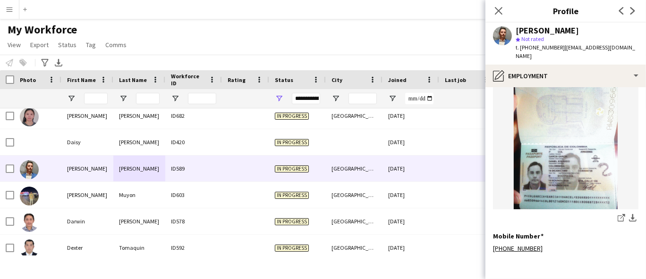
click at [580, 187] on img at bounding box center [565, 140] width 145 height 138
click at [580, 171] on img at bounding box center [565, 140] width 145 height 138
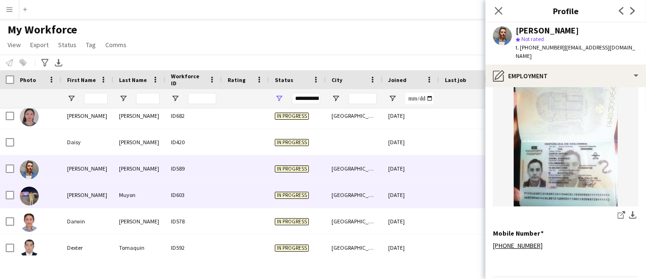
click at [92, 188] on div "Darielle Bryan" at bounding box center [87, 195] width 52 height 26
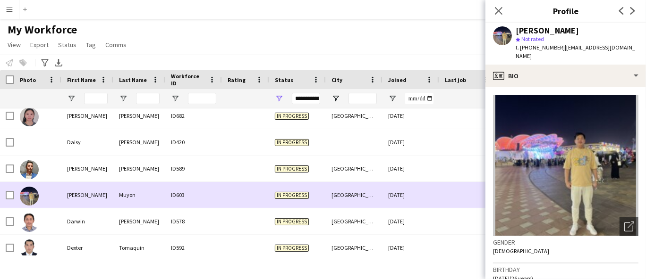
click at [104, 193] on div "Darielle Bryan" at bounding box center [87, 195] width 52 height 26
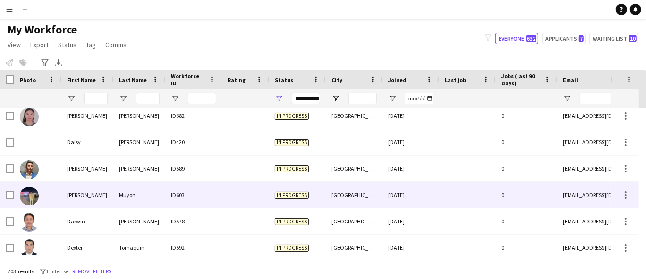
click at [107, 185] on div "Darielle Bryan" at bounding box center [87, 195] width 52 height 26
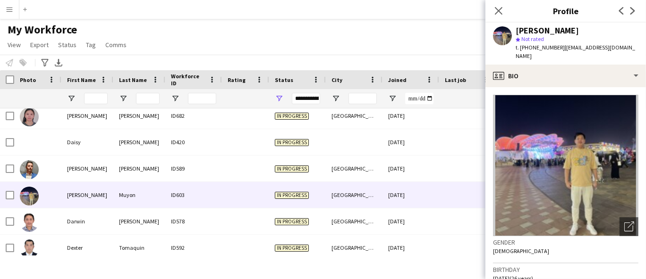
click at [547, 29] on div "Darielle Bryan Muyon" at bounding box center [546, 30] width 63 height 8
click at [548, 42] on div "star Not rated" at bounding box center [576, 39] width 123 height 8
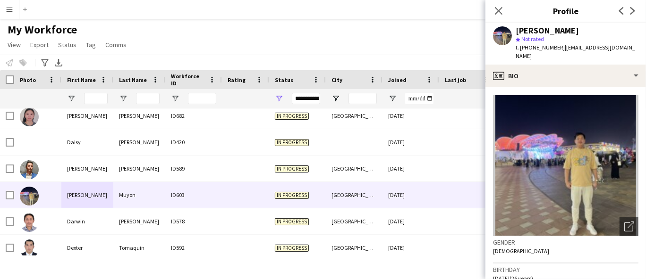
click at [549, 44] on span "t. +971563800142" at bounding box center [539, 47] width 49 height 7
drag, startPoint x: 559, startPoint y: 45, endPoint x: 561, endPoint y: 58, distance: 12.8
click at [567, 62] on div "Darielle Bryan Muyon star Not rated t. +971563800142 | dariellebryanmuyon12@gma…" at bounding box center [565, 44] width 160 height 42
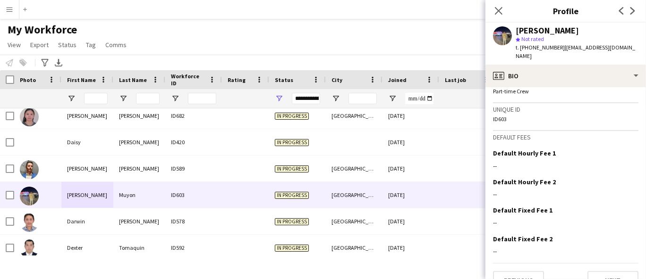
scroll to position [426, 0]
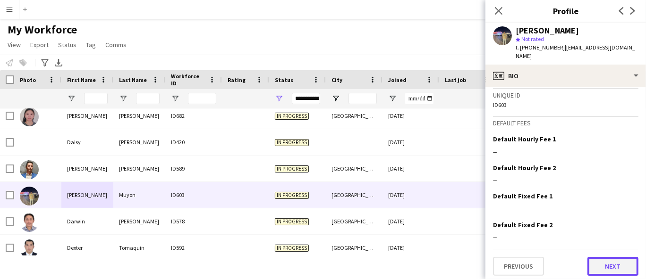
click at [580, 251] on button "Next" at bounding box center [612, 266] width 51 height 19
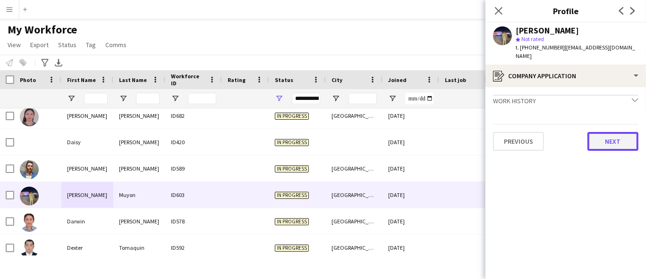
click at [580, 144] on button "Next" at bounding box center [612, 141] width 51 height 19
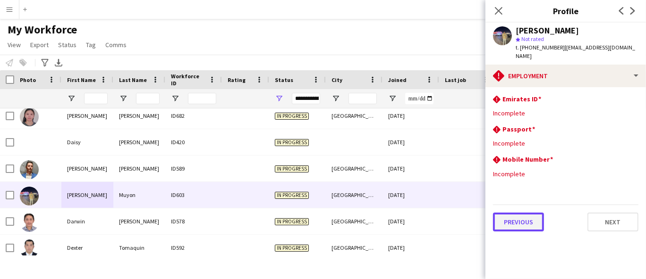
click at [521, 217] on button "Previous" at bounding box center [518, 222] width 51 height 19
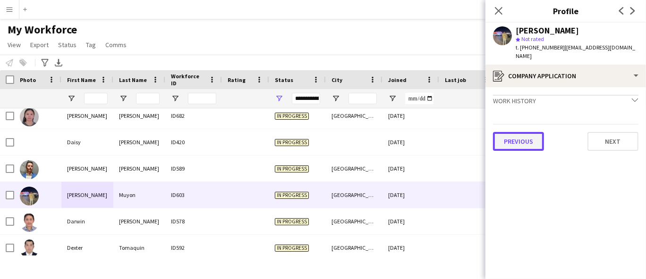
click at [528, 143] on button "Previous" at bounding box center [518, 141] width 51 height 19
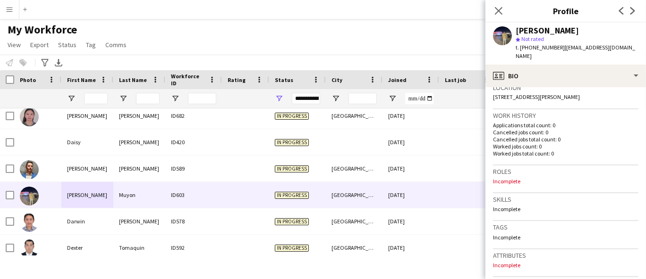
scroll to position [262, 0]
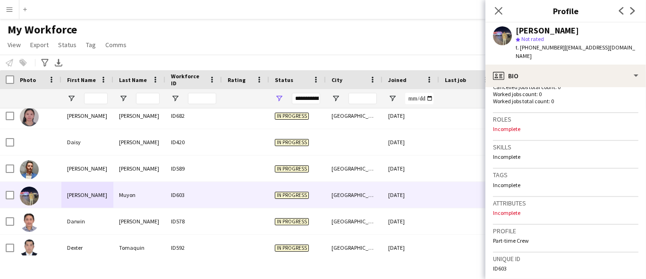
drag, startPoint x: 587, startPoint y: 42, endPoint x: 625, endPoint y: 46, distance: 38.4
click at [580, 45] on span "| dariellebryanmuyon12@gmail.com" at bounding box center [574, 52] width 119 height 16
drag, startPoint x: 543, startPoint y: 52, endPoint x: 561, endPoint y: 46, distance: 19.1
click at [561, 46] on div "t. +971563800142 | dariellebryanmuyon12@gmail.com" at bounding box center [576, 51] width 123 height 17
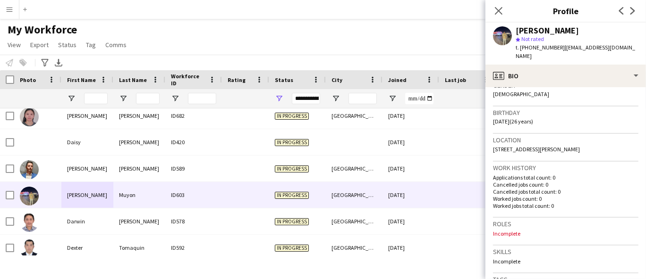
scroll to position [52, 0]
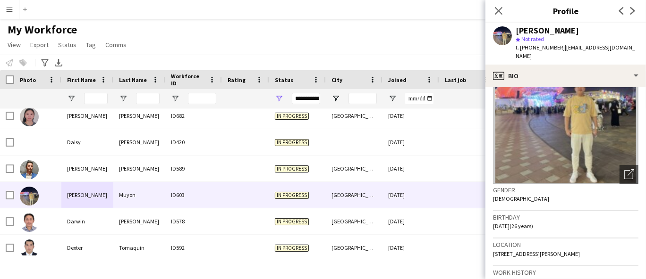
click at [571, 251] on span "22a street naif abdulla kamber, dubai, 0000" at bounding box center [536, 254] width 87 height 7
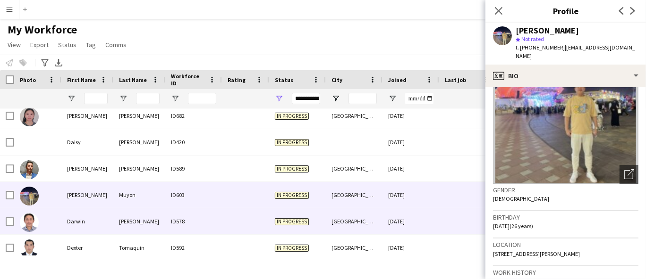
click at [201, 212] on div "ID578" at bounding box center [193, 222] width 57 height 26
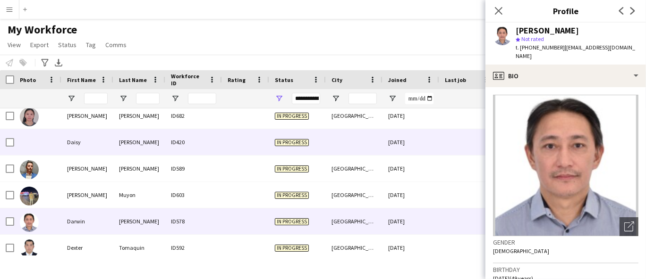
scroll to position [1300, 0]
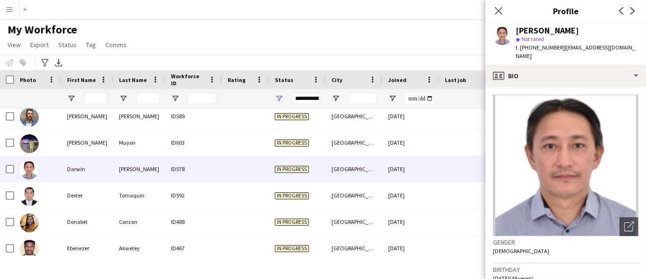
click at [548, 32] on div "Darwin Francisco" at bounding box center [546, 30] width 63 height 8
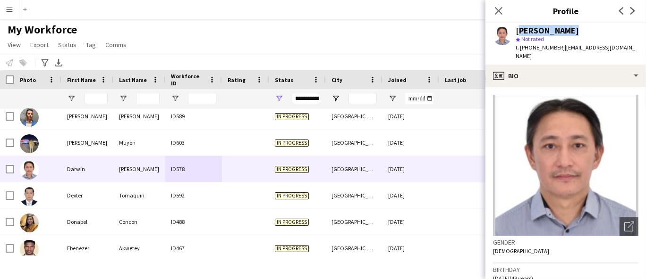
click at [548, 32] on div "Darwin Francisco" at bounding box center [546, 30] width 63 height 8
click at [548, 50] on span "t. +971585785611" at bounding box center [539, 47] width 49 height 7
drag, startPoint x: 559, startPoint y: 48, endPoint x: 638, endPoint y: 48, distance: 78.8
click at [580, 46] on div "Darwin Francisco star Not rated t. +971585785611 | darwin.f.francisco@gmail.com" at bounding box center [565, 44] width 160 height 42
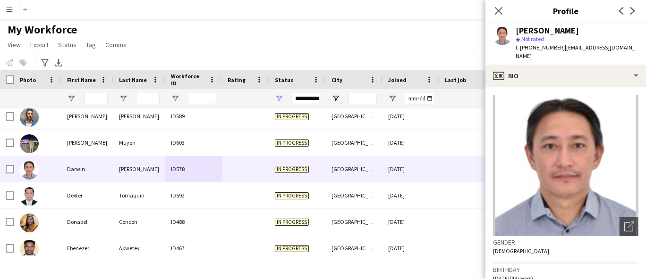
click at [580, 50] on div "Darwin Francisco star Not rated t. +971585785611 | darwin.f.francisco@gmail.com" at bounding box center [565, 44] width 160 height 42
click at [580, 48] on div "Darwin Francisco star Not rated t. +971585785611 | darwin.f.francisco@gmail.com" at bounding box center [565, 44] width 160 height 42
drag, startPoint x: 633, startPoint y: 46, endPoint x: 561, endPoint y: 43, distance: 71.8
click at [561, 43] on div "Darwin Francisco star Not rated t. +971585785611 | darwin.f.francisco@gmail.com" at bounding box center [565, 44] width 160 height 42
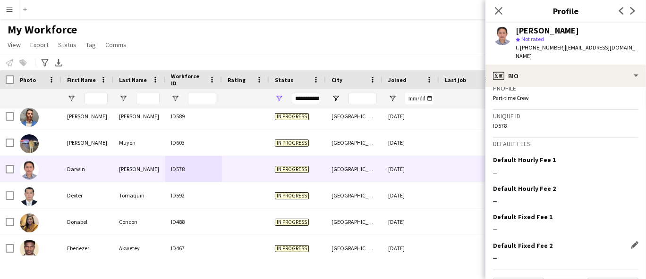
scroll to position [417, 0]
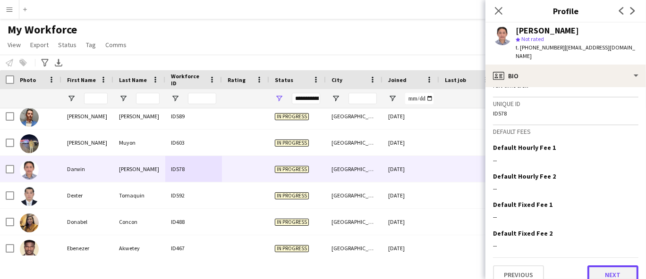
click at [580, 251] on button "Next" at bounding box center [612, 275] width 51 height 19
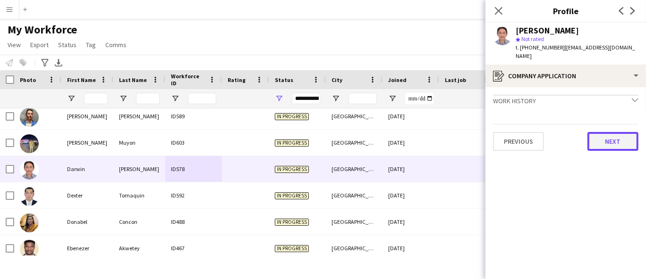
click at [580, 132] on button "Next" at bounding box center [612, 141] width 51 height 19
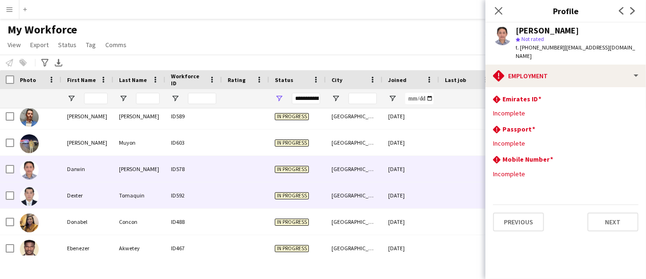
click at [100, 192] on div "Dexter" at bounding box center [87, 196] width 52 height 26
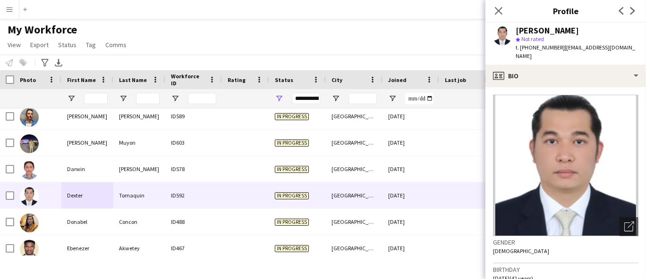
click at [561, 30] on div "Dexter Tomaquin" at bounding box center [546, 30] width 63 height 8
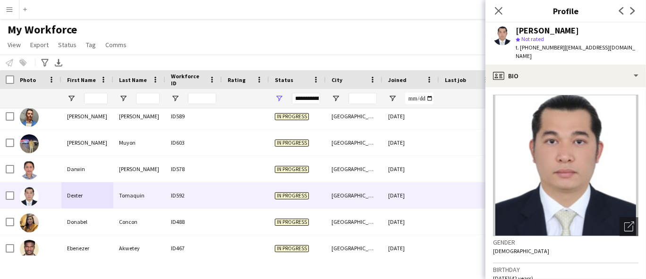
click at [532, 47] on span "t. +971521161904" at bounding box center [539, 47] width 49 height 7
drag, startPoint x: 616, startPoint y: 48, endPoint x: 559, endPoint y: 47, distance: 56.6
click at [559, 47] on div "Dexter Tomaquin star Not rated t. +971521161904 | faithdex34@gmail.com" at bounding box center [565, 44] width 160 height 42
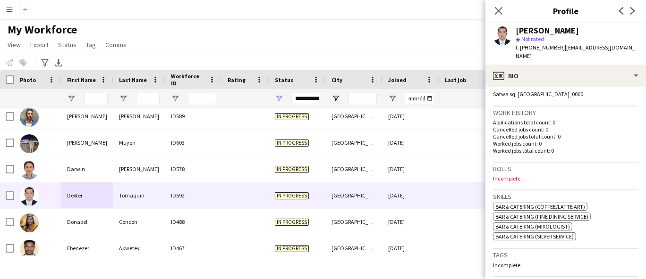
scroll to position [105, 0]
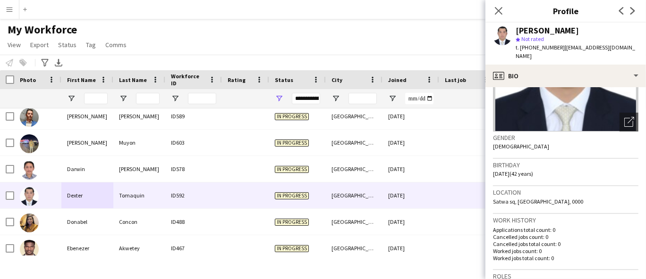
click at [502, 198] on span "Satwa sq, Dubai, 0000" at bounding box center [538, 201] width 90 height 7
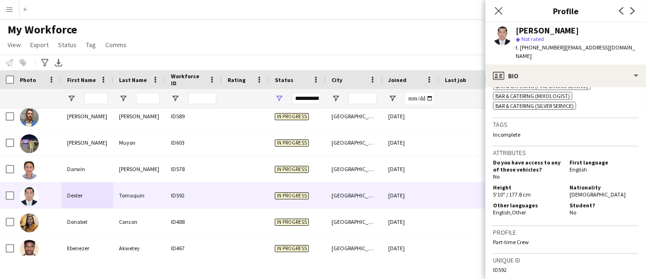
scroll to position [343, 0]
click at [578, 185] on h5 "Nationality" at bounding box center [603, 188] width 69 height 7
click at [576, 192] on span "[DEMOGRAPHIC_DATA]" at bounding box center [597, 195] width 56 height 7
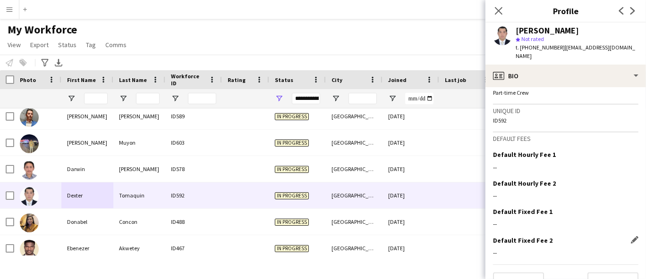
scroll to position [500, 0]
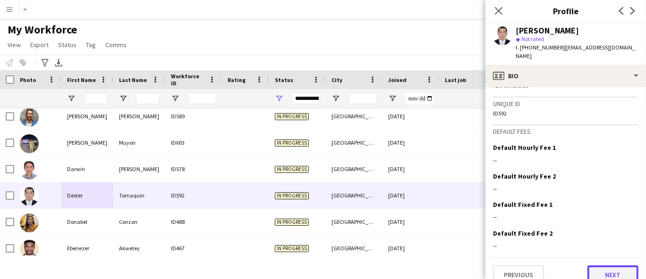
click at [580, 251] on button "Next" at bounding box center [612, 275] width 51 height 19
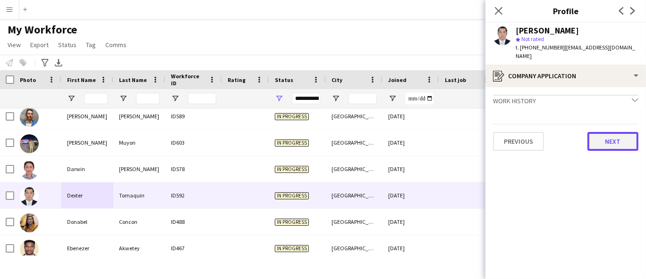
click at [580, 132] on button "Next" at bounding box center [612, 141] width 51 height 19
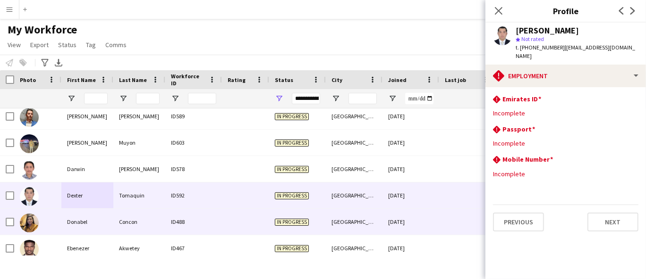
click at [185, 220] on div "ID488" at bounding box center [193, 222] width 57 height 26
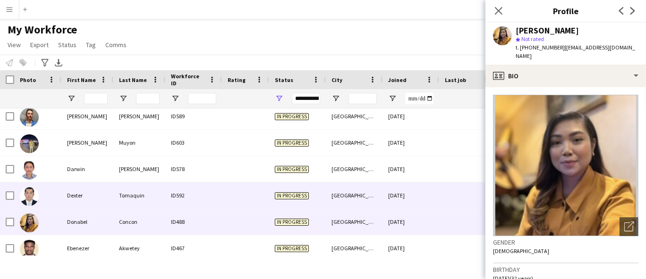
scroll to position [1352, 0]
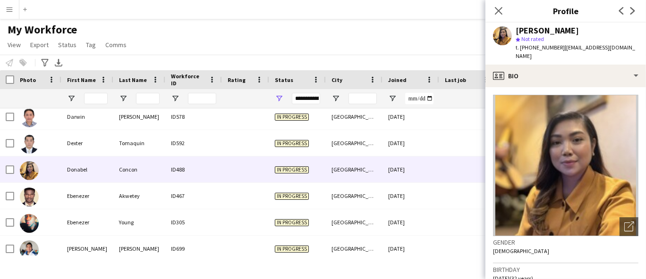
click at [546, 26] on div "Donabel Concon" at bounding box center [546, 30] width 63 height 8
click at [547, 30] on div "Donabel Concon" at bounding box center [546, 30] width 63 height 8
click at [548, 29] on div "Donabel Concon" at bounding box center [546, 30] width 63 height 8
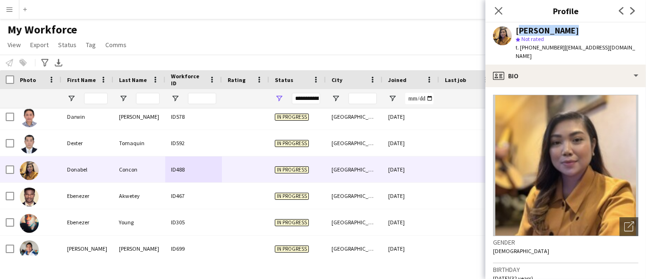
click at [549, 29] on div "Donabel Concon" at bounding box center [546, 30] width 63 height 8
click at [533, 47] on span "t. +971543231896" at bounding box center [539, 47] width 49 height 7
drag, startPoint x: 561, startPoint y: 46, endPoint x: 633, endPoint y: 49, distance: 72.3
click at [580, 47] on div "Donabel Concon star Not rated t. +971543231896 | concon.donabel23@gmail.com" at bounding box center [565, 44] width 160 height 42
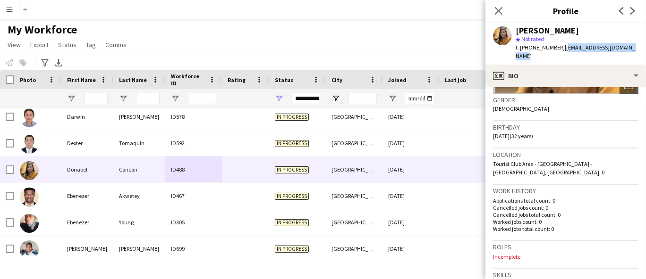
scroll to position [157, 0]
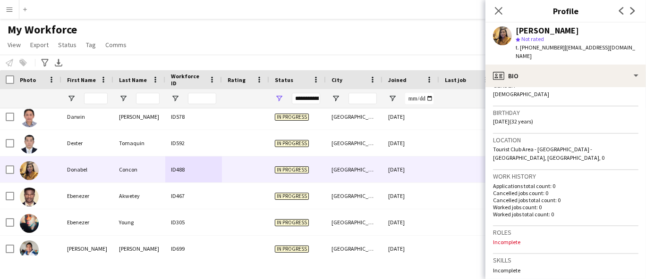
click at [560, 146] on span "Tourist Club Area - Abu Dhabi - United Arab Emirates, Abu Dhabi, 0" at bounding box center [548, 154] width 111 height 16
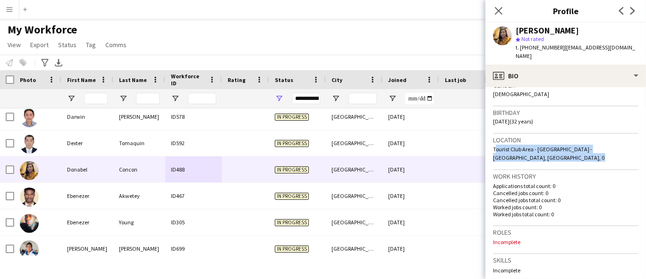
click at [560, 146] on span "Tourist Club Area - Abu Dhabi - United Arab Emirates, Abu Dhabi, 0" at bounding box center [548, 154] width 111 height 16
click at [561, 146] on span "Tourist Club Area - Abu Dhabi - United Arab Emirates, Abu Dhabi, 0" at bounding box center [548, 154] width 111 height 16
click at [564, 146] on span "Tourist Club Area - Abu Dhabi - United Arab Emirates, Abu Dhabi, 0" at bounding box center [548, 154] width 111 height 16
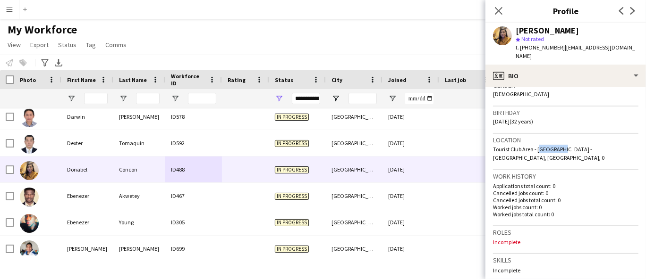
drag, startPoint x: 562, startPoint y: 140, endPoint x: 538, endPoint y: 140, distance: 23.1
click at [538, 146] on span "Tourist Club Area - Abu Dhabi - United Arab Emirates, Abu Dhabi, 0" at bounding box center [548, 154] width 111 height 16
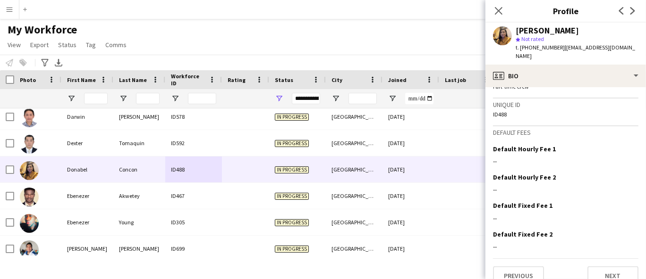
scroll to position [426, 0]
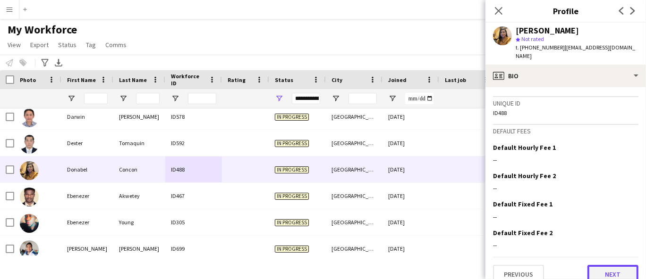
click at [580, 251] on button "Next" at bounding box center [612, 274] width 51 height 19
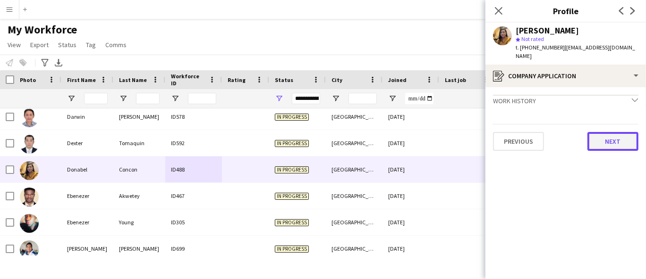
click at [580, 132] on button "Next" at bounding box center [612, 141] width 51 height 19
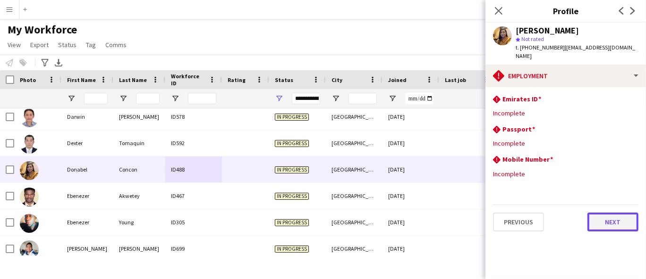
click at [580, 220] on button "Next" at bounding box center [612, 222] width 51 height 19
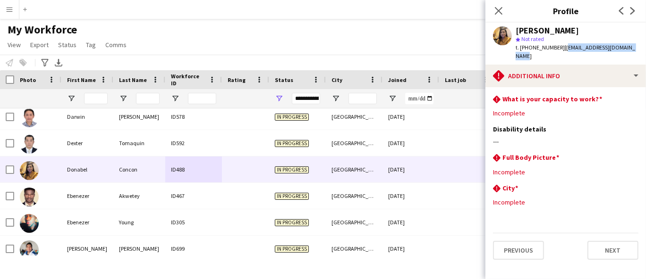
drag, startPoint x: 561, startPoint y: 46, endPoint x: 640, endPoint y: 50, distance: 79.9
click at [580, 50] on div "Donabel Concon star Not rated t. +971543231896 | concon.donabel23@gmail.com" at bounding box center [565, 44] width 160 height 42
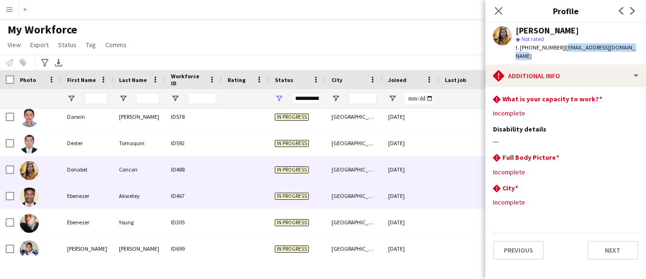
click at [105, 200] on div "Ebenezer" at bounding box center [87, 196] width 52 height 26
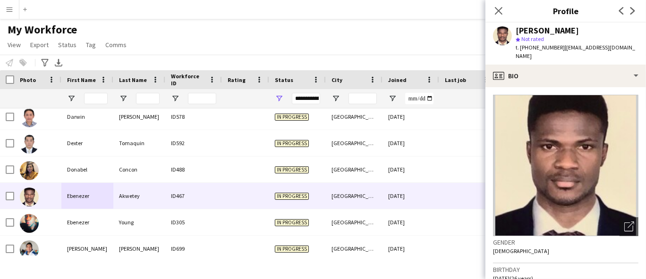
click at [535, 33] on div "Ebenezer Akwetey" at bounding box center [546, 30] width 63 height 8
click at [534, 32] on div "Ebenezer Akwetey" at bounding box center [546, 30] width 63 height 8
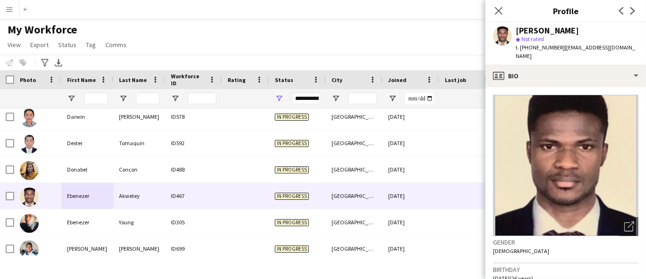
click at [541, 47] on span "t. +971545421161" at bounding box center [539, 47] width 49 height 7
drag, startPoint x: 570, startPoint y: 49, endPoint x: 642, endPoint y: 51, distance: 72.7
click at [580, 51] on app-profile-header "Ebenezer Akwetey star Not rated t. +971545421161 | akweteypizarro11@gmail.com" at bounding box center [565, 44] width 160 height 42
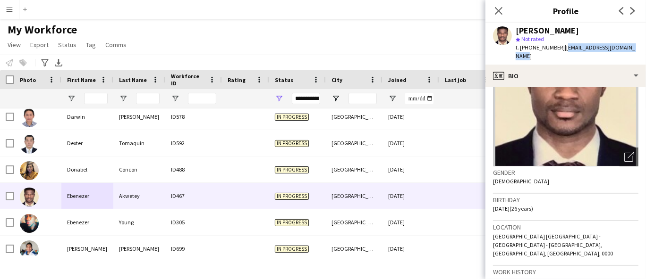
scroll to position [105, 0]
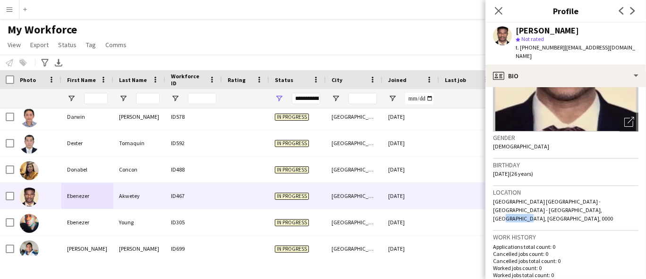
drag, startPoint x: 571, startPoint y: 200, endPoint x: 544, endPoint y: 209, distance: 29.0
click at [548, 202] on span "Abu Dhabi Bus Station Central - Abu Dhabi - United Arab Emirates, Airport road,…" at bounding box center [553, 210] width 120 height 24
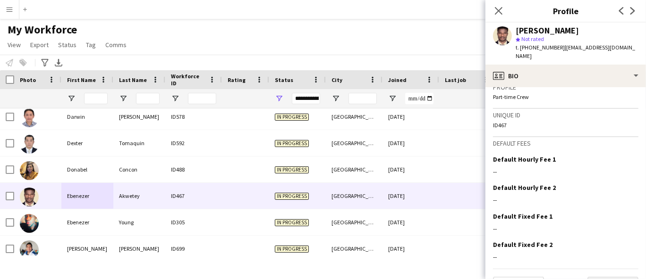
scroll to position [426, 0]
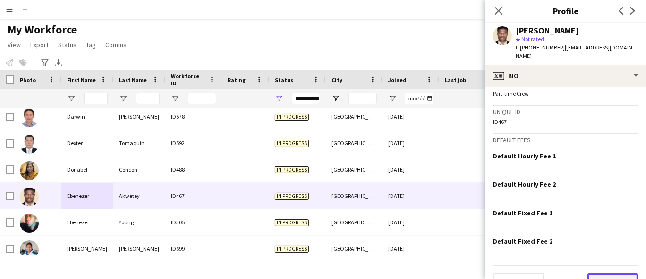
click at [580, 251] on button "Next" at bounding box center [612, 283] width 51 height 19
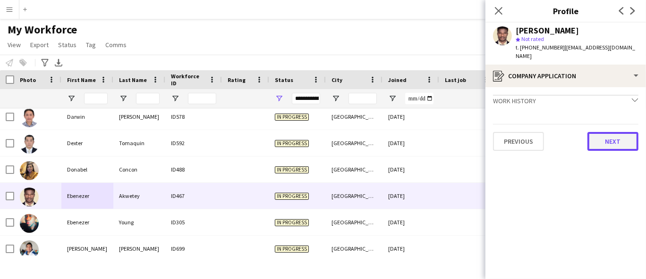
click at [580, 132] on button "Next" at bounding box center [612, 141] width 51 height 19
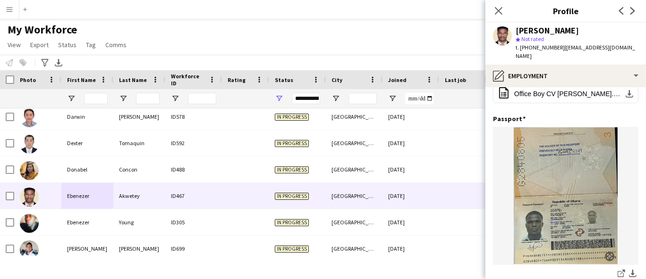
scroll to position [126, 0]
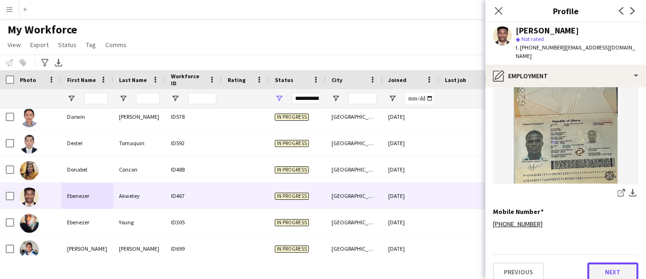
click at [580, 251] on button "Next" at bounding box center [612, 272] width 51 height 19
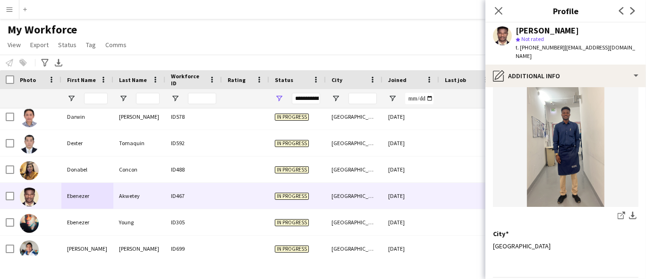
scroll to position [118, 0]
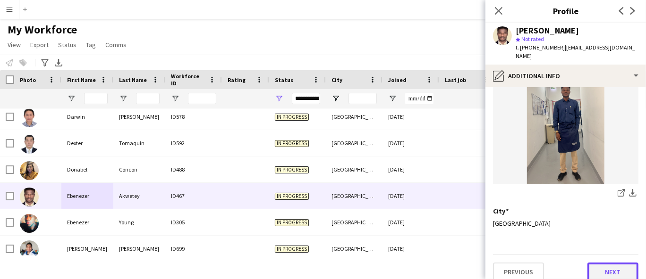
click at [580, 251] on button "Next" at bounding box center [612, 272] width 51 height 19
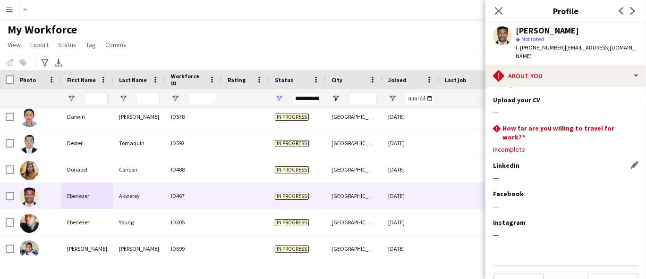
scroll to position [41, 0]
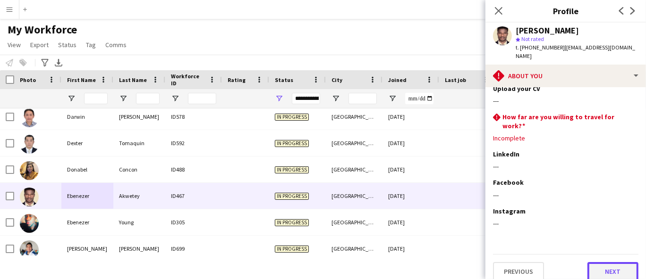
click at [580, 251] on button "Next" at bounding box center [612, 271] width 51 height 19
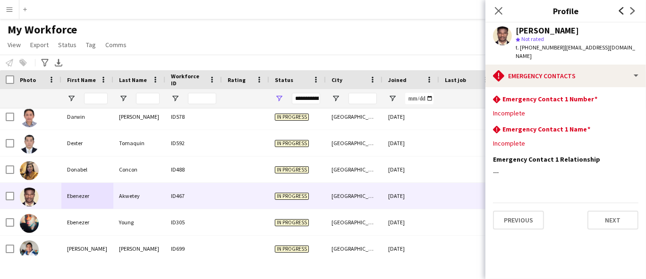
click at [580, 10] on icon "Previous" at bounding box center [621, 11] width 8 height 8
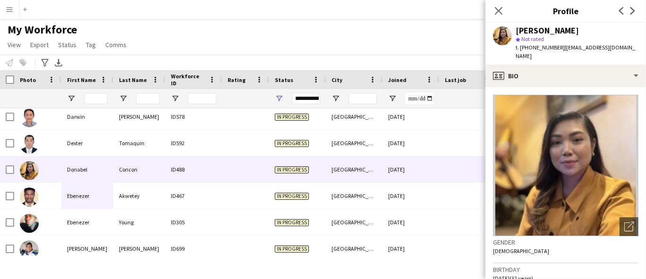
click at [580, 5] on app-icon "Next" at bounding box center [632, 10] width 11 height 11
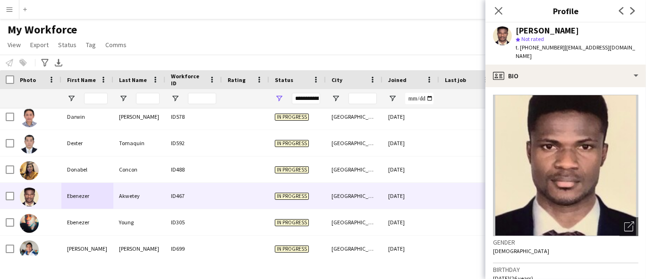
drag, startPoint x: 563, startPoint y: 46, endPoint x: 645, endPoint y: 46, distance: 81.6
click at [580, 46] on app-profile-header "Ebenezer Akwetey star Not rated t. +971545421161 | akweteypizarro11@gmail.com" at bounding box center [565, 44] width 160 height 42
click at [580, 54] on div "Ebenezer Akwetey star Not rated t. +971545421161 | akweteypizarro11@gmail.com" at bounding box center [565, 44] width 160 height 42
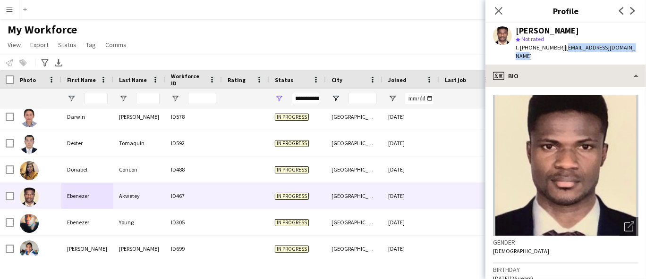
drag, startPoint x: 632, startPoint y: 47, endPoint x: 543, endPoint y: 71, distance: 92.5
click at [560, 48] on div "Ebenezer Akwetey star Not rated t. +971545421161 | akweteypizarro11@gmail.com" at bounding box center [565, 44] width 160 height 42
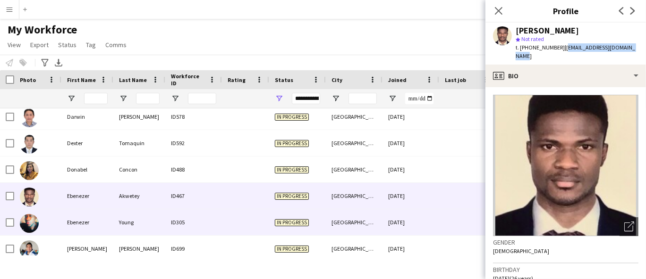
click at [50, 231] on div at bounding box center [37, 223] width 47 height 26
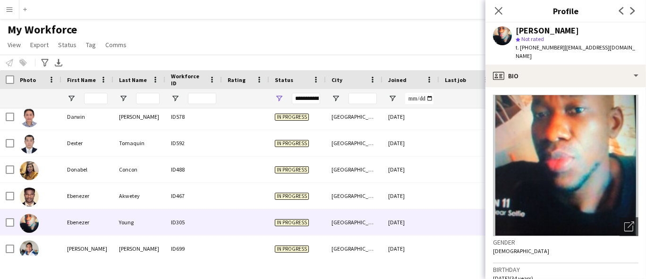
click at [535, 31] on div "Ebenezer Young" at bounding box center [546, 30] width 63 height 8
click at [551, 47] on span "t. +971589745399" at bounding box center [539, 47] width 49 height 7
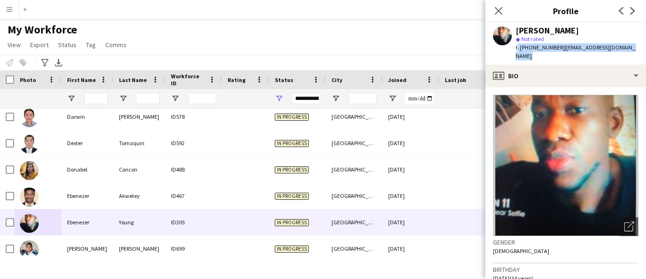
click at [551, 47] on span "t. +971589745399" at bounding box center [539, 47] width 49 height 7
click at [547, 47] on span "t. +971589745399" at bounding box center [539, 47] width 49 height 7
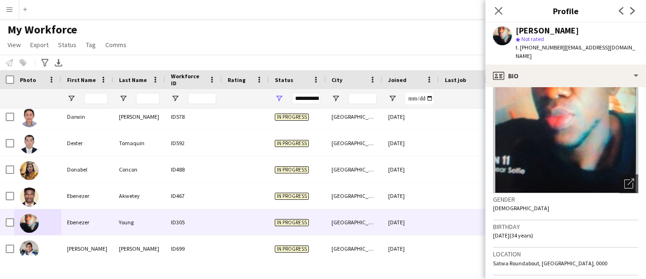
scroll to position [105, 0]
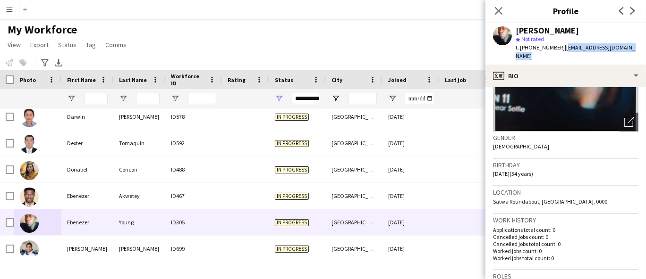
drag, startPoint x: 638, startPoint y: 46, endPoint x: 561, endPoint y: 48, distance: 77.9
click at [561, 48] on div "Ebenezer Young star Not rated t. +971589745399 | ebenezeryoung1991@gmail.com" at bounding box center [565, 44] width 160 height 42
click at [548, 198] on span "Satwa Roundabout, Dubai, 0000" at bounding box center [550, 201] width 114 height 7
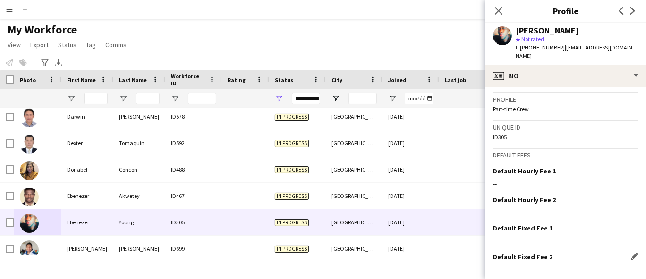
scroll to position [424, 0]
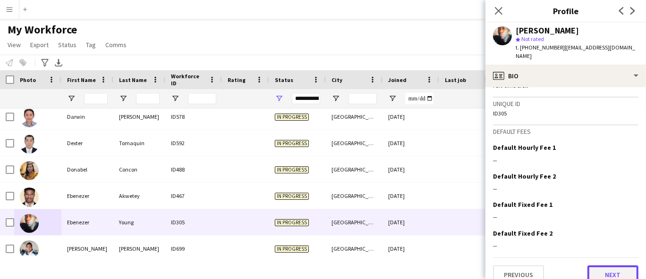
click at [580, 251] on button "Next" at bounding box center [612, 275] width 51 height 19
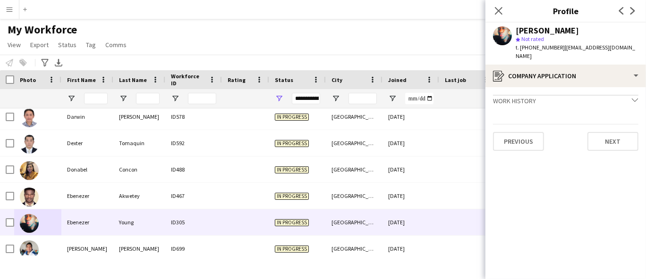
click at [580, 124] on div "Previous Next" at bounding box center [565, 137] width 145 height 27
click at [580, 132] on button "Next" at bounding box center [612, 141] width 51 height 19
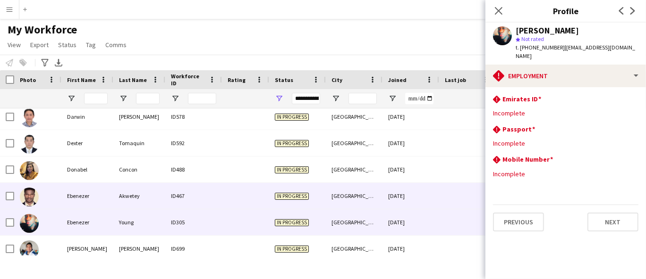
click at [115, 191] on div "Akwetey" at bounding box center [139, 196] width 52 height 26
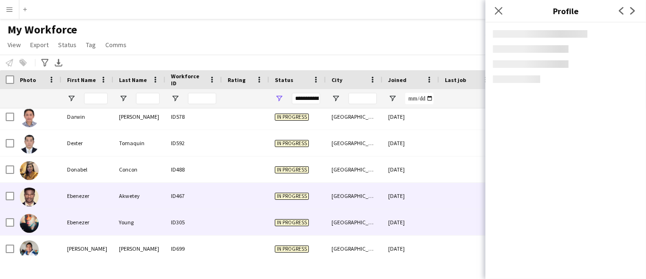
click at [109, 217] on div "Ebenezer" at bounding box center [87, 223] width 52 height 26
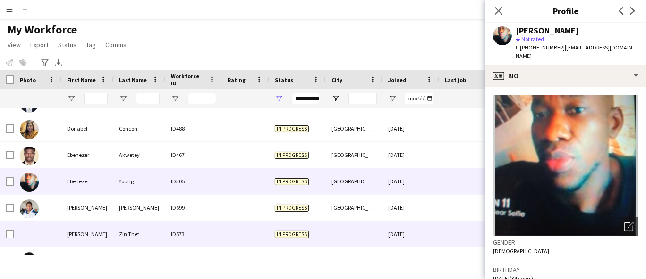
scroll to position [1405, 0]
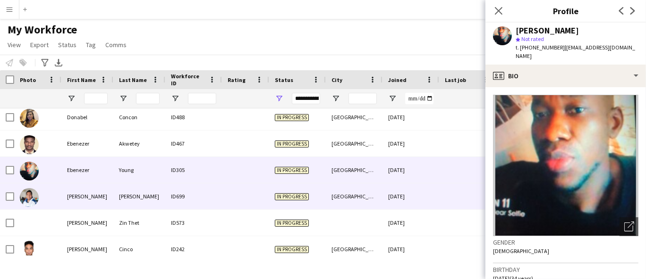
click at [103, 187] on div "EDDIE" at bounding box center [87, 197] width 52 height 26
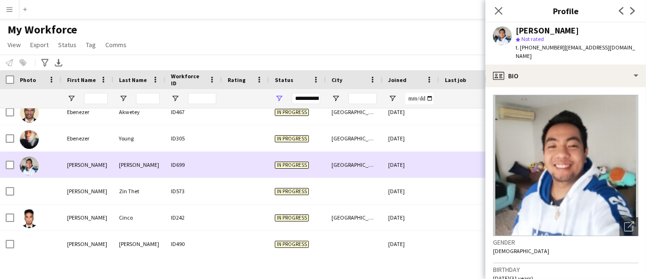
scroll to position [1458, 0]
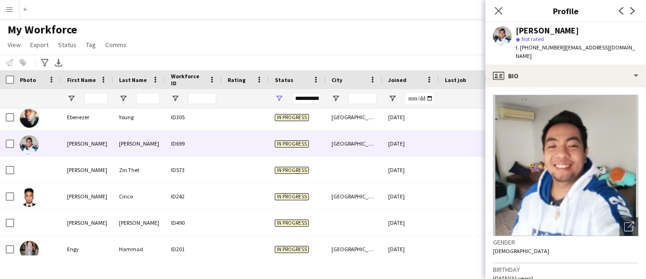
click at [547, 26] on div "EDDIE Sagucio jr" at bounding box center [546, 30] width 63 height 8
click at [540, 47] on span "t. +971543967690" at bounding box center [539, 47] width 49 height 7
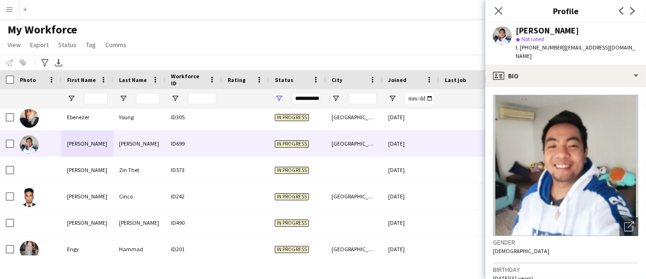
drag, startPoint x: 558, startPoint y: 47, endPoint x: 621, endPoint y: 47, distance: 62.3
click at [580, 47] on span "| jhaysaguciojr@gmail.com" at bounding box center [574, 52] width 119 height 16
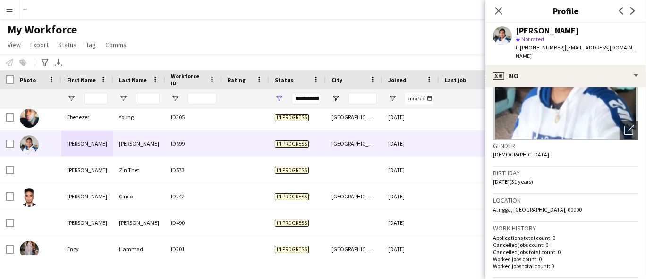
scroll to position [105, 0]
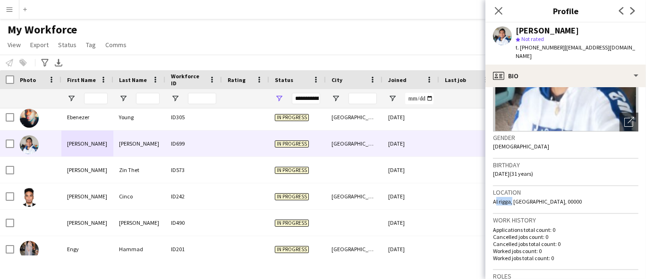
drag, startPoint x: 510, startPoint y: 192, endPoint x: 487, endPoint y: 190, distance: 23.7
click at [487, 190] on app-crew-profile-bio "Open photos pop-in Gender Male Birthday 09-09-1993 (31 years) Location Al rigga…" at bounding box center [565, 183] width 160 height 192
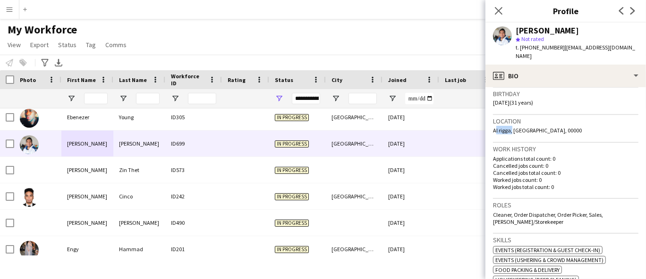
scroll to position [262, 0]
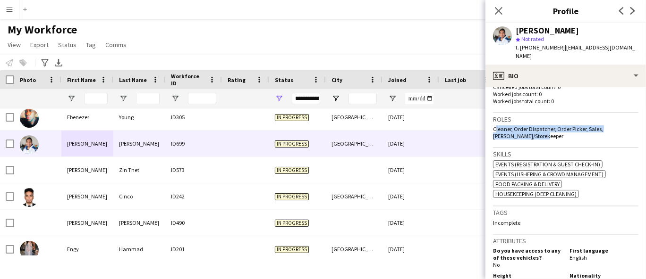
drag, startPoint x: 545, startPoint y: 124, endPoint x: 494, endPoint y: 115, distance: 51.2
click at [494, 126] on div "Cleaner, Order Dispatcher, Order Picker, Sales, Stocker/Storekeeper" at bounding box center [565, 133] width 145 height 14
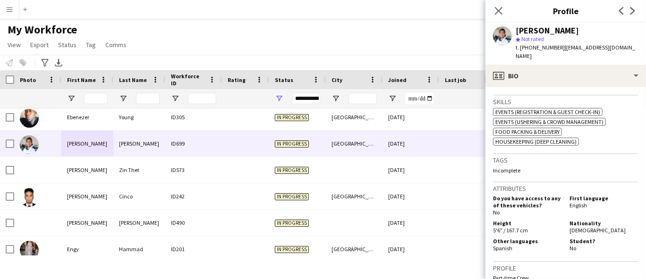
click at [569, 227] on span "[DEMOGRAPHIC_DATA]" at bounding box center [597, 230] width 56 height 7
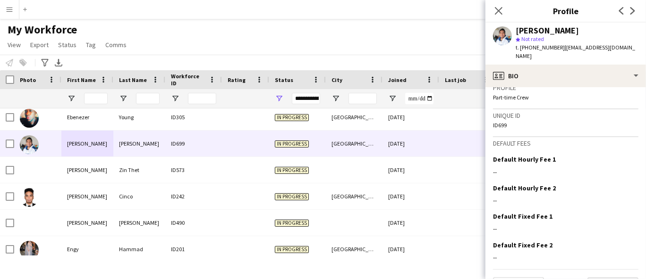
scroll to position [507, 0]
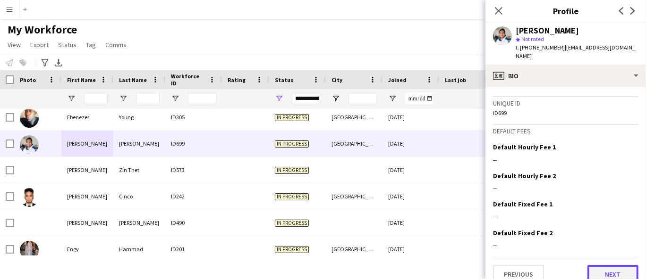
click at [580, 251] on button "Next" at bounding box center [612, 274] width 51 height 19
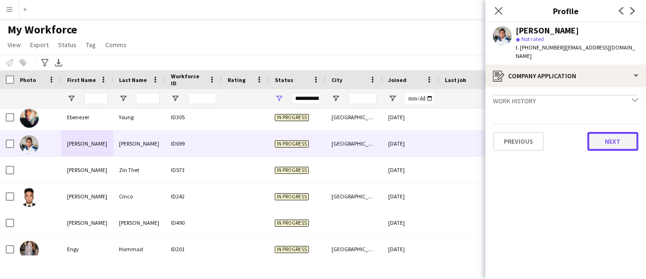
click at [580, 132] on button "Next" at bounding box center [612, 141] width 51 height 19
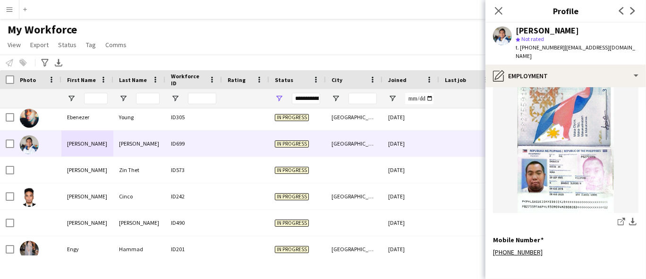
scroll to position [235, 0]
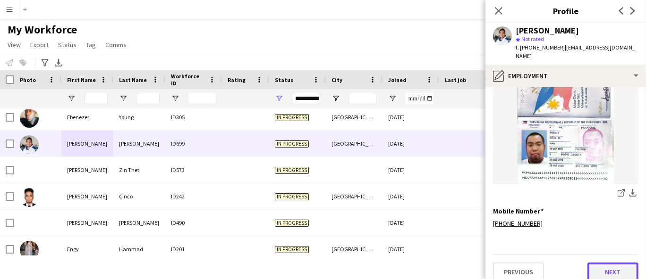
click at [580, 251] on button "Next" at bounding box center [612, 272] width 51 height 19
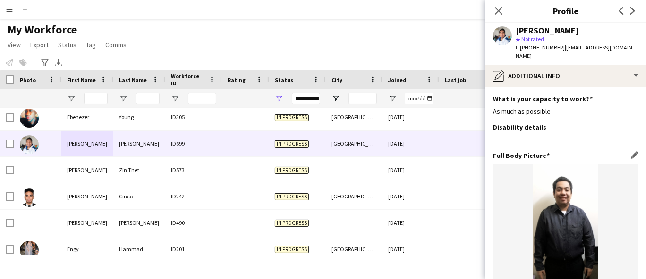
scroll to position [118, 0]
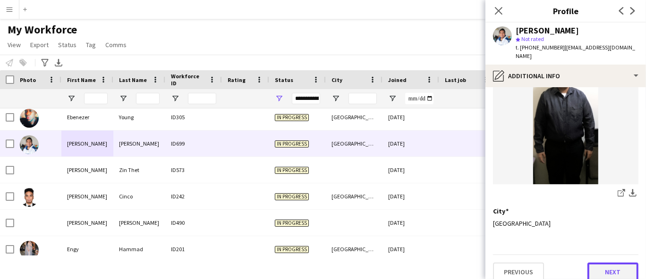
click at [580, 251] on button "Next" at bounding box center [612, 272] width 51 height 19
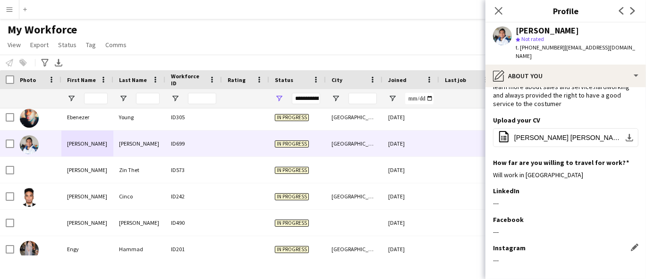
scroll to position [112, 0]
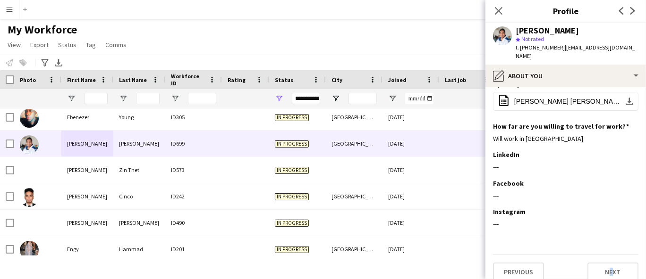
click at [580, 251] on div "Previous Next" at bounding box center [565, 268] width 145 height 27
click at [580, 251] on button "Next" at bounding box center [612, 272] width 51 height 19
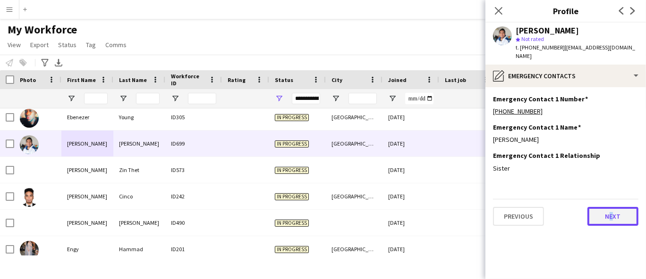
click at [580, 207] on button "Next" at bounding box center [612, 216] width 51 height 19
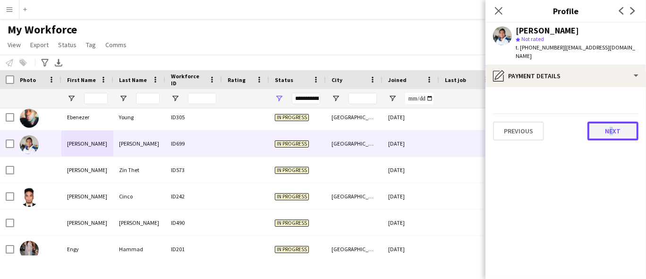
click at [580, 122] on button "Next" at bounding box center [612, 131] width 51 height 19
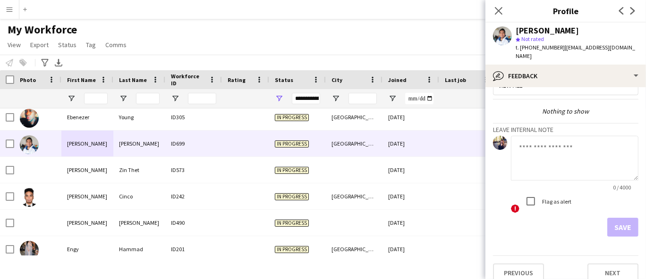
scroll to position [23, 0]
click at [580, 251] on button "Next" at bounding box center [612, 273] width 51 height 19
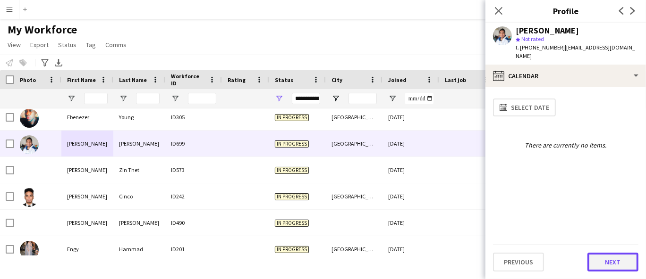
click at [580, 251] on button "Next" at bounding box center [612, 262] width 51 height 19
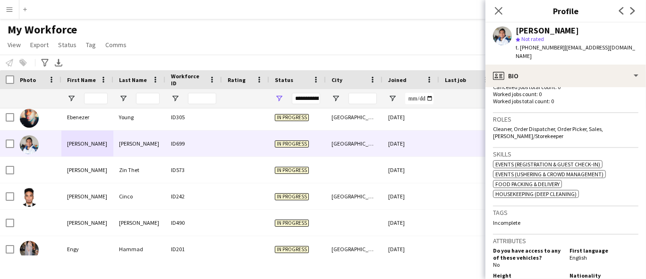
scroll to position [367, 0]
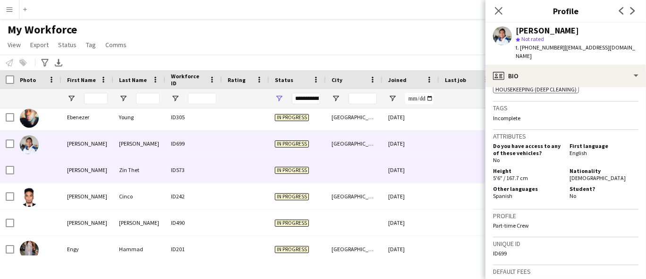
click at [88, 176] on div "Ei Cho" at bounding box center [87, 170] width 52 height 26
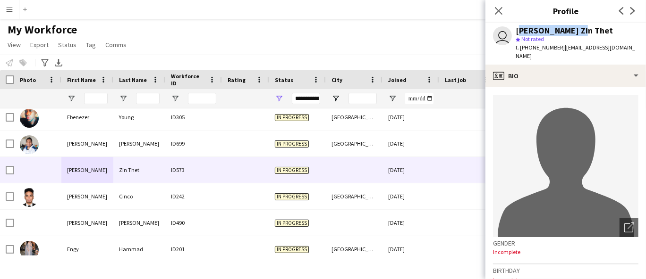
drag, startPoint x: 574, startPoint y: 29, endPoint x: 517, endPoint y: 28, distance: 57.6
click at [517, 28] on div "Ei Cho Zin Thet" at bounding box center [576, 30] width 123 height 8
click at [552, 50] on span "t. +971542982846" at bounding box center [539, 47] width 49 height 7
drag, startPoint x: 625, startPoint y: 48, endPoint x: 560, endPoint y: 48, distance: 65.1
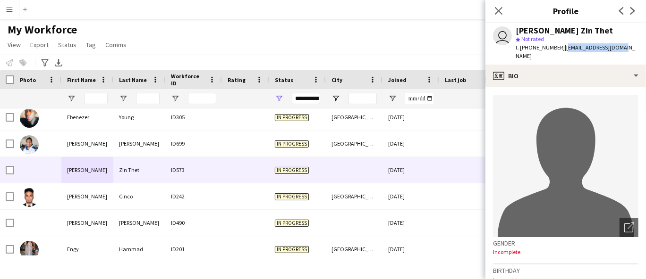
click at [560, 48] on div "user Ei Cho Zin Thet star Not rated t. +971542982846 | brownyet26@gmail.com" at bounding box center [565, 44] width 160 height 42
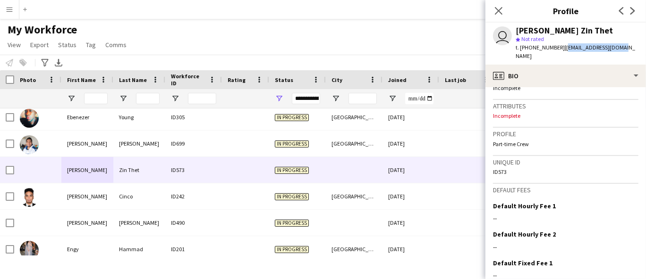
scroll to position [419, 0]
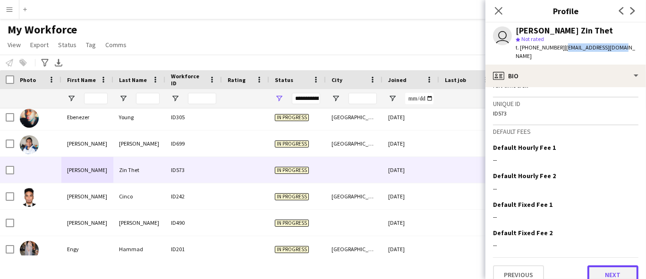
click at [580, 251] on button "Next" at bounding box center [612, 275] width 51 height 19
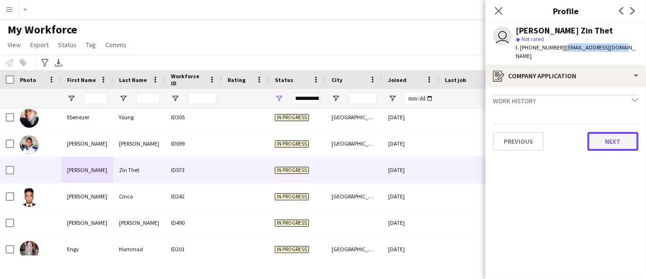
click at [580, 132] on button "Next" at bounding box center [612, 141] width 51 height 19
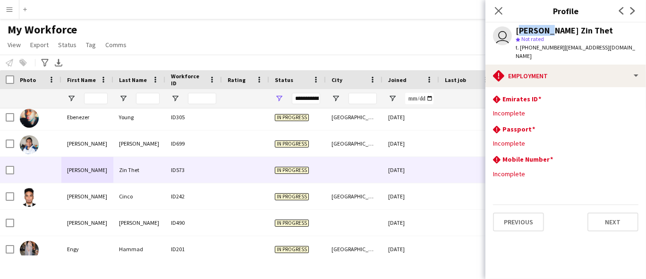
drag, startPoint x: 537, startPoint y: 30, endPoint x: 508, endPoint y: 29, distance: 29.3
click at [508, 29] on div "user Ei Cho Zin Thet star Not rated t. +971542982846 | brownyet26@gmail.com" at bounding box center [565, 44] width 160 height 42
click at [503, 12] on app-icon "Close pop-in" at bounding box center [499, 11] width 14 height 14
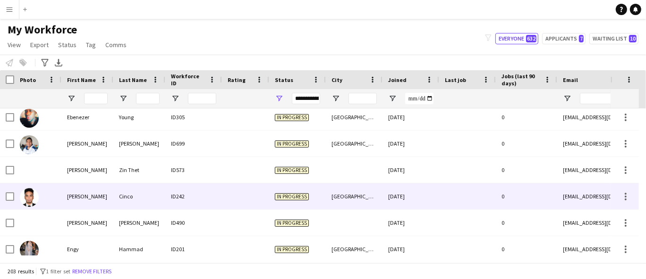
click at [141, 198] on div "Cinco" at bounding box center [139, 197] width 52 height 26
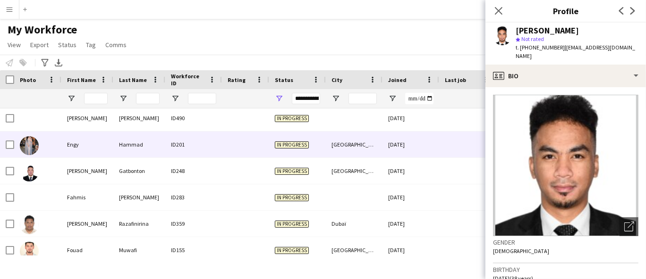
scroll to position [1510, 0]
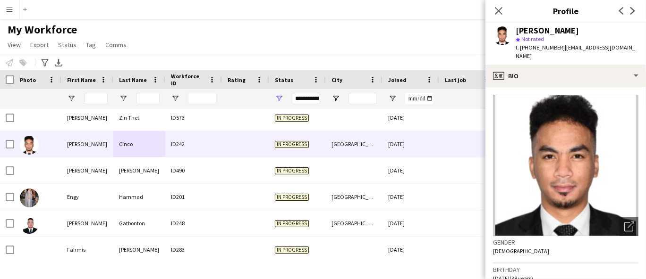
click at [526, 29] on div "Elizar John Cinco" at bounding box center [546, 30] width 63 height 8
click at [542, 52] on div "Elizar John Cinco star Not rated t. +971568191843 | elizarjohncinco@gmail.com" at bounding box center [565, 44] width 160 height 42
click at [544, 48] on span "t. +971568191843" at bounding box center [539, 47] width 49 height 7
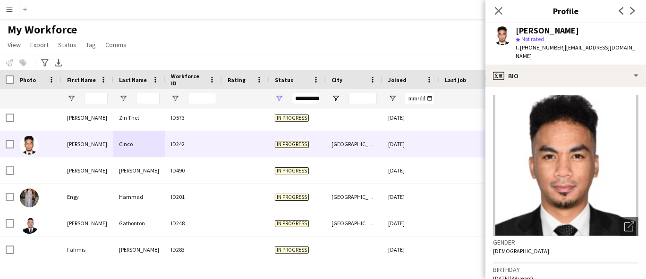
click at [544, 48] on span "t. +971568191843" at bounding box center [539, 47] width 49 height 7
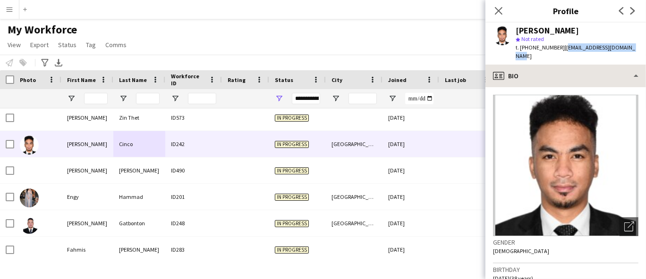
drag, startPoint x: 629, startPoint y: 47, endPoint x: 558, endPoint y: 56, distance: 71.3
click at [561, 49] on div "Elizar John Cinco star Not rated t. +971568191843 | elizarjohncinco@gmail.com" at bounding box center [565, 44] width 160 height 42
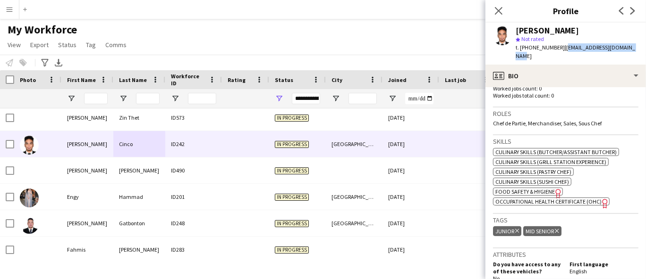
scroll to position [262, 0]
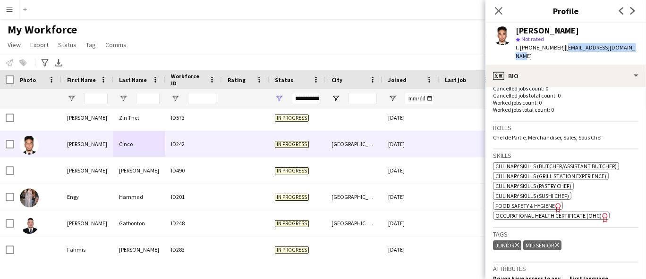
drag, startPoint x: 612, startPoint y: 131, endPoint x: 493, endPoint y: 128, distance: 118.9
click at [493, 134] on div "Chef de Partie, Merchandiser, Sales, Sous Chef" at bounding box center [565, 137] width 145 height 7
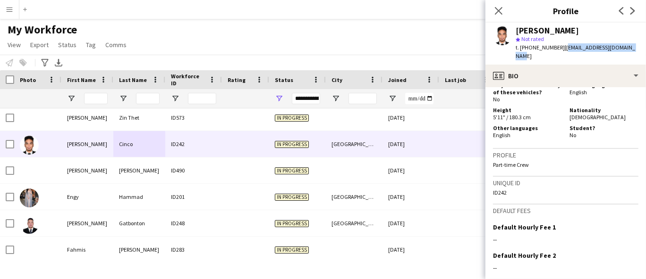
scroll to position [430, 0]
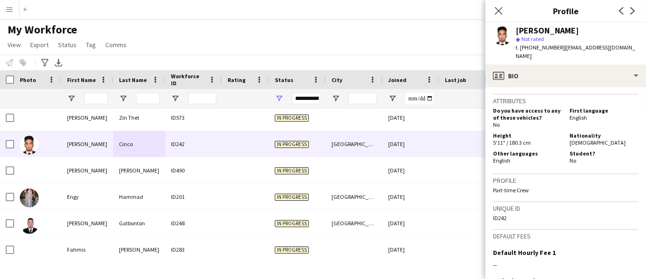
click at [577, 132] on h5 "Nationality" at bounding box center [603, 135] width 69 height 7
click at [577, 139] on span "[DEMOGRAPHIC_DATA]" at bounding box center [597, 142] width 56 height 7
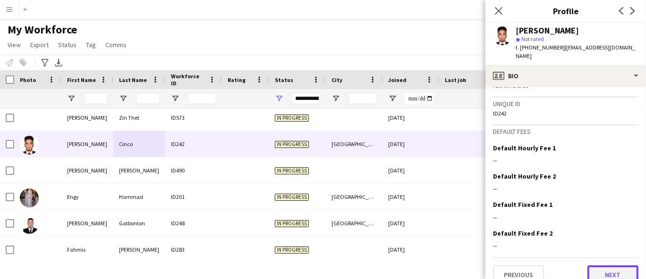
click at [580, 251] on button "Next" at bounding box center [612, 275] width 51 height 19
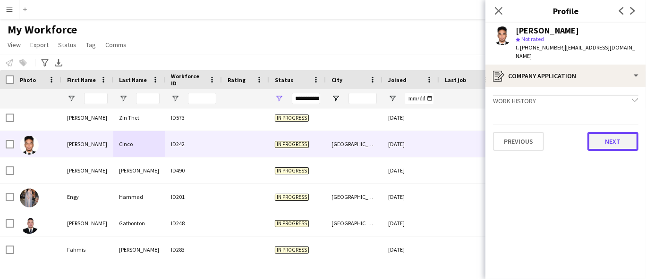
click at [580, 135] on button "Next" at bounding box center [612, 141] width 51 height 19
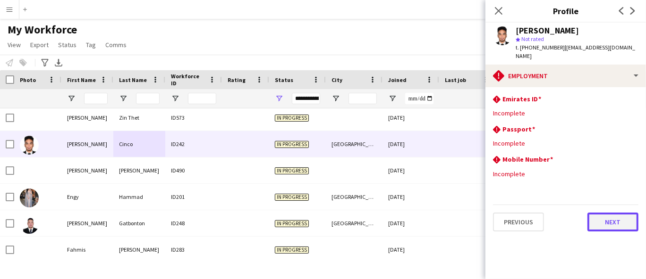
click at [580, 213] on button "Next" at bounding box center [612, 222] width 51 height 19
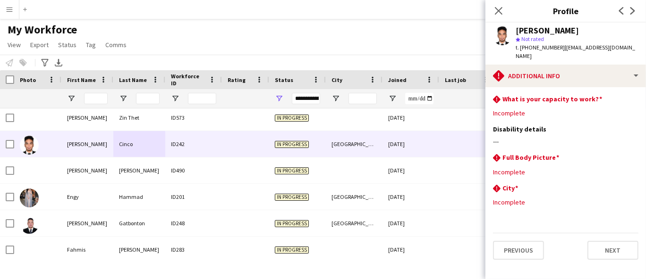
click at [370, 35] on div "My Workforce View Views Default view New view Update view Delete view Edit name…" at bounding box center [323, 39] width 646 height 32
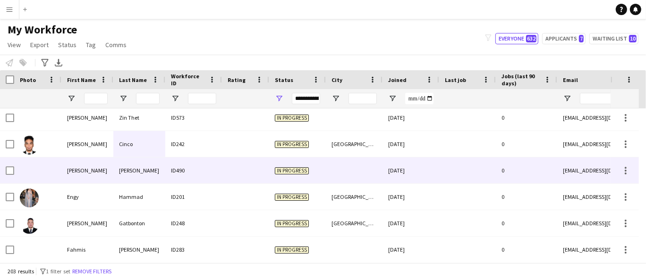
drag, startPoint x: 151, startPoint y: 163, endPoint x: 114, endPoint y: 8, distance: 159.1
click at [151, 163] on div "Amponsah" at bounding box center [139, 171] width 52 height 26
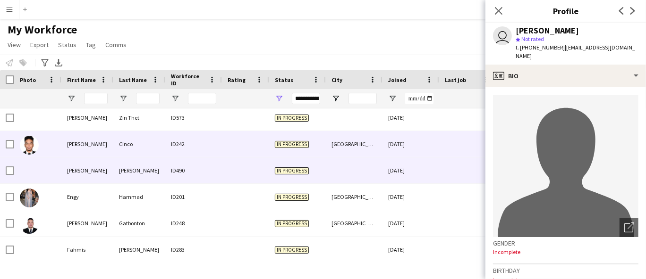
click at [133, 147] on div "Cinco" at bounding box center [139, 144] width 52 height 26
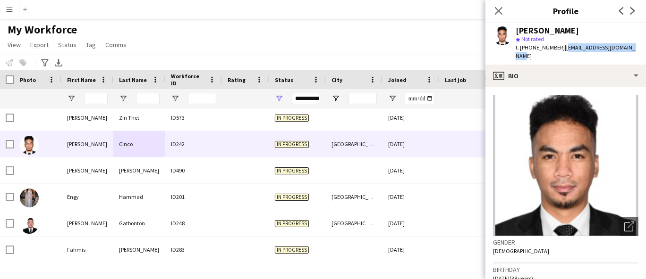
drag, startPoint x: 582, startPoint y: 47, endPoint x: 553, endPoint y: 50, distance: 29.4
click at [559, 47] on app-profile-header "Elizar John Cinco star Not rated t. +971568191843 | elizarjohncinco@gmail.com" at bounding box center [565, 44] width 160 height 42
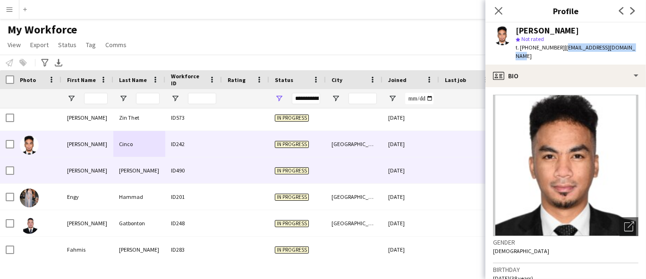
click at [157, 169] on div "Amponsah" at bounding box center [139, 171] width 52 height 26
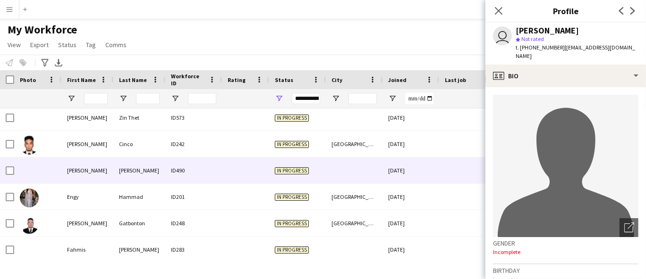
click at [524, 26] on div "Ellen Amponsah" at bounding box center [546, 30] width 63 height 8
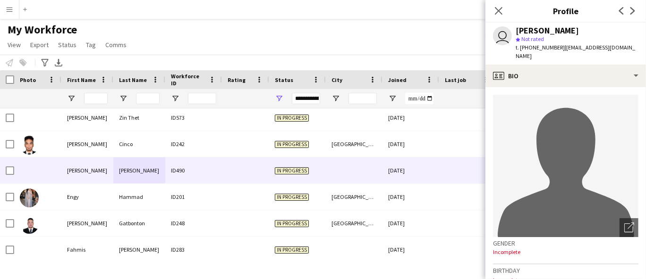
click at [545, 45] on span "t. +971529086081" at bounding box center [539, 47] width 49 height 7
drag, startPoint x: 561, startPoint y: 47, endPoint x: 640, endPoint y: 46, distance: 79.8
click at [580, 46] on app-profile-header "user Ellen Amponsah star Not rated t. +971529086081 | ellenamponsah81@gmail.com" at bounding box center [565, 44] width 160 height 42
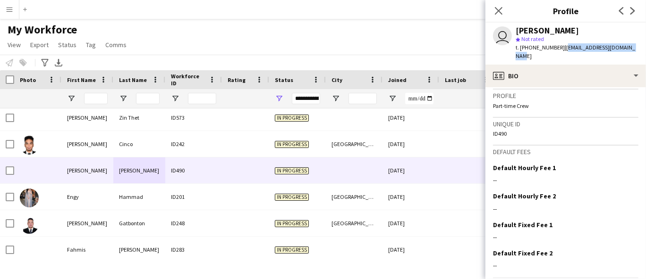
scroll to position [419, 0]
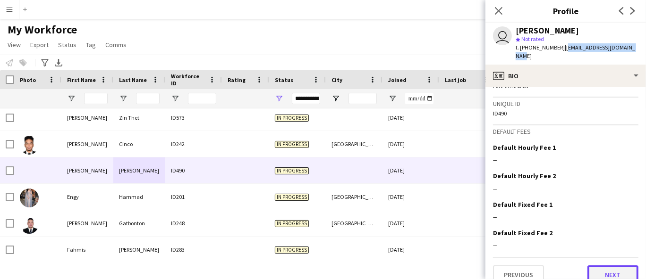
click at [580, 251] on button "Next" at bounding box center [612, 275] width 51 height 19
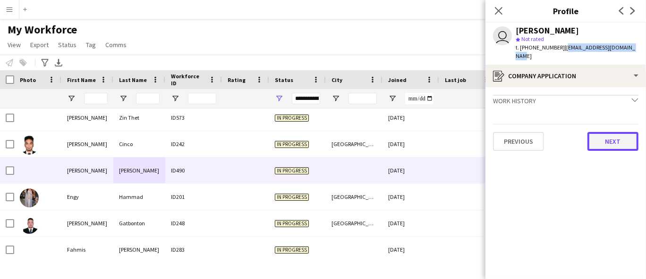
click at [580, 132] on button "Next" at bounding box center [612, 141] width 51 height 19
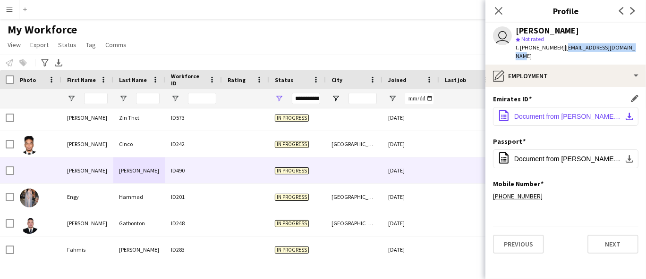
click at [561, 113] on span "Document from Adepa Ellen.pdf" at bounding box center [567, 117] width 107 height 8
click at [545, 113] on span "Document from Adepa Ellen.pdf" at bounding box center [567, 117] width 107 height 8
click at [580, 235] on button "Next" at bounding box center [612, 244] width 51 height 19
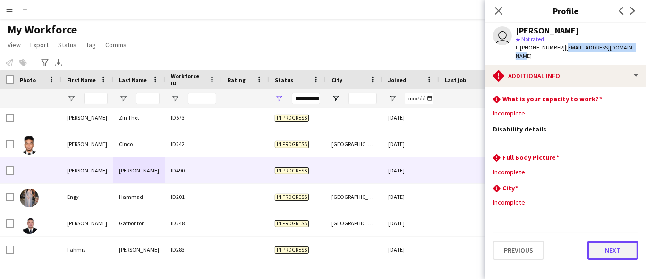
click at [580, 241] on button "Next" at bounding box center [612, 250] width 51 height 19
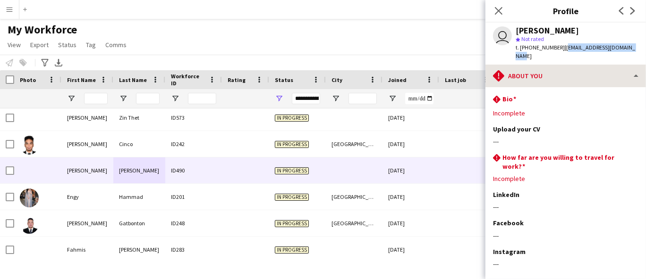
scroll to position [41, 0]
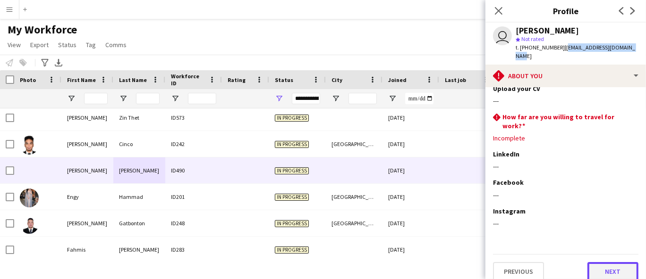
click at [580, 251] on button "Next" at bounding box center [612, 271] width 51 height 19
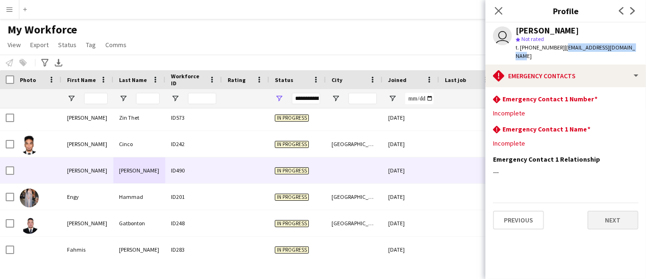
scroll to position [0, 0]
click at [580, 215] on button "Next" at bounding box center [612, 220] width 51 height 19
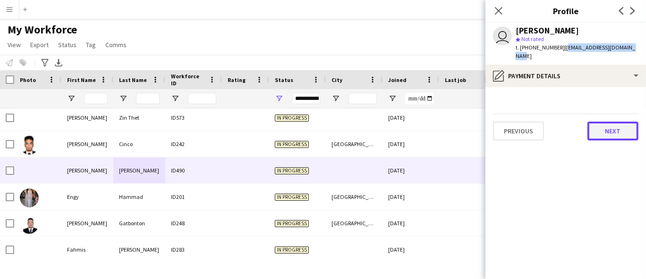
click at [580, 123] on button "Next" at bounding box center [612, 131] width 51 height 19
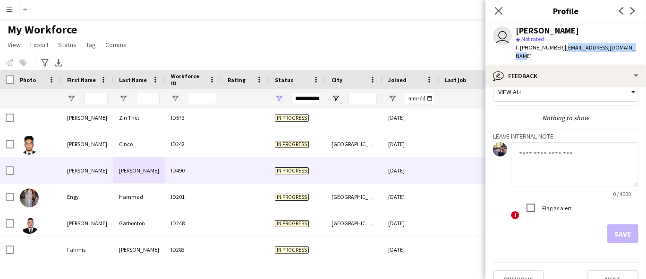
scroll to position [23, 0]
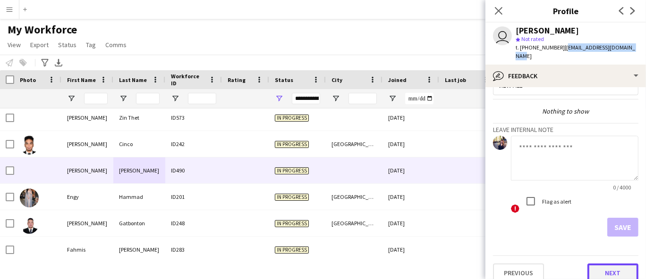
click at [580, 251] on button "Next" at bounding box center [612, 273] width 51 height 19
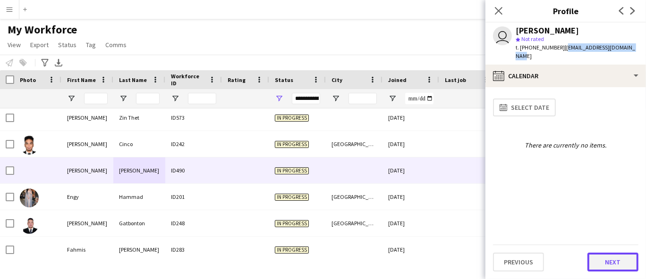
click at [580, 251] on button "Next" at bounding box center [612, 262] width 51 height 19
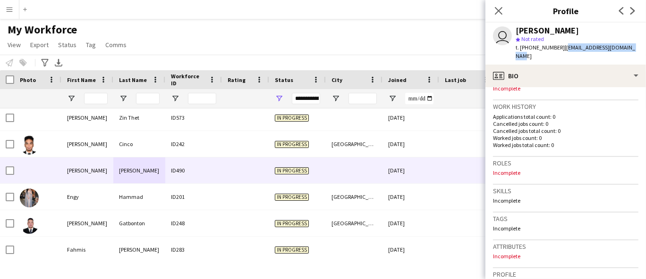
scroll to position [314, 0]
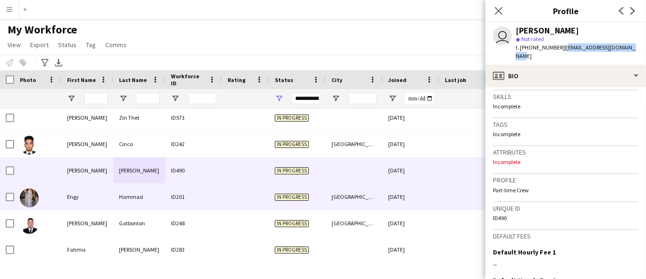
click at [94, 191] on div "Engy" at bounding box center [87, 197] width 52 height 26
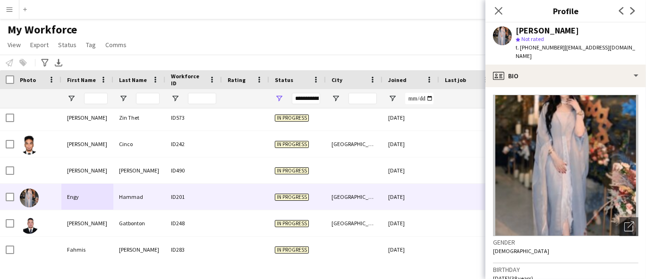
click at [580, 159] on img at bounding box center [565, 166] width 145 height 142
drag, startPoint x: 573, startPoint y: 31, endPoint x: 514, endPoint y: 34, distance: 59.1
click at [514, 34] on div "Engy Hammad star Not rated t. +971507927259 | engyhammad9@gmail.com" at bounding box center [565, 44] width 160 height 42
click at [539, 51] on div "t. +971507927259 | engyhammad9@gmail.com" at bounding box center [576, 51] width 123 height 17
click at [539, 50] on span "t. +971507927259" at bounding box center [539, 47] width 49 height 7
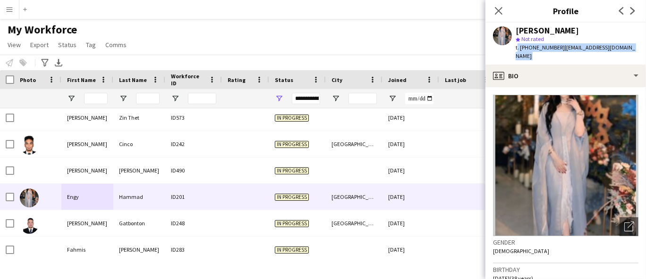
click at [539, 50] on span "t. +971507927259" at bounding box center [539, 47] width 49 height 7
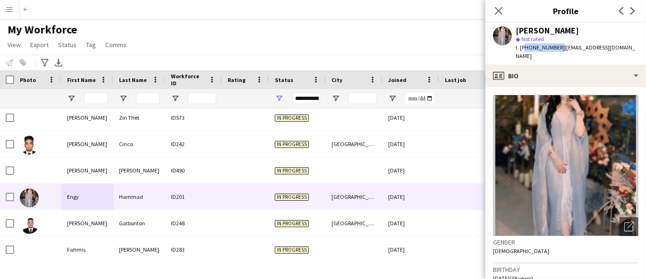
drag, startPoint x: 555, startPoint y: 48, endPoint x: 522, endPoint y: 49, distance: 33.0
click at [522, 49] on span "t. +971507927259" at bounding box center [539, 47] width 49 height 7
drag, startPoint x: 631, startPoint y: 47, endPoint x: 561, endPoint y: 49, distance: 70.3
click at [561, 49] on div "Engy Hammad star Not rated t. +971507927259 | engyhammad9@gmail.com" at bounding box center [565, 44] width 160 height 42
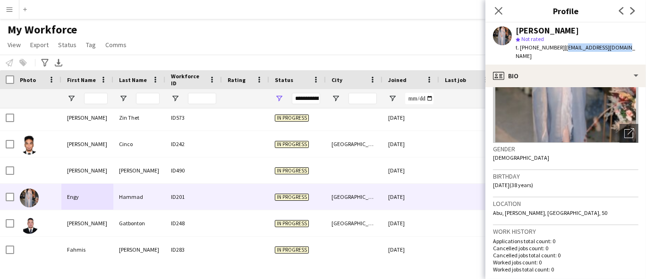
scroll to position [157, 0]
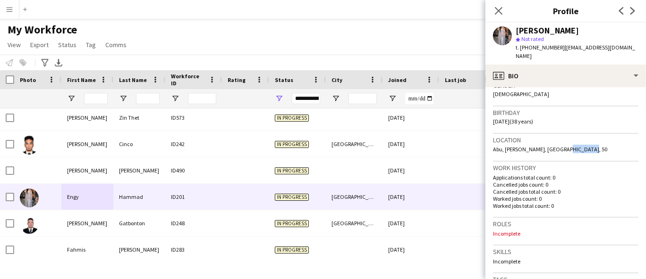
drag, startPoint x: 581, startPoint y: 142, endPoint x: 557, endPoint y: 143, distance: 24.1
click at [557, 146] on span "Abu, AbuDhabi alkhalidyia, Abu Dhabi, 50" at bounding box center [550, 149] width 114 height 7
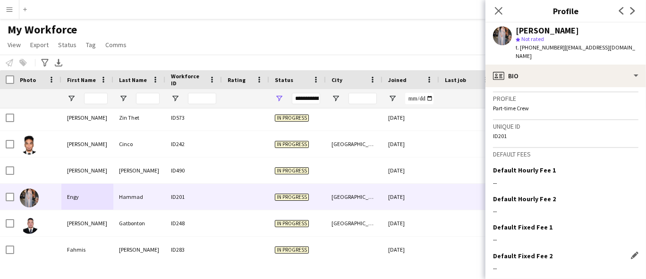
scroll to position [424, 0]
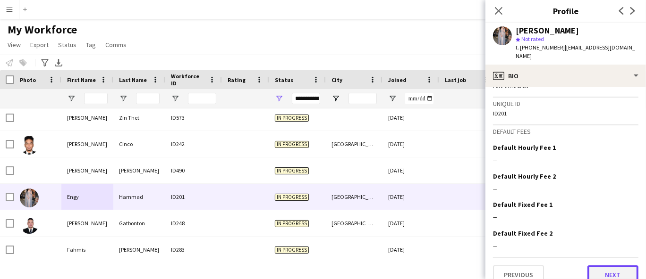
click at [580, 251] on button "Next" at bounding box center [612, 275] width 51 height 19
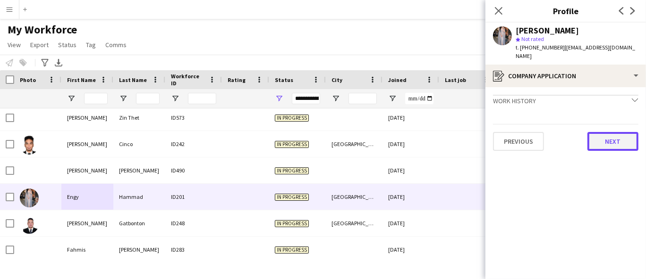
click at [580, 132] on button "Next" at bounding box center [612, 141] width 51 height 19
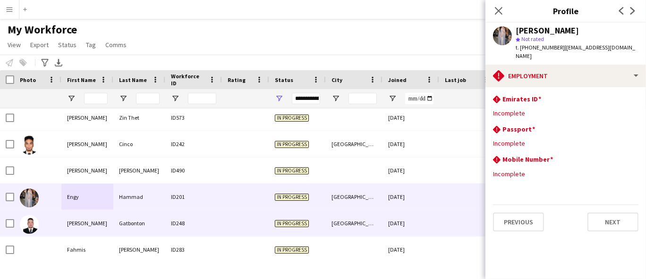
click at [91, 216] on div "Eric" at bounding box center [87, 223] width 52 height 26
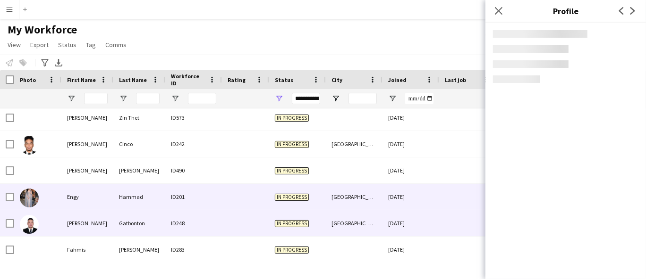
scroll to position [1562, 0]
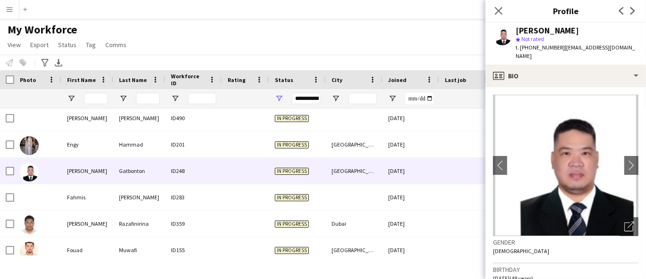
click at [539, 33] on div "Eric Gatbonton" at bounding box center [546, 30] width 63 height 8
click at [538, 27] on div "Eric Gatbonton" at bounding box center [546, 30] width 63 height 8
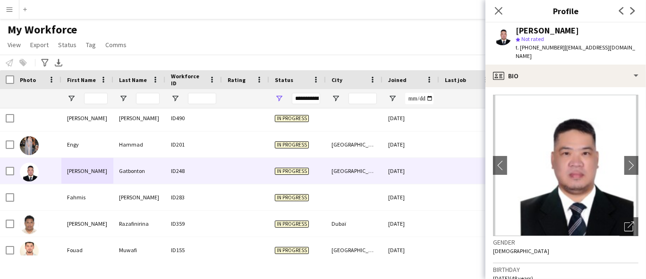
click at [553, 49] on span "t. +971585906612" at bounding box center [539, 47] width 49 height 7
drag, startPoint x: 626, startPoint y: 48, endPoint x: 561, endPoint y: 46, distance: 65.2
click at [561, 46] on div "Eric Gatbonton star Not rated t. +971585906612 | ericbrazil771@gmail.com" at bounding box center [565, 44] width 160 height 42
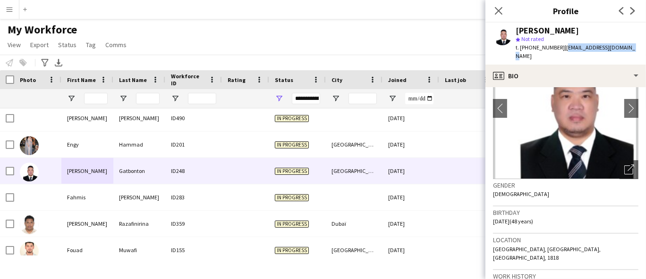
scroll to position [105, 0]
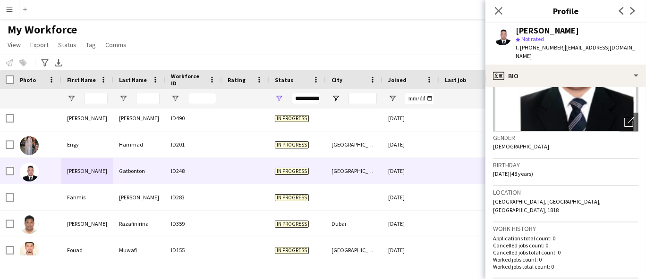
click at [534, 198] on span "Dubai, Dubai, Dubai, 1818" at bounding box center [547, 206] width 108 height 16
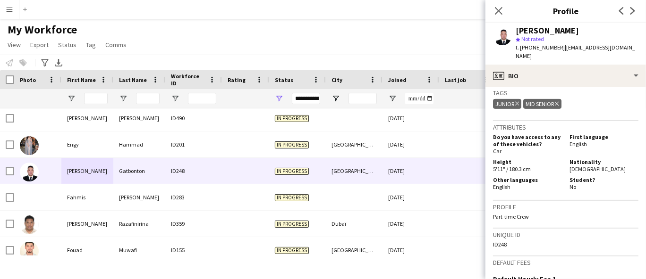
scroll to position [367, 0]
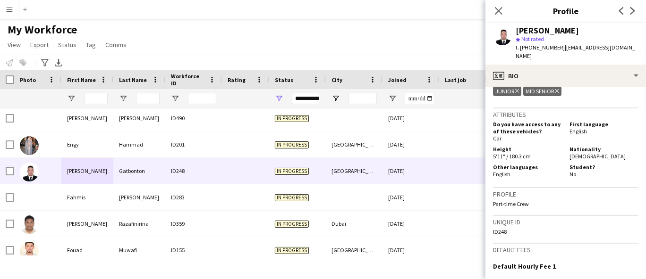
click at [577, 153] on span "[DEMOGRAPHIC_DATA]" at bounding box center [597, 156] width 56 height 7
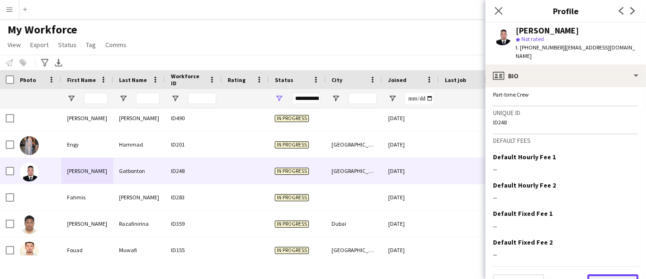
click at [580, 251] on button "Next" at bounding box center [612, 284] width 51 height 19
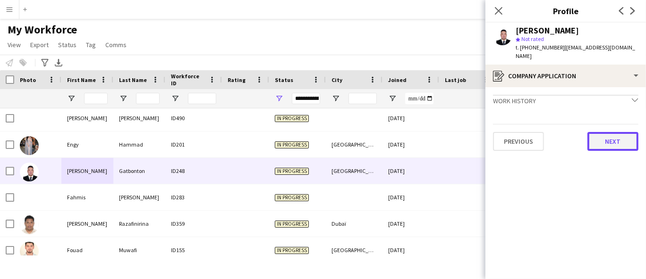
click at [580, 132] on button "Next" at bounding box center [612, 141] width 51 height 19
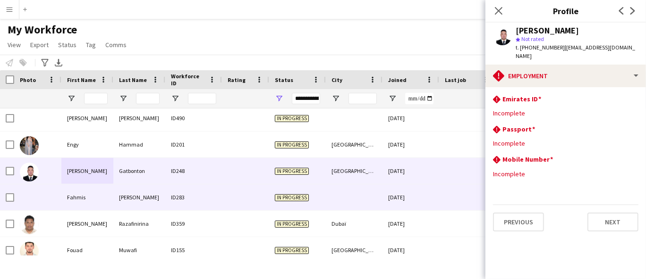
drag, startPoint x: 62, startPoint y: 199, endPoint x: 69, endPoint y: 182, distance: 18.2
click at [62, 198] on div "Fahmis" at bounding box center [87, 198] width 52 height 26
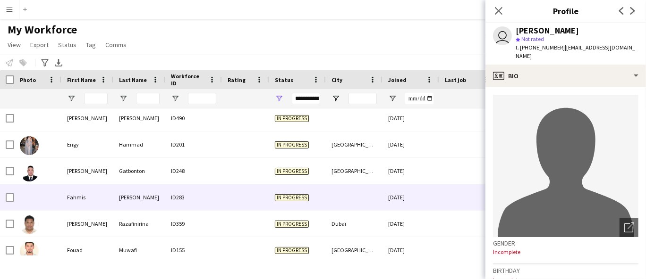
click at [537, 30] on div "Fahmis Mohamed" at bounding box center [546, 30] width 63 height 8
click at [537, 48] on span "t. +971502558320" at bounding box center [539, 47] width 49 height 7
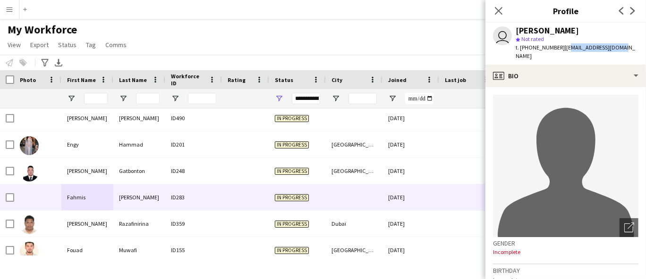
drag, startPoint x: 619, startPoint y: 48, endPoint x: 563, endPoint y: 49, distance: 55.7
click at [563, 49] on div "user Fahmis Mohamed star Not rated t. +971502558320 | fahmis.mry@gmail.com" at bounding box center [565, 44] width 160 height 42
click at [580, 42] on app-profile-header "user Fahmis Mohamed star Not rated t. +971502558320 | fahmis.mry@gmail.com" at bounding box center [565, 44] width 160 height 42
drag, startPoint x: 628, startPoint y: 46, endPoint x: 560, endPoint y: 46, distance: 67.5
click at [560, 46] on app-profile-header "user Fahmis Mohamed star Not rated t. +971502558320 | fahmis.mry@gmail.com" at bounding box center [565, 44] width 160 height 42
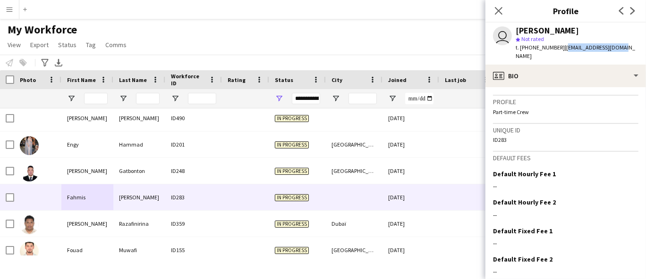
scroll to position [425, 0]
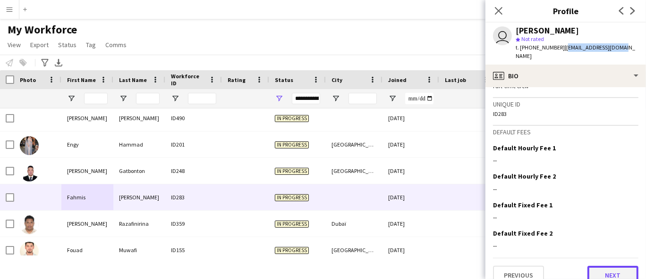
click at [580, 251] on button "Next" at bounding box center [612, 275] width 51 height 19
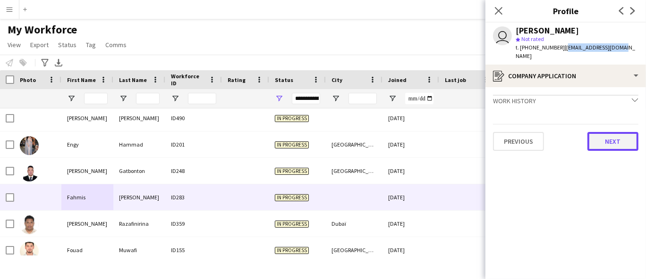
click at [580, 132] on button "Next" at bounding box center [612, 141] width 51 height 19
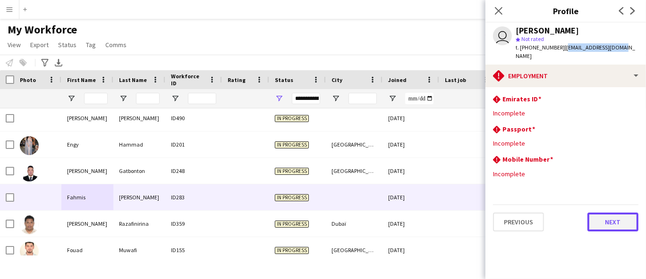
click at [580, 213] on button "Next" at bounding box center [612, 222] width 51 height 19
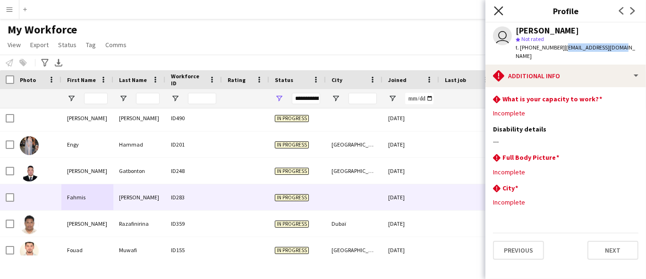
click at [497, 7] on icon "Close pop-in" at bounding box center [498, 10] width 9 height 9
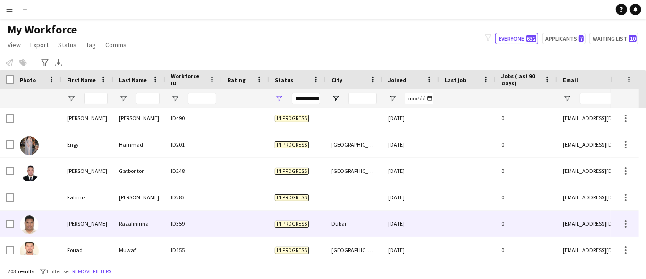
click at [102, 226] on div "Feno toky berjean" at bounding box center [87, 224] width 52 height 26
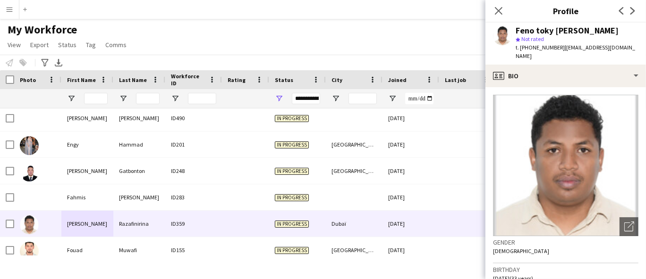
click at [554, 34] on div "Feno toky berjean Razafinirina" at bounding box center [566, 30] width 103 height 8
click at [544, 44] on span "t. +971568000394" at bounding box center [539, 47] width 49 height 7
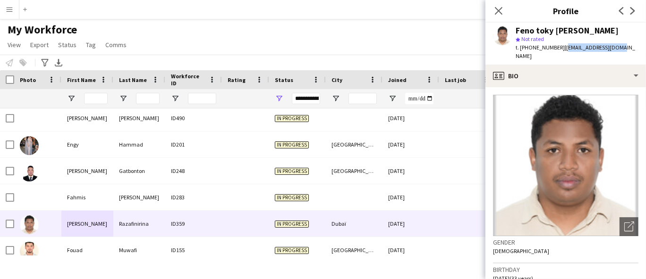
drag, startPoint x: 623, startPoint y: 47, endPoint x: 561, endPoint y: 49, distance: 62.3
click at [561, 49] on div "t. +971568000394 | onjatlown@gmail.com" at bounding box center [576, 51] width 123 height 17
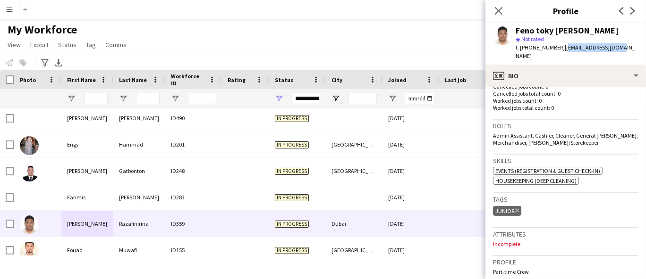
scroll to position [262, 0]
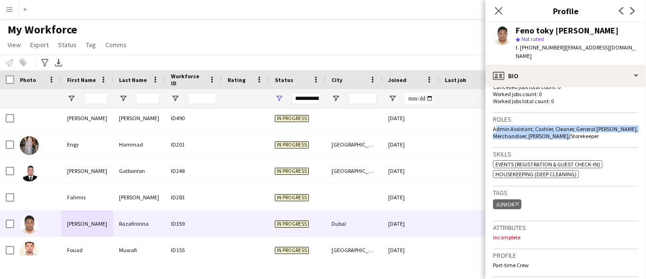
drag, startPoint x: 580, startPoint y: 133, endPoint x: 487, endPoint y: 120, distance: 94.8
click at [487, 120] on app-crew-profile-bio "Open photos pop-in Gender Male Birthday 22-04-1992 (33 years) Location Dub, Dub…" at bounding box center [565, 183] width 160 height 192
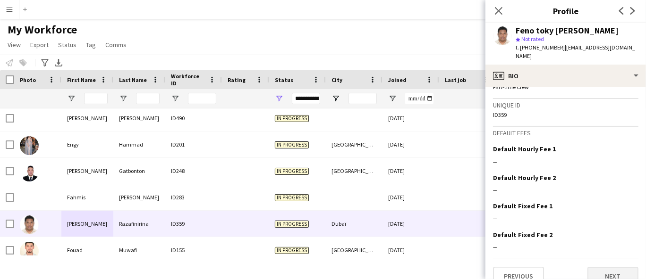
scroll to position [442, 0]
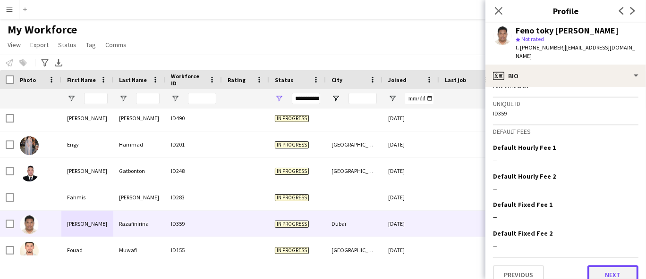
click at [580, 251] on button "Next" at bounding box center [612, 275] width 51 height 19
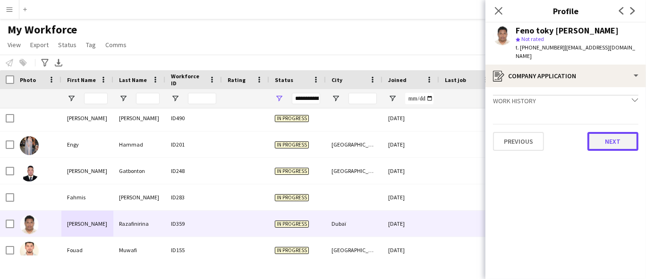
click at [580, 132] on button "Next" at bounding box center [612, 141] width 51 height 19
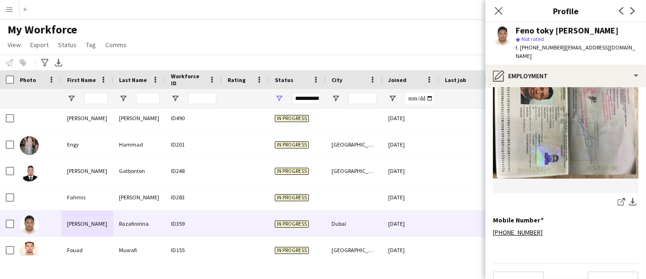
scroll to position [235, 0]
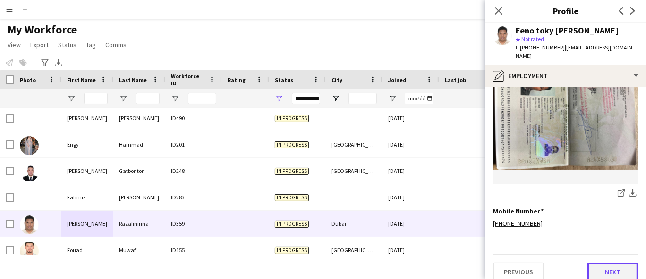
click at [580, 251] on button "Next" at bounding box center [612, 272] width 51 height 19
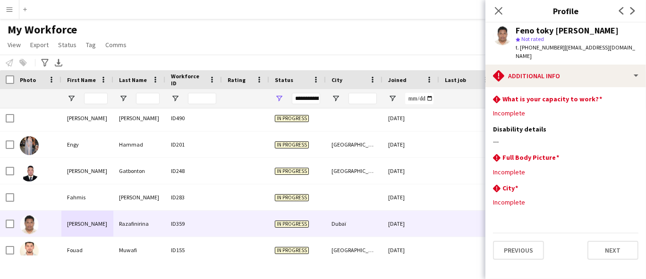
scroll to position [0, 0]
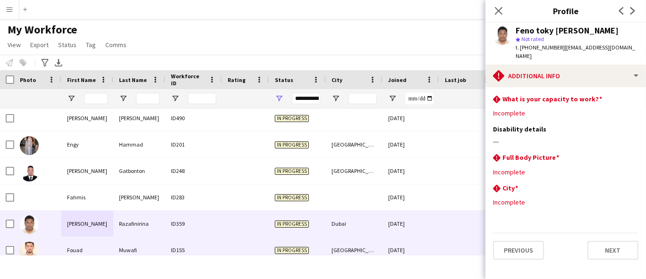
click at [79, 248] on div "Fouad" at bounding box center [87, 250] width 52 height 26
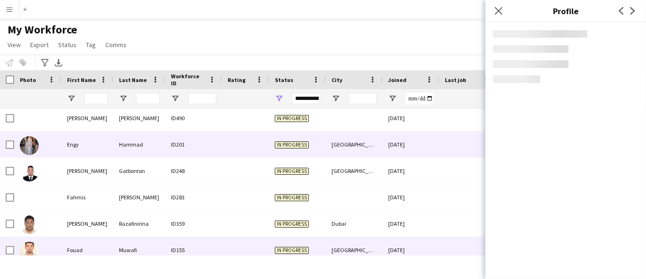
scroll to position [1615, 0]
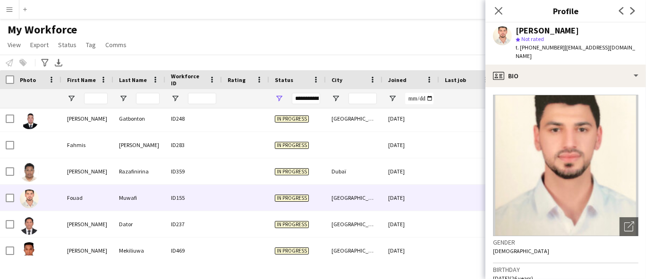
click at [517, 29] on div "Fouad Muwafi" at bounding box center [546, 30] width 63 height 8
click at [522, 25] on div "Fouad Muwafi star Not rated t. +971505425416 | fouadmwafi499@hotmail.com" at bounding box center [565, 44] width 160 height 42
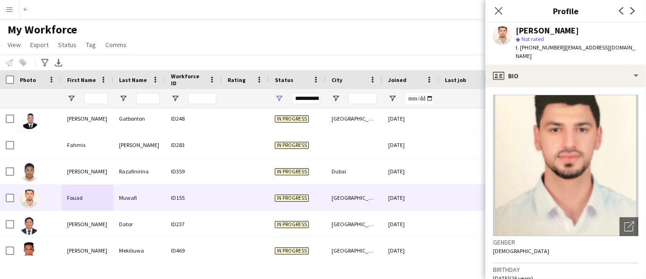
click at [524, 45] on span "t. +971505425416" at bounding box center [539, 47] width 49 height 7
drag, startPoint x: 633, startPoint y: 46, endPoint x: 560, endPoint y: 46, distance: 73.1
click at [560, 46] on div "Fouad Muwafi star Not rated t. +971505425416 | fouadmwafi499@hotmail.com" at bounding box center [565, 44] width 160 height 42
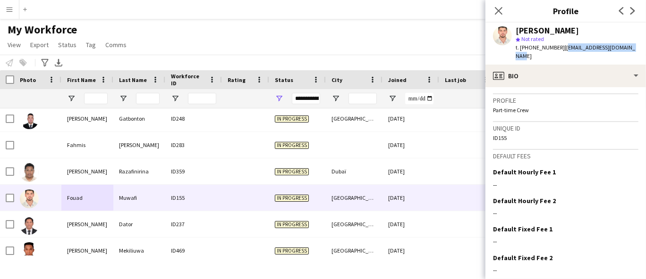
scroll to position [424, 0]
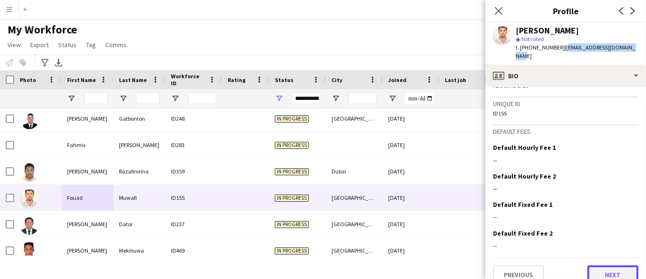
click at [580, 251] on button "Next" at bounding box center [612, 275] width 51 height 19
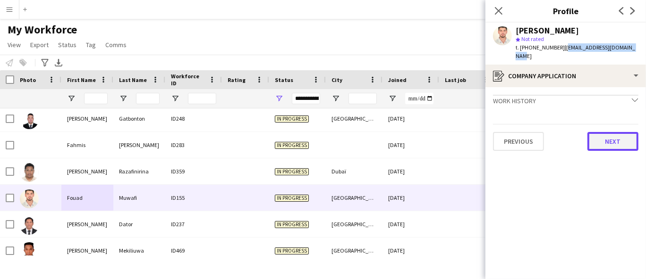
click at [580, 136] on button "Next" at bounding box center [612, 141] width 51 height 19
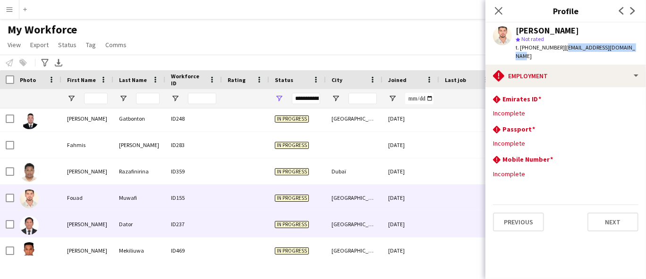
click at [122, 223] on div "Dator" at bounding box center [139, 224] width 52 height 26
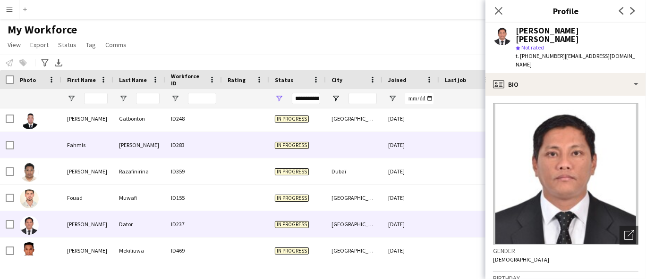
scroll to position [1667, 0]
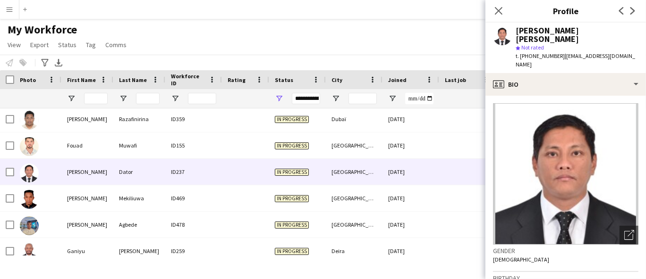
click at [540, 28] on div "Francis jr Dator" at bounding box center [576, 34] width 123 height 17
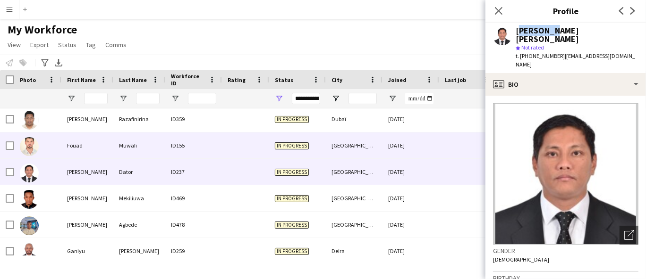
click at [187, 151] on div "ID155" at bounding box center [193, 146] width 57 height 26
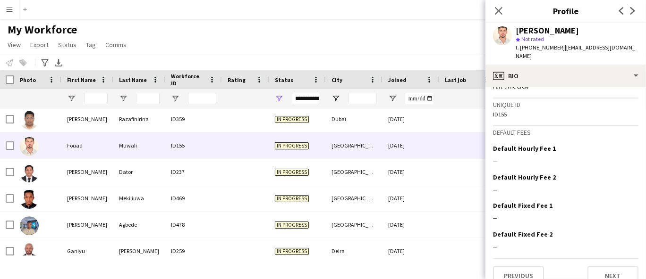
scroll to position [424, 0]
click at [580, 251] on button "Next" at bounding box center [612, 275] width 51 height 19
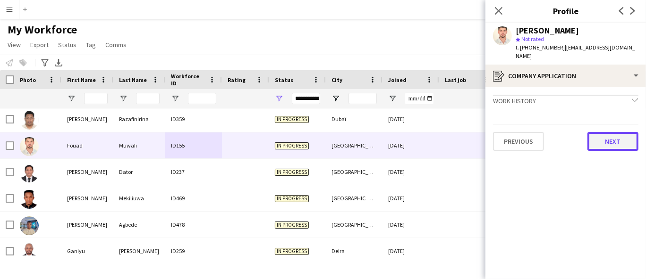
click at [580, 135] on button "Next" at bounding box center [612, 141] width 51 height 19
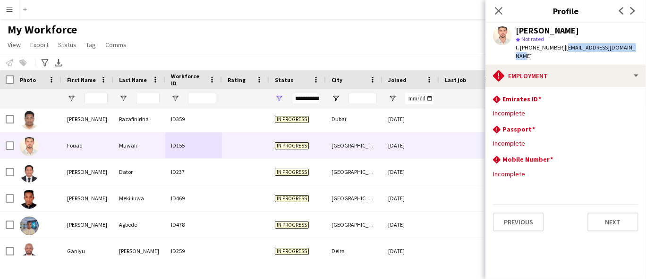
drag, startPoint x: 629, startPoint y: 46, endPoint x: 561, endPoint y: 46, distance: 68.9
click at [561, 46] on span "| fouadmwafi499@hotmail.com" at bounding box center [574, 52] width 119 height 16
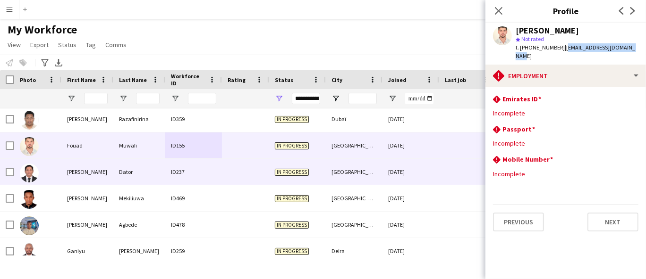
click at [106, 165] on div "Francis jr" at bounding box center [87, 172] width 52 height 26
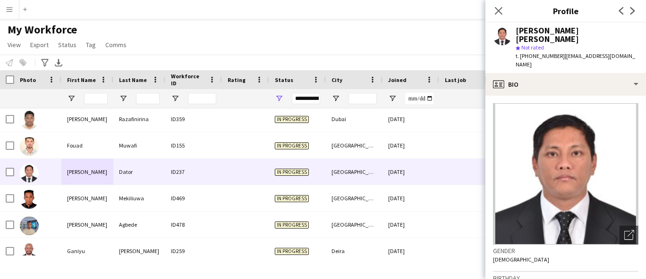
drag, startPoint x: 594, startPoint y: 37, endPoint x: 513, endPoint y: 31, distance: 80.9
click at [513, 31] on div "Francis jr Dator star Not rated t. +971524821081 | fancetdator0714@gmail.com" at bounding box center [565, 48] width 160 height 50
click at [515, 31] on div "Francis jr Dator star Not rated t. +971524821081 | fancetdator0714@gmail.com" at bounding box center [565, 48] width 160 height 50
click at [518, 31] on div "Francis jr Dator" at bounding box center [576, 34] width 123 height 17
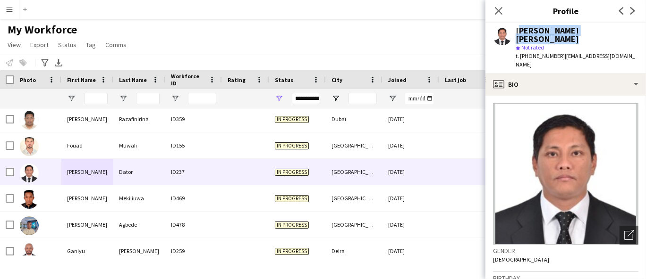
click at [518, 31] on div "Francis jr Dator" at bounding box center [576, 34] width 123 height 17
click at [541, 52] on span "t. +971524821081" at bounding box center [539, 55] width 49 height 7
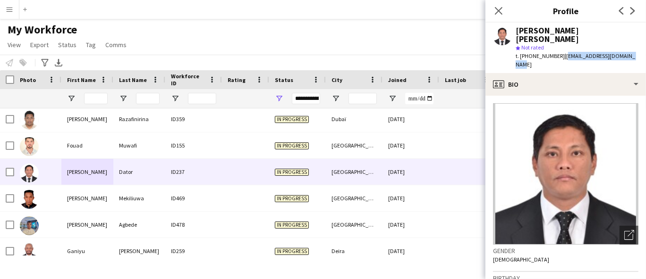
drag, startPoint x: 600, startPoint y: 47, endPoint x: 561, endPoint y: 46, distance: 39.6
click at [561, 46] on div "Francis jr Dator star Not rated t. +971524821081 | fancetdator0714@gmail.com" at bounding box center [565, 48] width 160 height 50
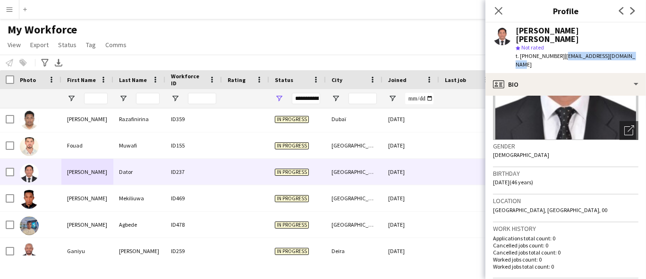
scroll to position [157, 0]
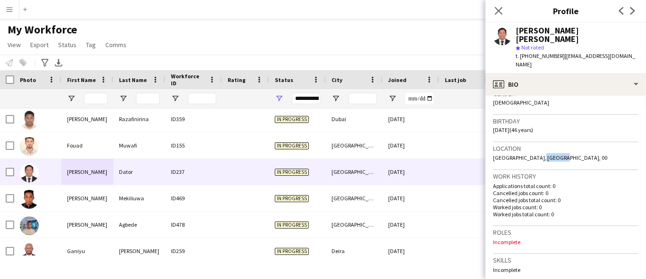
drag, startPoint x: 553, startPoint y: 138, endPoint x: 529, endPoint y: 141, distance: 24.2
click at [529, 154] on span "Al Falah Street, Abu Dhabi, 00" at bounding box center [550, 157] width 114 height 7
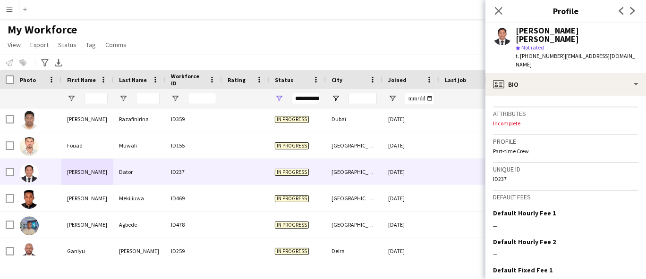
scroll to position [424, 0]
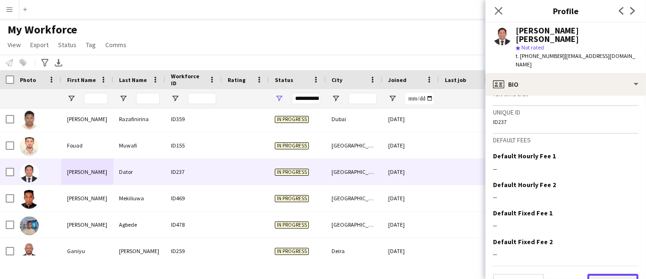
click at [580, 251] on button "Next" at bounding box center [612, 283] width 51 height 19
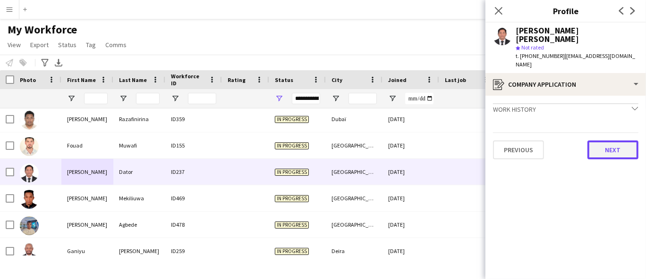
click at [580, 141] on button "Next" at bounding box center [612, 150] width 51 height 19
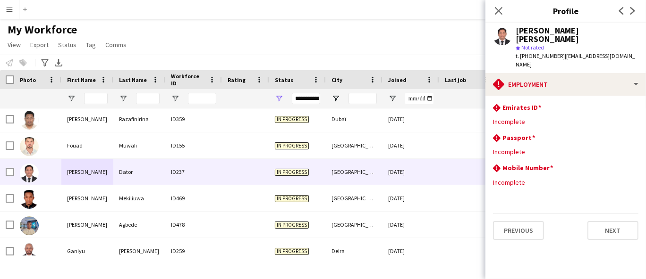
click at [580, 227] on app-section-data-types "rhombus-alert Emirates ID Edit this field Incomplete rhombus-alert Passport Edi…" at bounding box center [565, 188] width 160 height 184
click at [580, 221] on button "Next" at bounding box center [612, 230] width 51 height 19
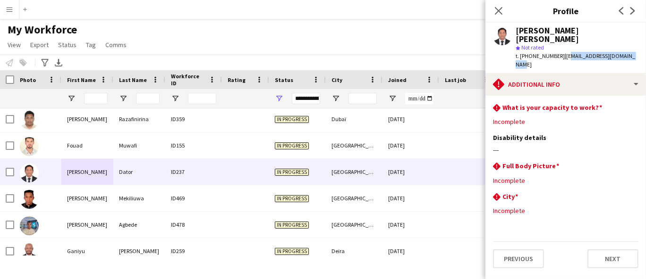
drag, startPoint x: 627, startPoint y: 44, endPoint x: 562, endPoint y: 44, distance: 65.6
click at [562, 44] on div "Francis jr Dator star Not rated t. +971524821081 | fancetdator0714@gmail.com" at bounding box center [565, 48] width 160 height 50
click at [580, 44] on app-profile-header "Francis jr Dator star Not rated t. +971524821081 | fancetdator0714@gmail.com" at bounding box center [565, 48] width 160 height 50
click at [580, 43] on div "star Not rated" at bounding box center [576, 47] width 123 height 8
drag, startPoint x: 630, startPoint y: 46, endPoint x: 559, endPoint y: 45, distance: 71.7
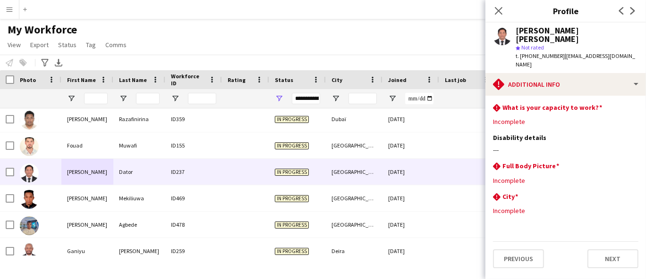
click at [559, 45] on div "Francis jr Dator star Not rated t. +971524821081 | fancetdator0714@gmail.com" at bounding box center [565, 48] width 160 height 50
drag, startPoint x: 637, startPoint y: 34, endPoint x: 623, endPoint y: 50, distance: 20.7
click at [580, 36] on app-profile-header "Francis jr Dator star Not rated t. +971524821081 | fancetdator0714@gmail.com" at bounding box center [565, 48] width 160 height 50
drag, startPoint x: 626, startPoint y: 48, endPoint x: 560, endPoint y: 46, distance: 66.1
click at [560, 46] on div "Francis jr Dator star Not rated t. +971524821081 | fancetdator0714@gmail.com" at bounding box center [565, 48] width 160 height 50
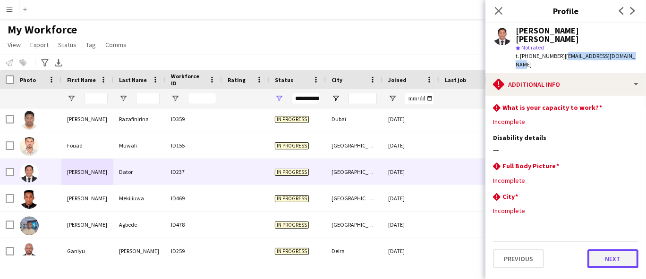
click at [580, 250] on button "Next" at bounding box center [612, 259] width 51 height 19
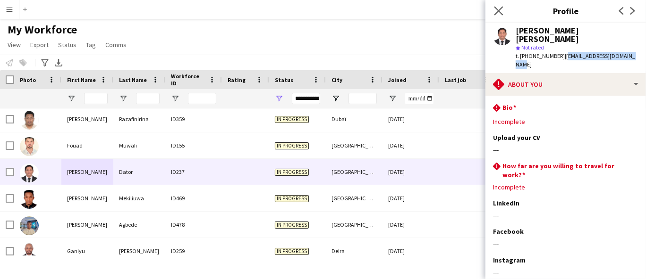
click at [493, 6] on app-icon "Close pop-in" at bounding box center [499, 11] width 14 height 14
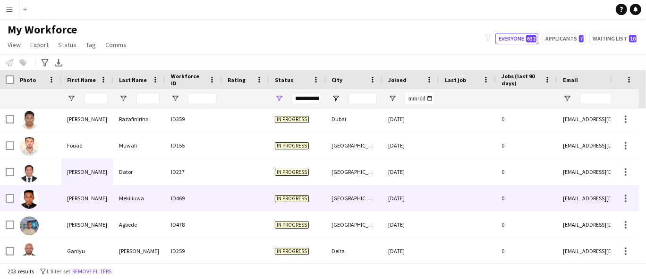
drag, startPoint x: 95, startPoint y: 194, endPoint x: 99, endPoint y: 204, distance: 10.6
click at [95, 194] on div "Frank Onyehinim" at bounding box center [87, 198] width 52 height 26
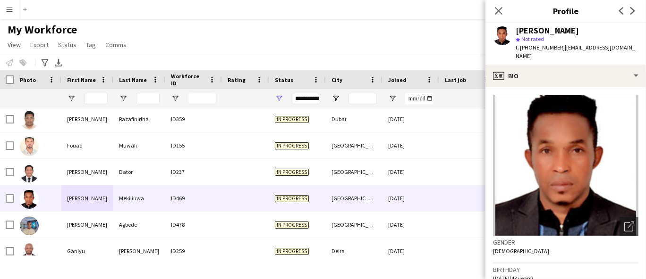
drag, startPoint x: 625, startPoint y: 30, endPoint x: 509, endPoint y: 32, distance: 115.6
click at [517, 28] on div "Frank Onyehinim Mekiliuwa star Not rated t. +971555982371 | fmekiliuwa@gmail.com" at bounding box center [565, 44] width 160 height 42
click at [547, 49] on span "t. +971555982371" at bounding box center [539, 47] width 49 height 7
click at [547, 48] on span "t. +971555982371" at bounding box center [539, 47] width 49 height 7
drag, startPoint x: 622, startPoint y: 42, endPoint x: 612, endPoint y: 50, distance: 13.4
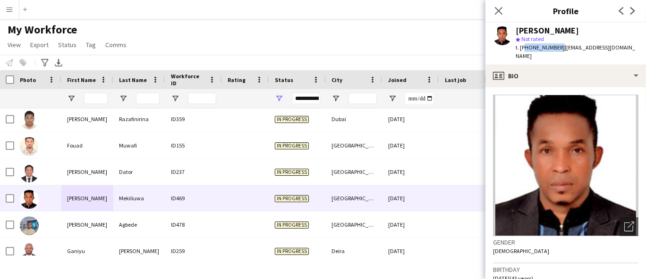
click at [569, 48] on div "Frank Onyehinim Mekiliuwa star Not rated t. +971555982371 | fmekiliuwa@gmail.com" at bounding box center [565, 44] width 160 height 42
click at [580, 50] on div "Frank Onyehinim Mekiliuwa star Not rated t. +971555982371 | fmekiliuwa@gmail.com" at bounding box center [565, 44] width 160 height 42
drag, startPoint x: 619, startPoint y: 45, endPoint x: 561, endPoint y: 44, distance: 58.5
click at [561, 44] on div "t. +971555982371 | fmekiliuwa@gmail.com" at bounding box center [576, 51] width 123 height 17
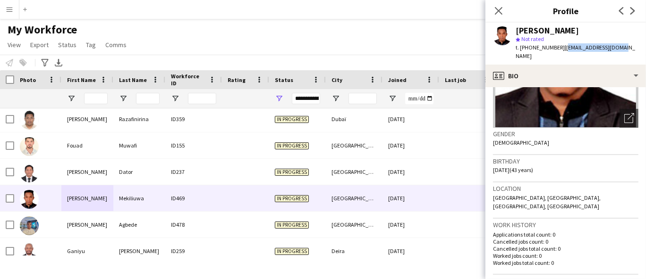
scroll to position [157, 0]
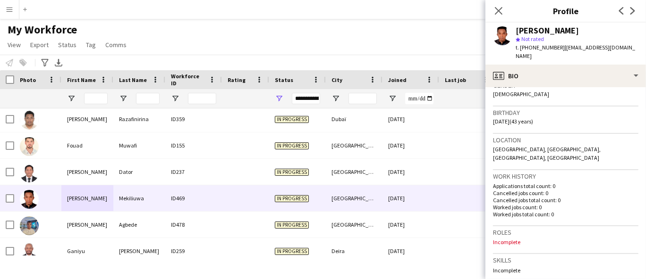
click at [500, 146] on span "Alnada, Stadium., Dubai, Dubai" at bounding box center [547, 154] width 108 height 16
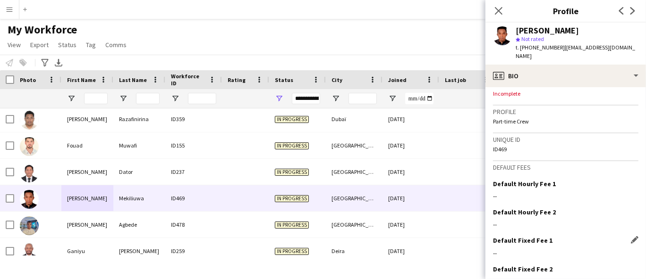
scroll to position [417, 0]
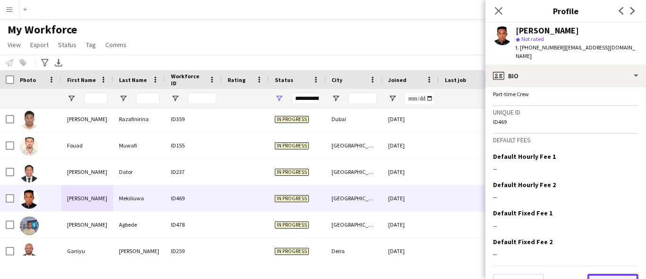
click at [580, 251] on button "Next" at bounding box center [612, 283] width 51 height 19
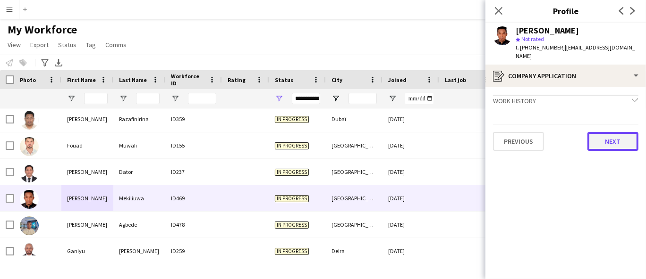
click at [580, 134] on button "Next" at bounding box center [612, 141] width 51 height 19
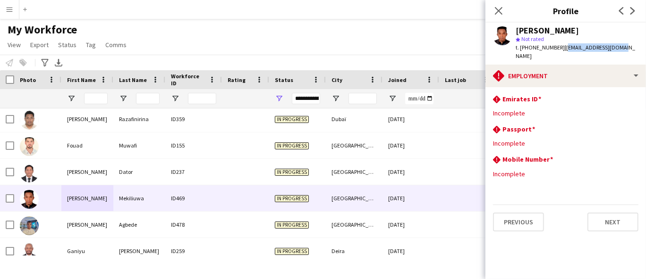
drag, startPoint x: 627, startPoint y: 49, endPoint x: 561, endPoint y: 47, distance: 66.1
click at [561, 47] on div "Frank Onyehinim Mekiliuwa star Not rated t. +971555982371 | fmekiliuwa@gmail.com" at bounding box center [565, 44] width 160 height 42
click at [580, 222] on button "Next" at bounding box center [612, 222] width 51 height 19
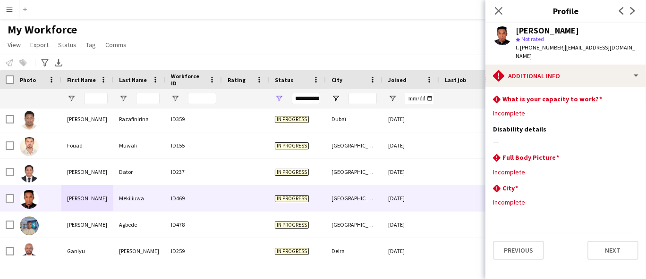
click at [505, 8] on div "Close pop-in" at bounding box center [498, 11] width 26 height 22
drag, startPoint x: 494, startPoint y: 8, endPoint x: 470, endPoint y: 22, distance: 27.9
click at [495, 8] on icon "Close pop-in" at bounding box center [499, 11] width 8 height 8
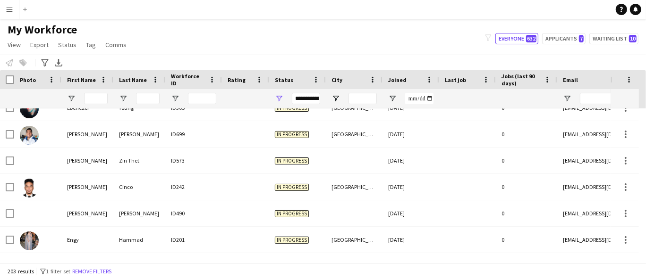
scroll to position [1562, 0]
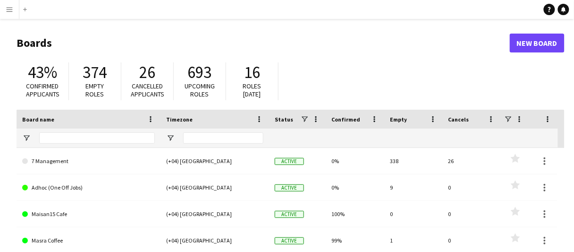
click at [13, 8] on button "Menu" at bounding box center [9, 9] width 19 height 19
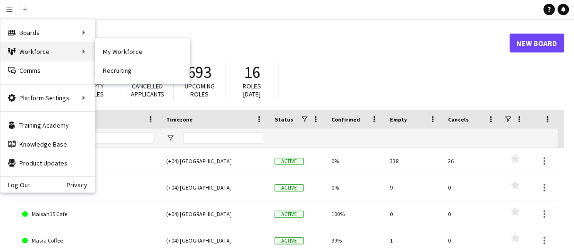
click at [58, 56] on div "Workforce Workforce" at bounding box center [47, 51] width 94 height 19
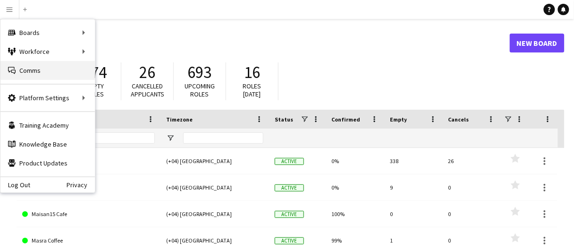
click at [61, 66] on link "Comms Comms" at bounding box center [47, 70] width 94 height 19
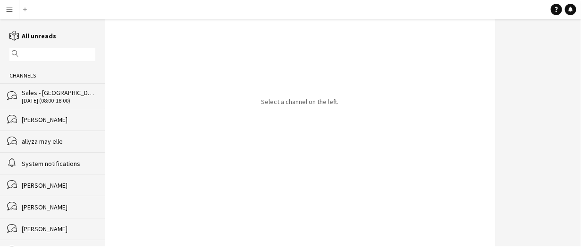
click at [14, 8] on button "Menu" at bounding box center [9, 9] width 19 height 19
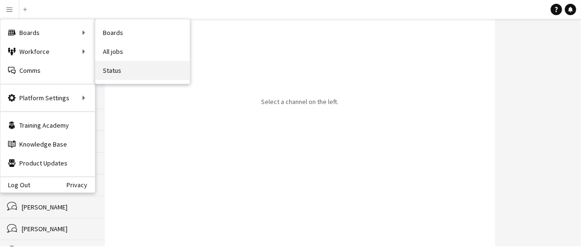
click at [125, 67] on link "Status" at bounding box center [142, 70] width 94 height 19
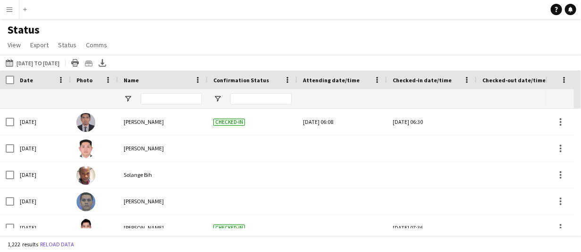
click at [468, 58] on div "14-08-2025 to 20-08-2025 14-08-2025 to 20-08-2025 Today This Week This Month Ye…" at bounding box center [290, 63] width 581 height 16
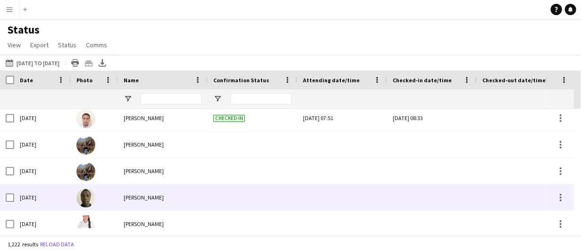
scroll to position [425, 0]
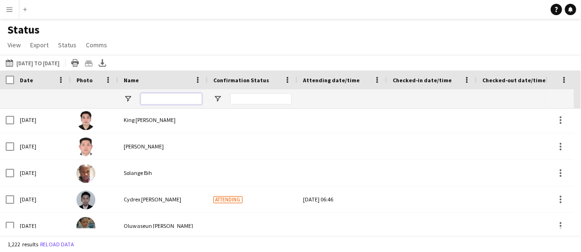
click at [174, 96] on input "Name Filter Input" at bounding box center [171, 98] width 61 height 11
click at [277, 98] on input "Confirmation Status Filter Input" at bounding box center [260, 98] width 61 height 11
click at [188, 96] on input "Name Filter Input" at bounding box center [171, 98] width 61 height 11
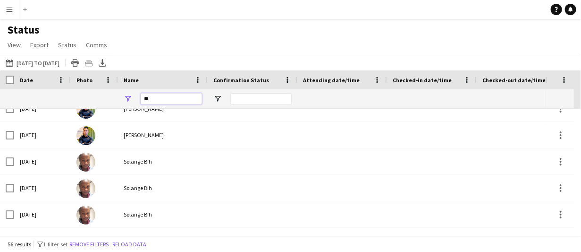
scroll to position [1217, 0]
click at [472, 38] on div "Status View Views Default view New view Update view Delete view Edit name Custo…" at bounding box center [290, 39] width 581 height 32
click at [175, 96] on input "**" at bounding box center [171, 98] width 61 height 11
type input "******"
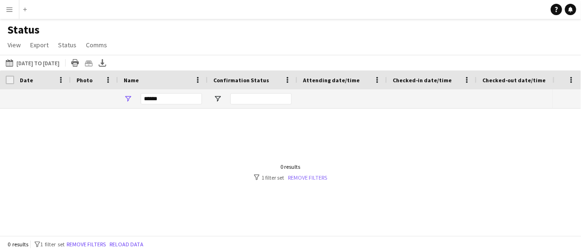
click at [312, 174] on link "Remove filters" at bounding box center [307, 177] width 39 height 7
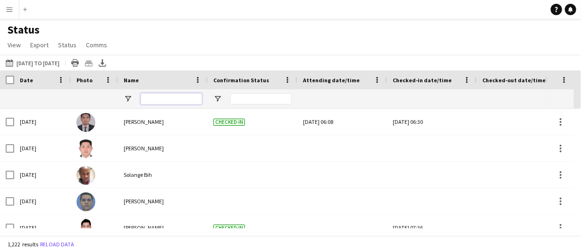
click at [172, 94] on input "Name Filter Input" at bounding box center [171, 98] width 61 height 11
type input "******"
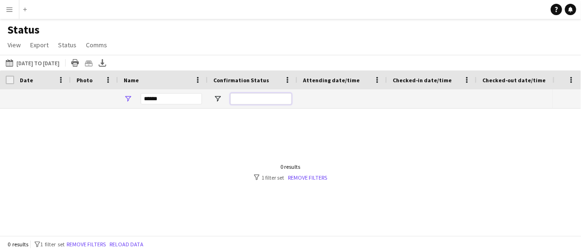
click at [277, 100] on input "Confirmation Status Filter Input" at bounding box center [260, 98] width 61 height 11
click at [246, 77] on span "Confirmation Status" at bounding box center [241, 79] width 56 height 7
click at [316, 73] on div "Attending date/time" at bounding box center [336, 80] width 67 height 14
click at [135, 83] on span "Name" at bounding box center [131, 79] width 15 height 7
click at [93, 44] on span "Comms" at bounding box center [96, 45] width 21 height 8
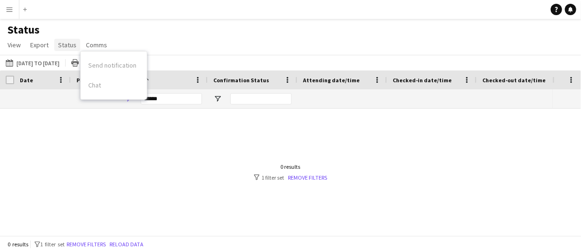
click at [74, 47] on span "Status" at bounding box center [67, 45] width 18 height 8
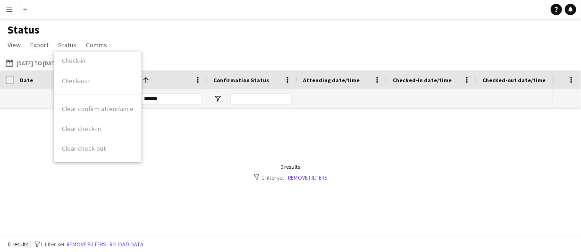
drag, startPoint x: 499, startPoint y: 143, endPoint x: 502, endPoint y: 151, distance: 8.1
click at [499, 143] on div at bounding box center [276, 168] width 553 height 119
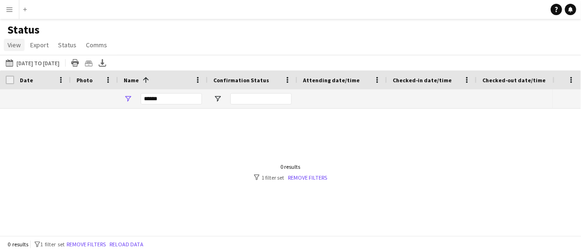
click at [23, 45] on link "View" at bounding box center [14, 45] width 21 height 12
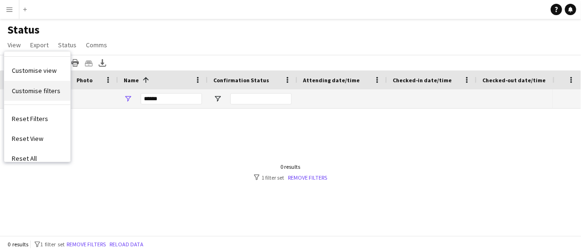
scroll to position [33, 0]
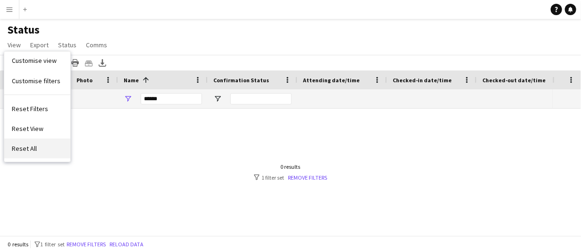
click at [34, 144] on span "Reset All" at bounding box center [24, 148] width 25 height 8
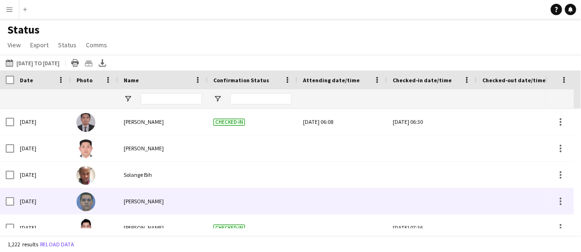
scroll to position [199, 0]
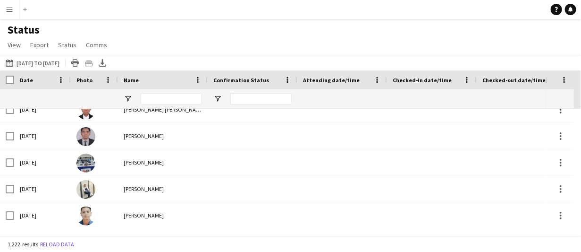
click at [12, 14] on button "Menu" at bounding box center [9, 9] width 19 height 19
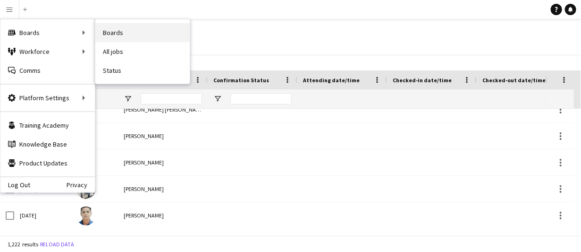
click at [112, 33] on link "Boards" at bounding box center [142, 32] width 94 height 19
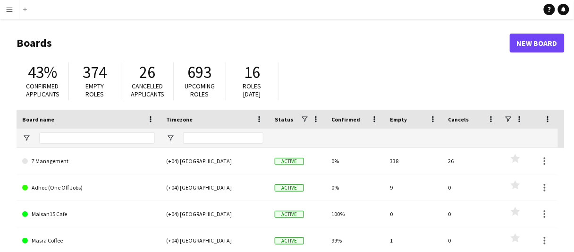
click at [12, 8] on app-icon "Menu" at bounding box center [10, 10] width 8 height 8
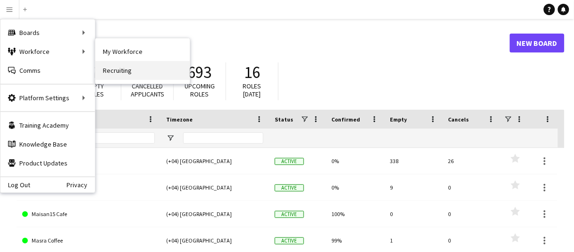
click at [137, 67] on link "Recruiting" at bounding box center [142, 70] width 94 height 19
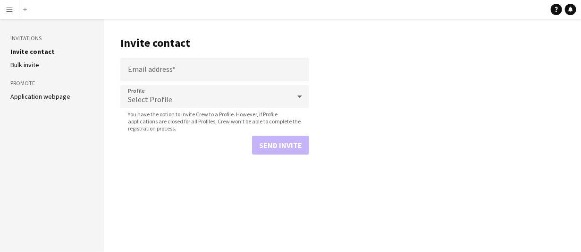
click at [12, 17] on button "Menu" at bounding box center [9, 9] width 19 height 19
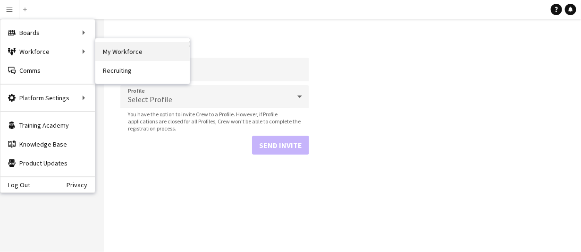
click at [117, 51] on link "My Workforce" at bounding box center [142, 51] width 94 height 19
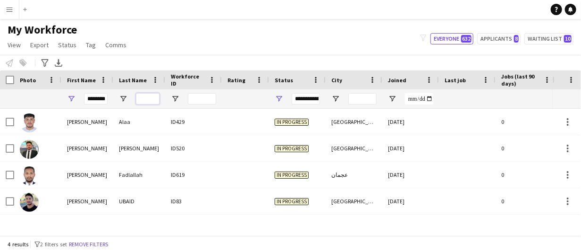
click at [140, 96] on input "Last Name Filter Input" at bounding box center [148, 98] width 24 height 11
type input "****"
click at [103, 96] on input "********" at bounding box center [96, 98] width 24 height 11
type input "******"
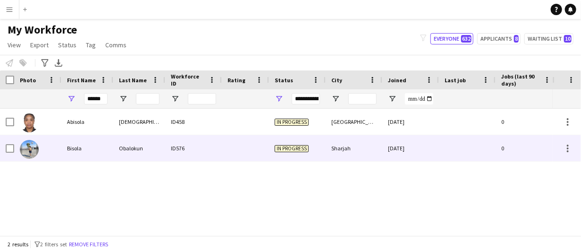
click at [98, 145] on div "Bisola" at bounding box center [87, 148] width 52 height 26
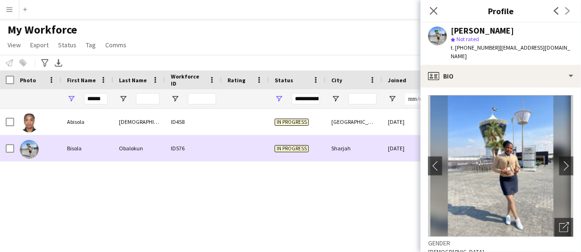
click at [301, 148] on span "In progress" at bounding box center [292, 148] width 34 height 7
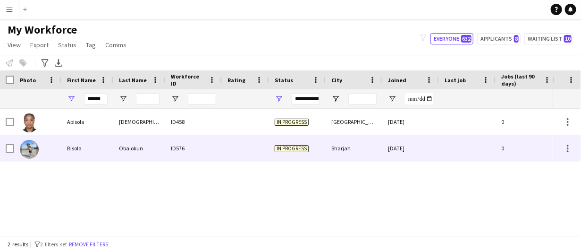
click at [291, 146] on span "In progress" at bounding box center [292, 148] width 34 height 7
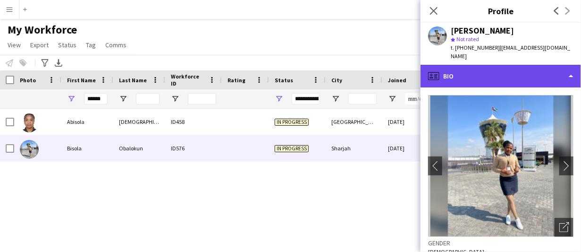
click at [473, 73] on div "profile Bio" at bounding box center [500, 76] width 160 height 23
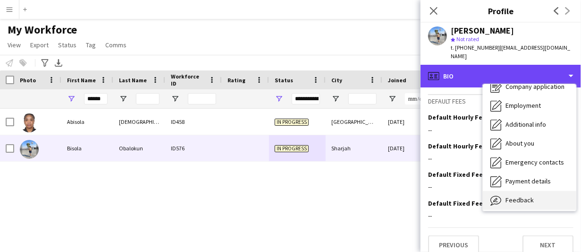
scroll to position [50, 0]
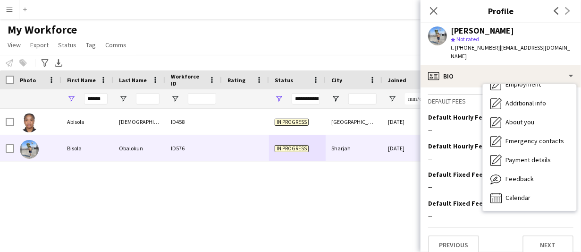
click at [460, 35] on span "Not rated" at bounding box center [467, 38] width 23 height 7
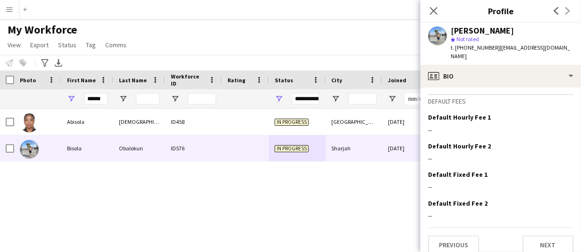
click at [479, 31] on div "Bisola Obalokun" at bounding box center [482, 30] width 63 height 8
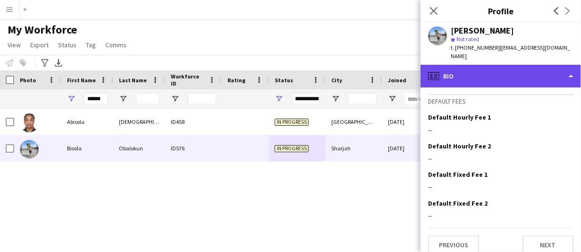
click at [450, 69] on div "profile Bio" at bounding box center [500, 76] width 160 height 23
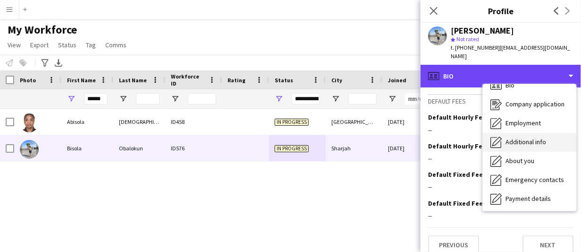
scroll to position [0, 0]
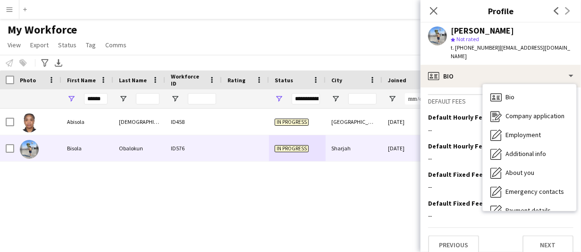
click at [461, 211] on div "--" at bounding box center [500, 215] width 145 height 8
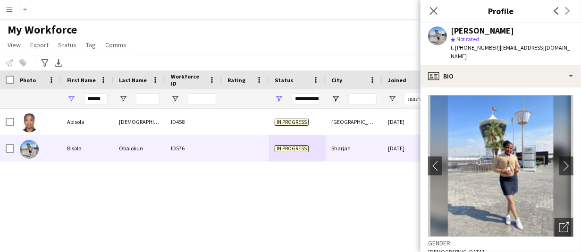
click at [436, 34] on app-user-avatar at bounding box center [437, 35] width 19 height 19
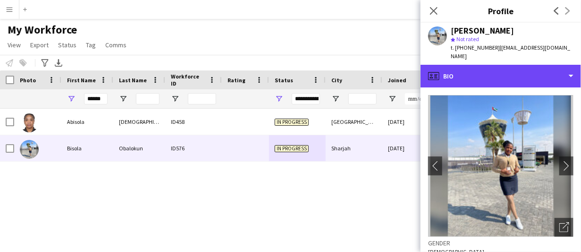
drag, startPoint x: 438, startPoint y: 76, endPoint x: 435, endPoint y: 143, distance: 66.1
click at [438, 84] on div "profile Bio Bio Bio Company application Company application Employment Employme…" at bounding box center [500, 158] width 160 height 187
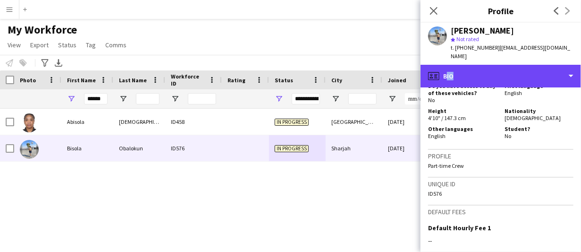
scroll to position [511, 0]
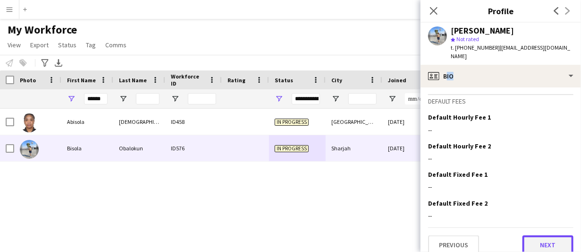
click at [543, 237] on button "Next" at bounding box center [547, 244] width 51 height 19
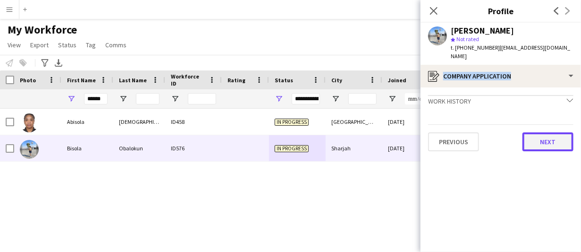
click at [546, 132] on button "Next" at bounding box center [547, 141] width 51 height 19
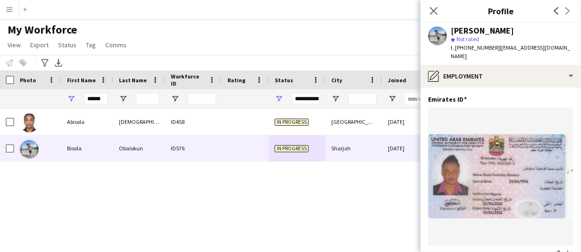
click at [442, 10] on div "Close pop-in" at bounding box center [433, 11] width 26 height 22
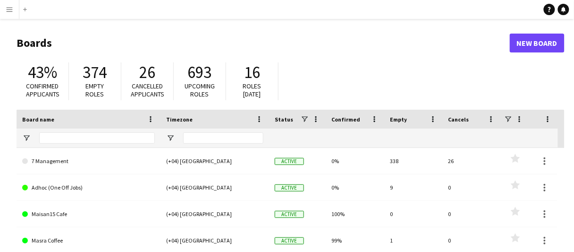
click at [484, 69] on div "43% Confirmed applicants 374 Empty roles 26 Cancelled applicants 693 Upcoming r…" at bounding box center [291, 84] width 548 height 52
click at [11, 8] on app-icon "Menu" at bounding box center [10, 10] width 8 height 8
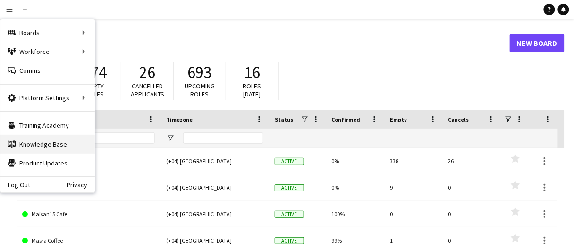
click at [51, 141] on link "Knowledge Base Knowledge Base" at bounding box center [47, 143] width 94 height 19
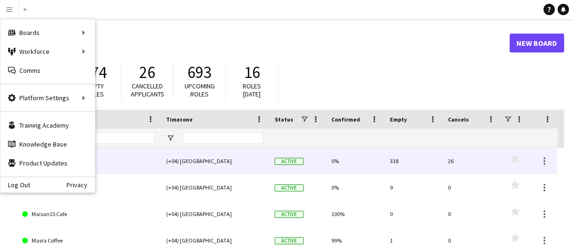
click at [291, 154] on div "Active" at bounding box center [297, 161] width 57 height 26
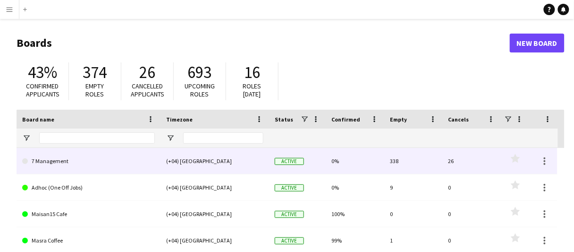
click at [291, 160] on span "Active" at bounding box center [289, 161] width 29 height 7
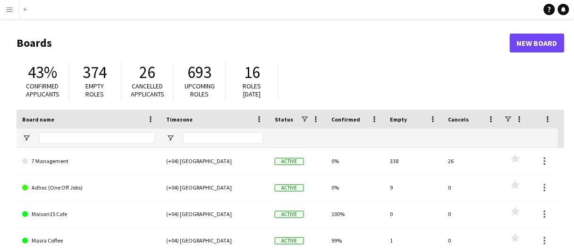
click at [10, 2] on button "Menu" at bounding box center [9, 9] width 19 height 19
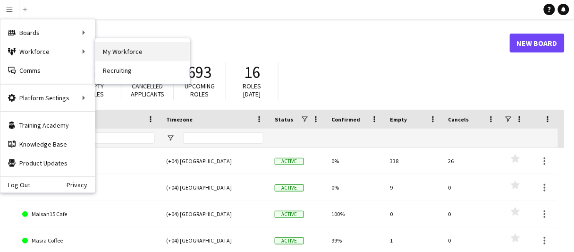
click at [115, 51] on link "My Workforce" at bounding box center [142, 51] width 94 height 19
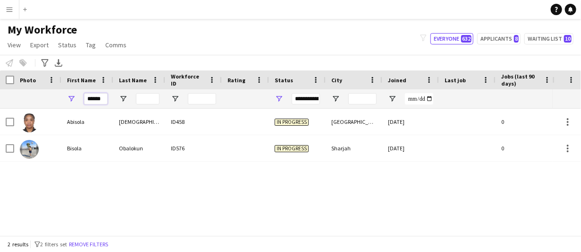
drag, startPoint x: 101, startPoint y: 97, endPoint x: 55, endPoint y: 94, distance: 46.3
click at [53, 94] on div "**********" at bounding box center [511, 98] width 1023 height 19
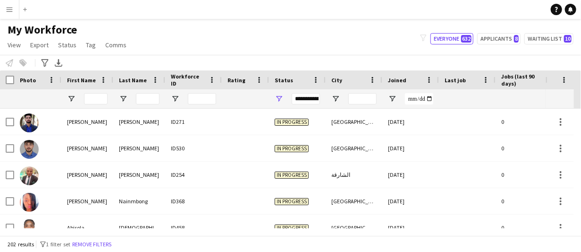
click at [306, 96] on div "**********" at bounding box center [306, 98] width 28 height 11
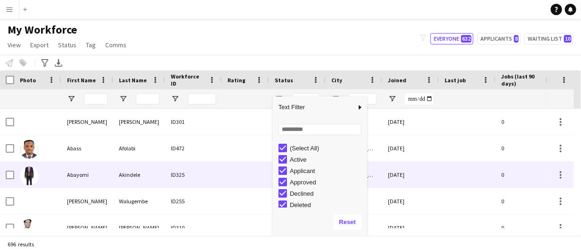
click at [217, 178] on div "ID325" at bounding box center [193, 174] width 57 height 26
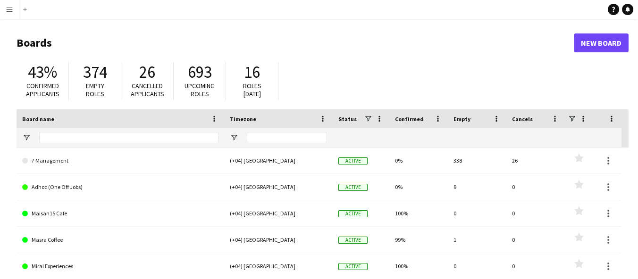
click at [2, 12] on button "Menu" at bounding box center [9, 9] width 19 height 19
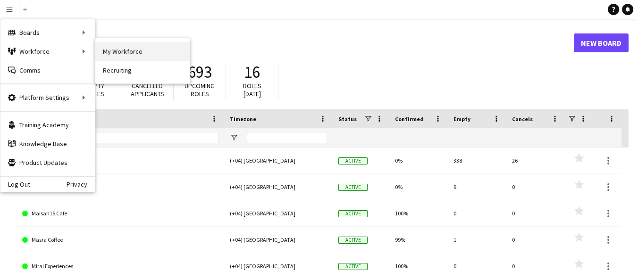
click at [141, 55] on link "My Workforce" at bounding box center [142, 51] width 94 height 19
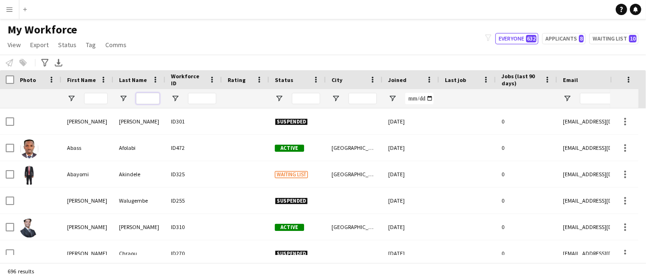
click at [149, 102] on input "Last Name Filter Input" at bounding box center [148, 98] width 24 height 11
click at [101, 98] on input "First Name Filter Input" at bounding box center [96, 98] width 24 height 11
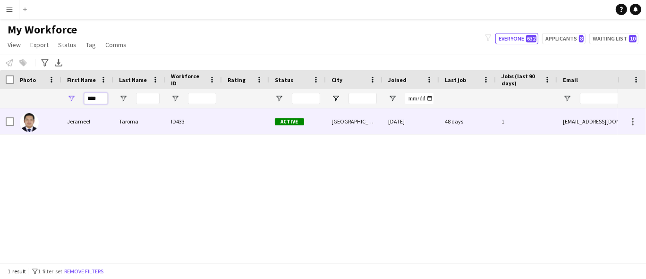
type input "****"
click at [151, 125] on div "Taroma" at bounding box center [139, 122] width 52 height 26
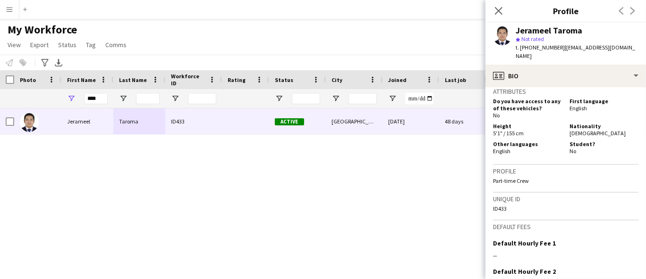
scroll to position [472, 0]
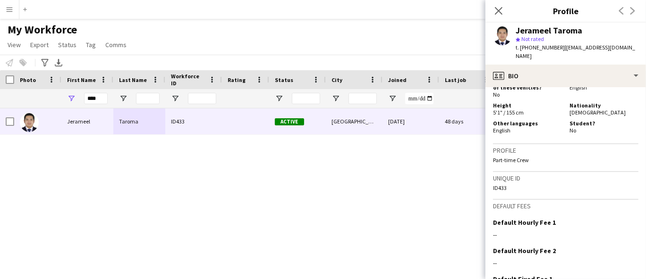
drag, startPoint x: 66, startPoint y: 184, endPoint x: 86, endPoint y: 152, distance: 38.2
click at [66, 184] on div "Jerameel Taroma ID433 Active [GEOGRAPHIC_DATA] [DATE] 48 days 1 [EMAIL_ADDRESS]…" at bounding box center [308, 182] width 617 height 147
